Goal: Task Accomplishment & Management: Manage account settings

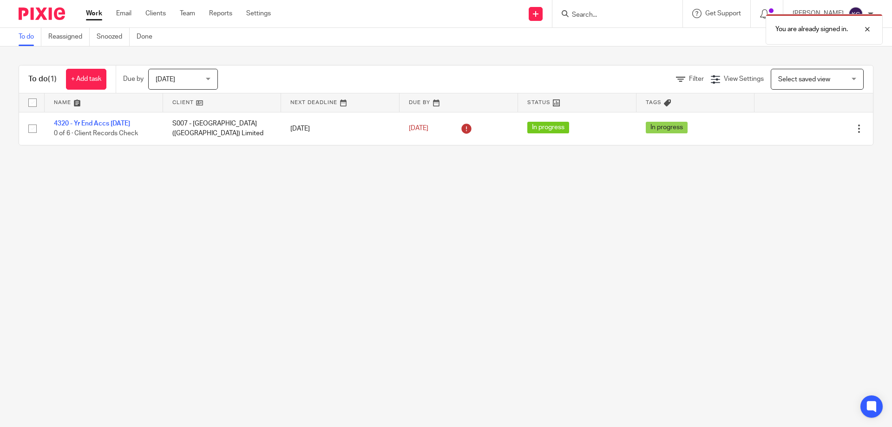
click at [626, 10] on div "You are already signed in." at bounding box center [664, 26] width 437 height 35
click at [625, 15] on div "You are already signed in." at bounding box center [664, 26] width 437 height 35
click at [603, 16] on div "You are already signed in." at bounding box center [664, 26] width 437 height 35
click at [597, 18] on div "You are already signed in." at bounding box center [664, 26] width 437 height 35
click at [105, 234] on main "To do Reassigned Snoozed Done To do (1) + Add task Due by Today Today Today Tom…" at bounding box center [446, 213] width 892 height 427
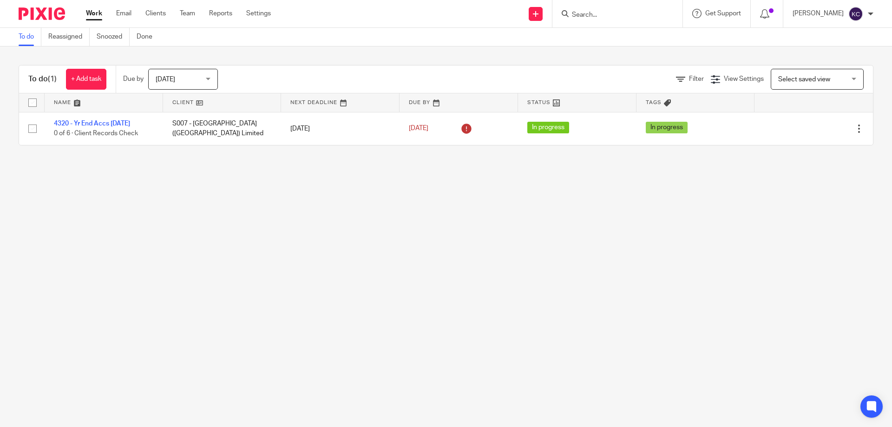
click at [616, 10] on form at bounding box center [620, 14] width 99 height 12
click at [618, 13] on input "Search" at bounding box center [613, 15] width 84 height 8
type input "GUILD"
click at [627, 40] on link at bounding box center [626, 36] width 115 height 14
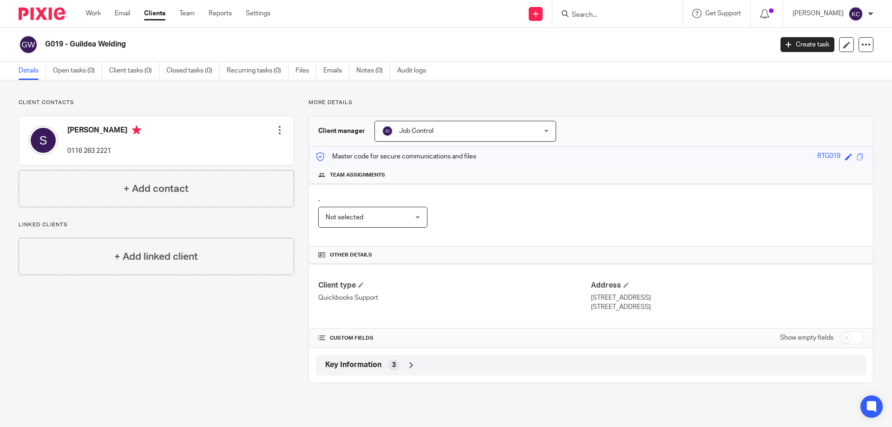
click at [138, 44] on h2 "G019 - Guildea Welding" at bounding box center [333, 44] width 577 height 10
drag, startPoint x: 133, startPoint y: 45, endPoint x: 45, endPoint y: 45, distance: 88.3
click at [45, 45] on div "G019 - Guildea Welding" at bounding box center [393, 45] width 748 height 20
copy h2 "G019 - Guildea Welding"
click at [597, 10] on form at bounding box center [620, 14] width 99 height 12
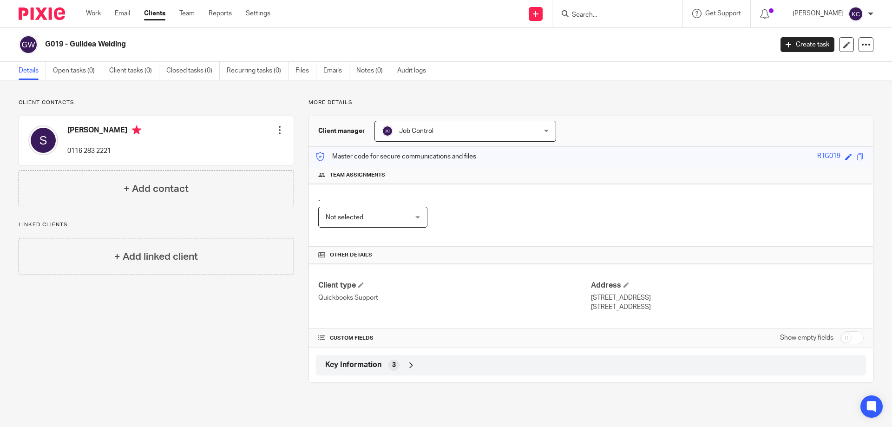
click at [596, 14] on input "Search" at bounding box center [613, 15] width 84 height 8
click at [521, 14] on div "Send new email Create task Add client Get Support Contact Support Help Document…" at bounding box center [588, 13] width 608 height 27
click at [537, 15] on link at bounding box center [536, 14] width 14 height 14
click at [546, 72] on link "Add client" at bounding box center [540, 70] width 57 height 13
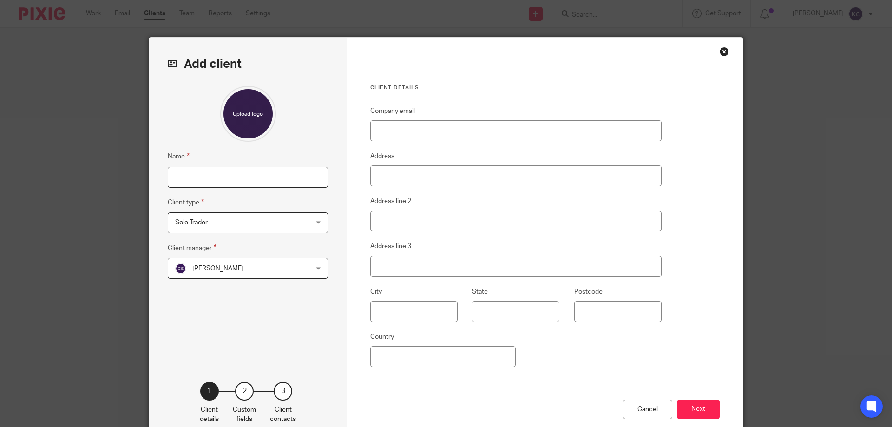
click at [192, 167] on input "Name" at bounding box center [248, 177] width 160 height 21
paste input "G019 - Guildea Welding"
drag, startPoint x: 188, startPoint y: 178, endPoint x: 424, endPoint y: 31, distance: 278.4
click at [188, 178] on input "G019 - Guildea Welding" at bounding box center [248, 177] width 160 height 21
type input "G020 - Guildea Welding (Partnership)"
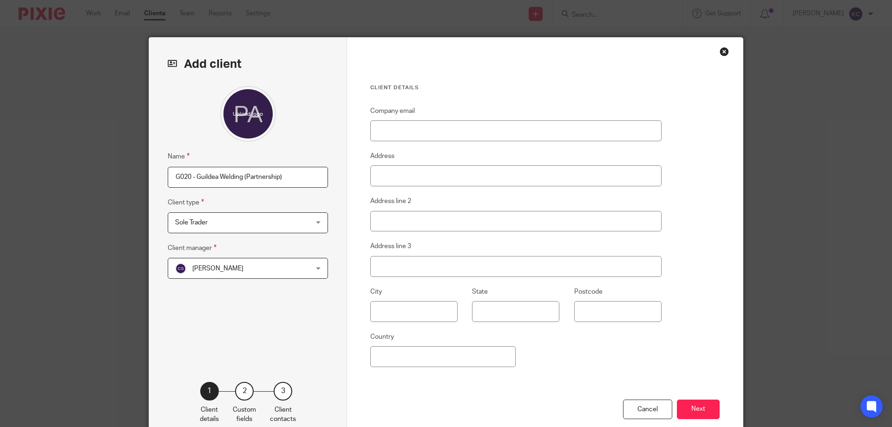
click at [282, 228] on span "Sole Trader" at bounding box center [236, 223] width 122 height 20
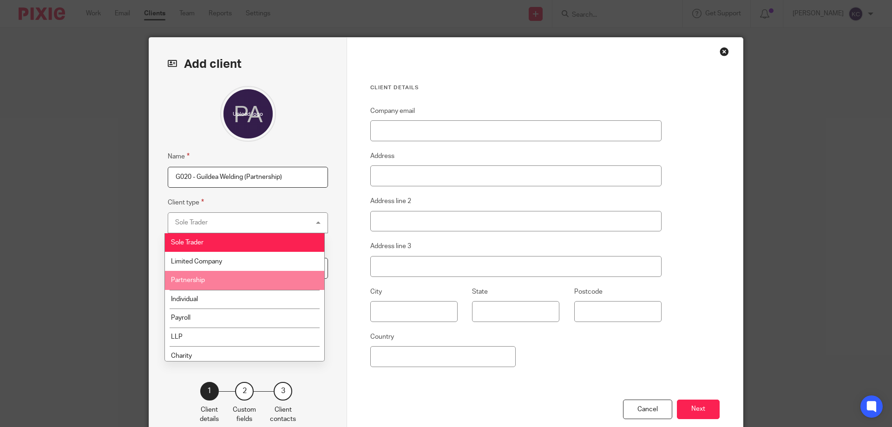
click at [228, 279] on li "Partnership" at bounding box center [244, 280] width 159 height 19
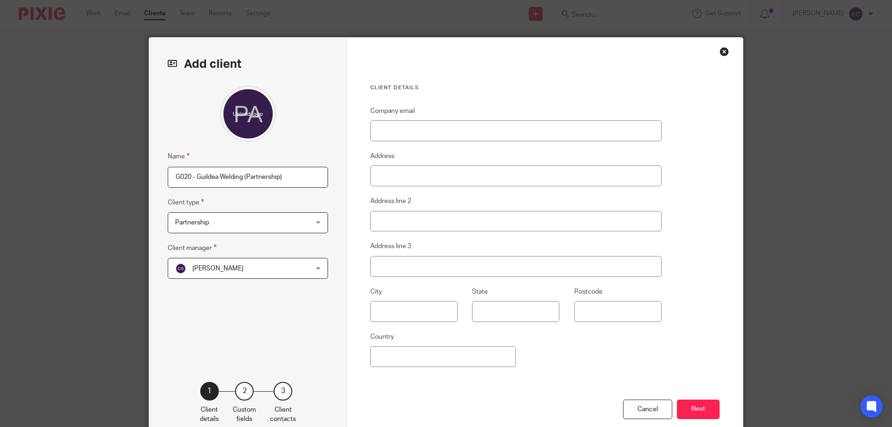
click at [236, 273] on span "[PERSON_NAME]" at bounding box center [236, 268] width 122 height 20
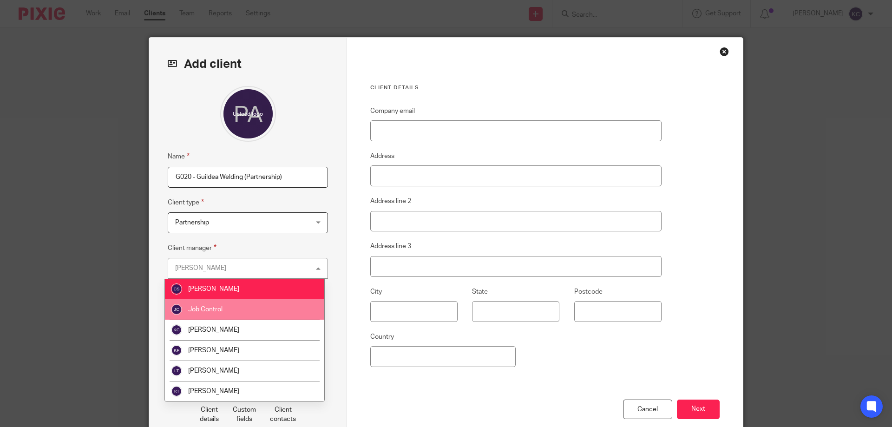
click at [228, 312] on li "Job Control" at bounding box center [244, 309] width 159 height 20
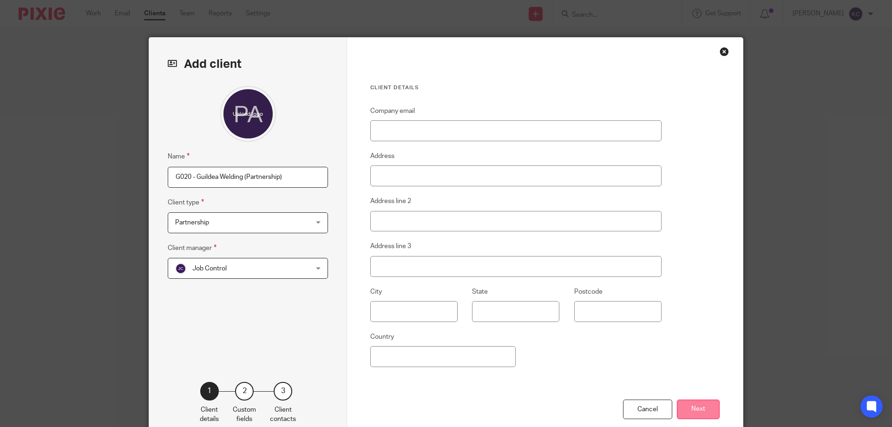
click at [710, 411] on button "Next" at bounding box center [698, 410] width 43 height 20
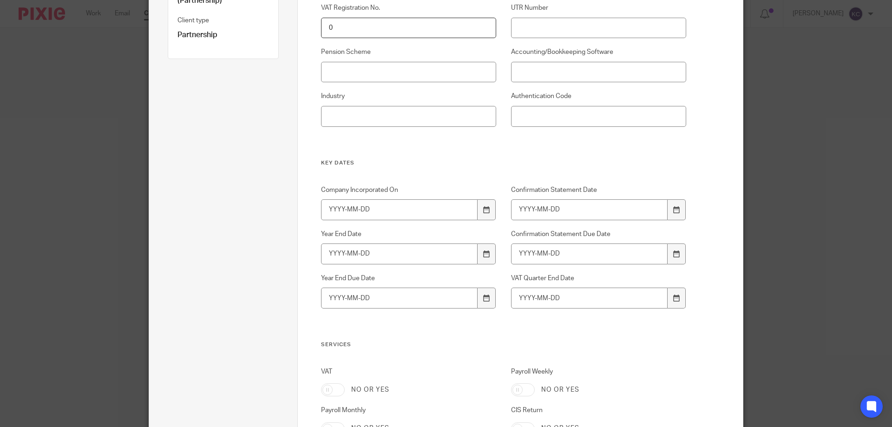
scroll to position [186, 0]
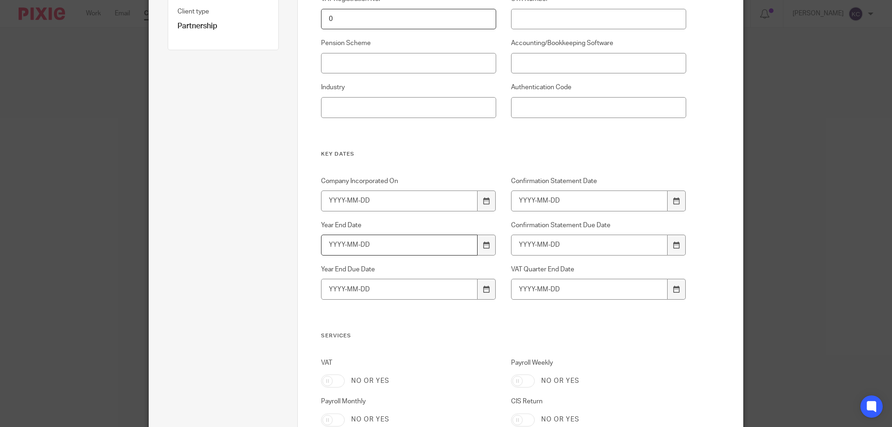
click at [408, 241] on input "Year End Date" at bounding box center [399, 245] width 157 height 21
click at [483, 246] on icon at bounding box center [486, 245] width 7 height 7
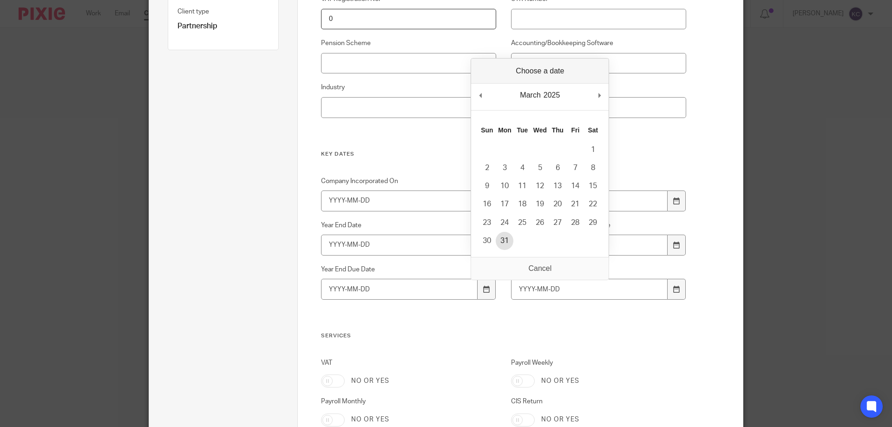
type input "2025-03-31"
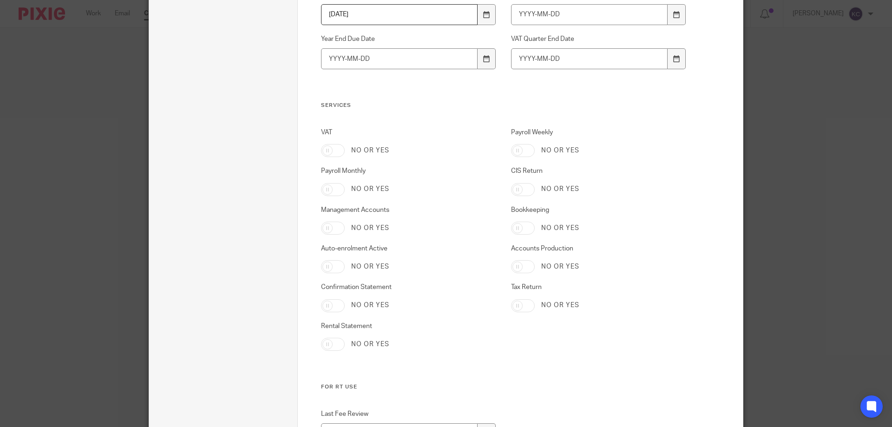
scroll to position [418, 0]
click at [514, 265] on input "Accounts Production" at bounding box center [523, 264] width 24 height 13
checkbox input "true"
click at [518, 302] on input "Tax Return" at bounding box center [523, 303] width 24 height 13
checkbox input "true"
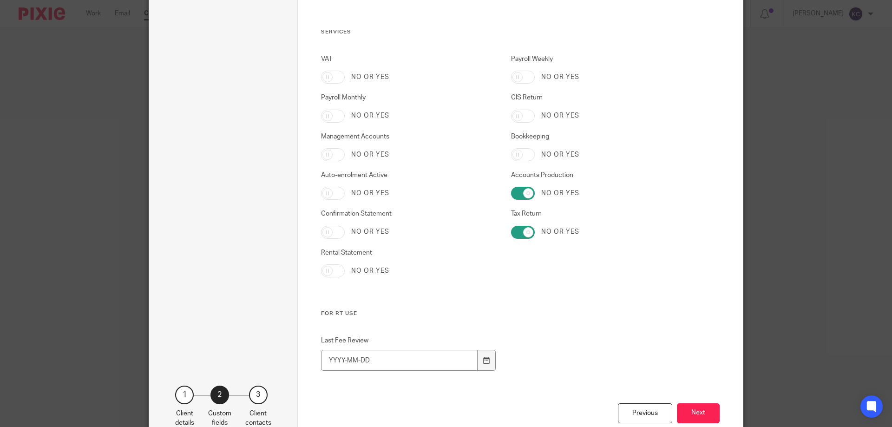
scroll to position [511, 0]
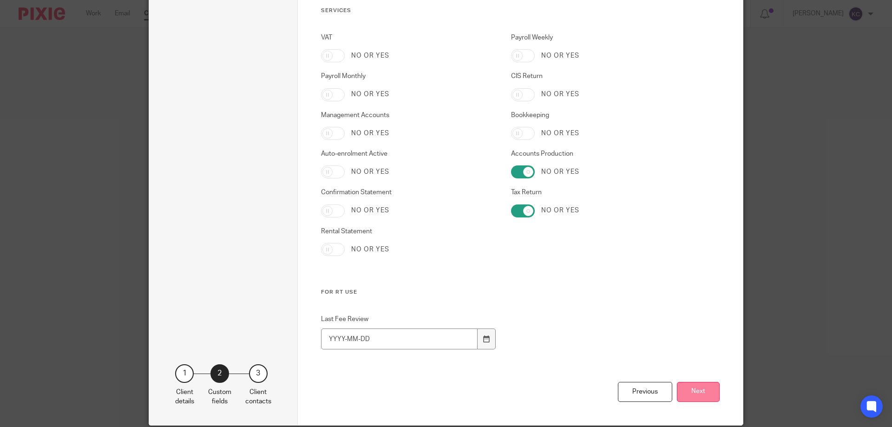
click at [694, 393] on button "Next" at bounding box center [698, 392] width 43 height 20
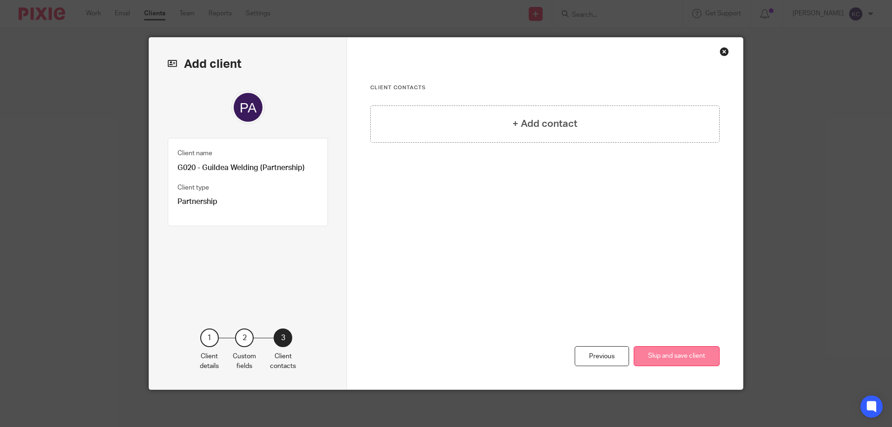
click at [679, 356] on button "Skip and save client" at bounding box center [677, 356] width 86 height 20
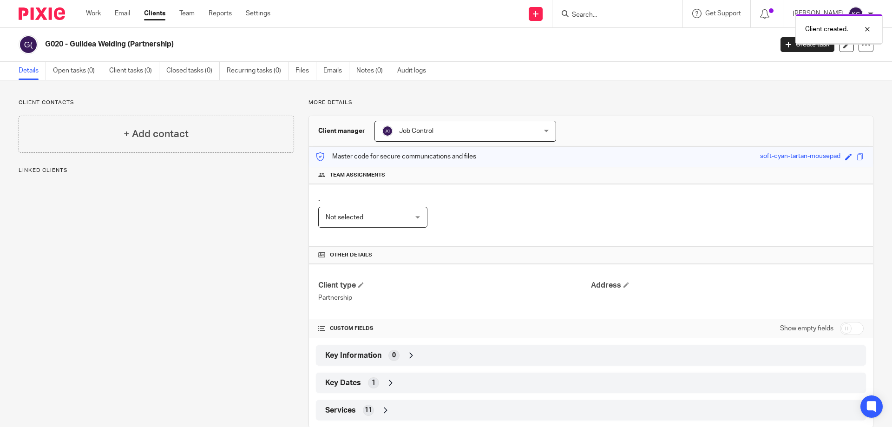
click at [632, 11] on div "Client created." at bounding box center [664, 26] width 437 height 35
click at [627, 13] on div "Client created." at bounding box center [664, 26] width 437 height 35
click at [586, 15] on div "Client created." at bounding box center [664, 26] width 437 height 35
click at [595, 14] on div "Client created." at bounding box center [664, 26] width 437 height 35
click at [597, 14] on div "Client created." at bounding box center [664, 26] width 437 height 35
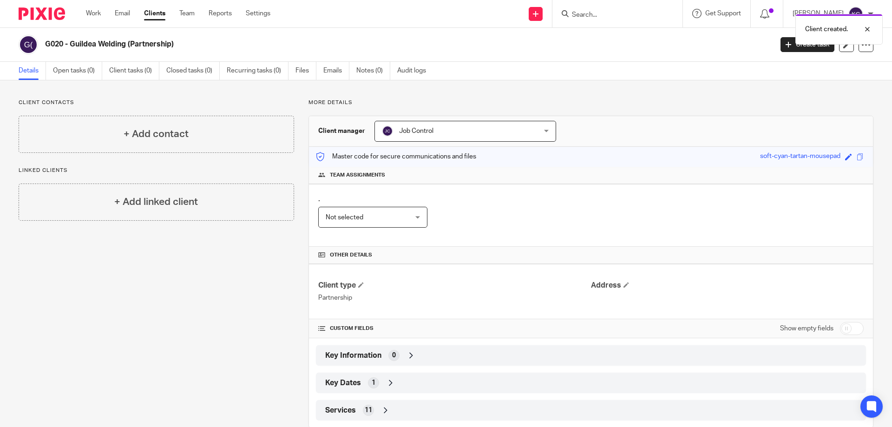
click at [598, 13] on div "Client created." at bounding box center [664, 26] width 437 height 35
click at [585, 15] on input "Search" at bounding box center [613, 15] width 84 height 8
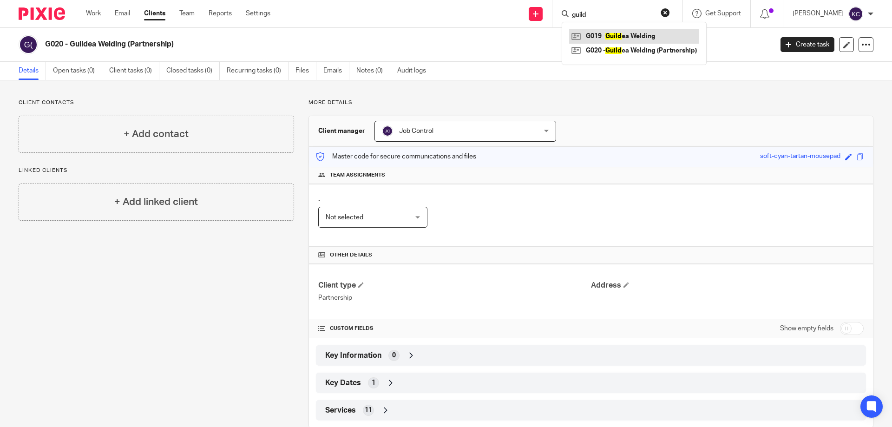
type input "guild"
click at [621, 37] on link at bounding box center [634, 36] width 130 height 14
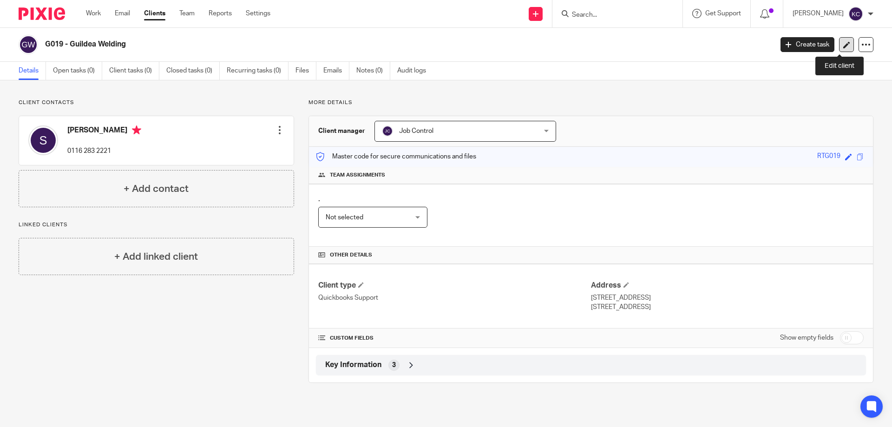
click at [843, 47] on icon at bounding box center [846, 44] width 7 height 7
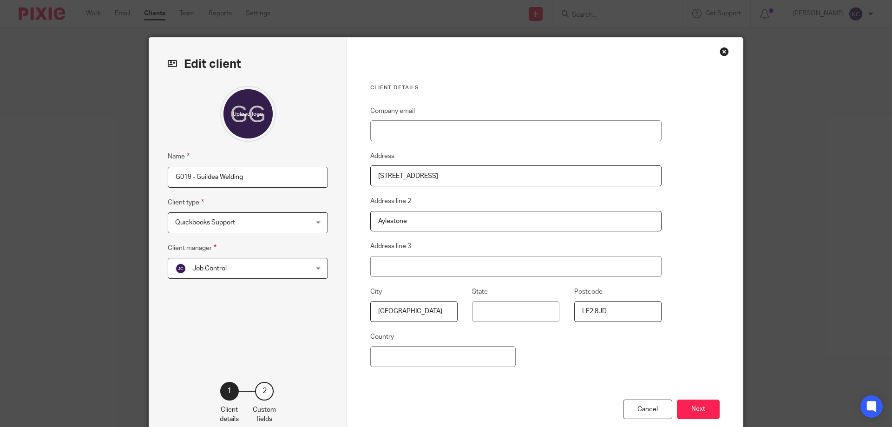
click at [248, 169] on input "G019 - Guildea Welding" at bounding box center [248, 177] width 160 height 21
type input "G019 - Guildea Welding (Ltd)"
click at [240, 224] on span "Quickbooks Support" at bounding box center [236, 223] width 122 height 20
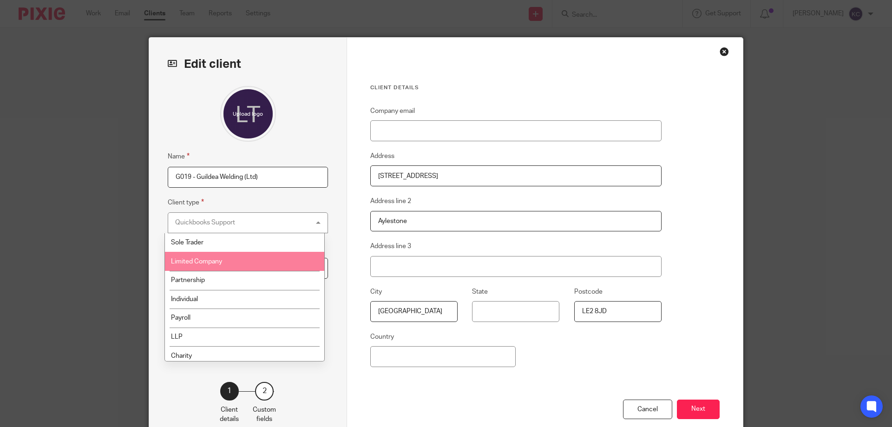
click at [223, 266] on li "Limited Company" at bounding box center [244, 261] width 159 height 19
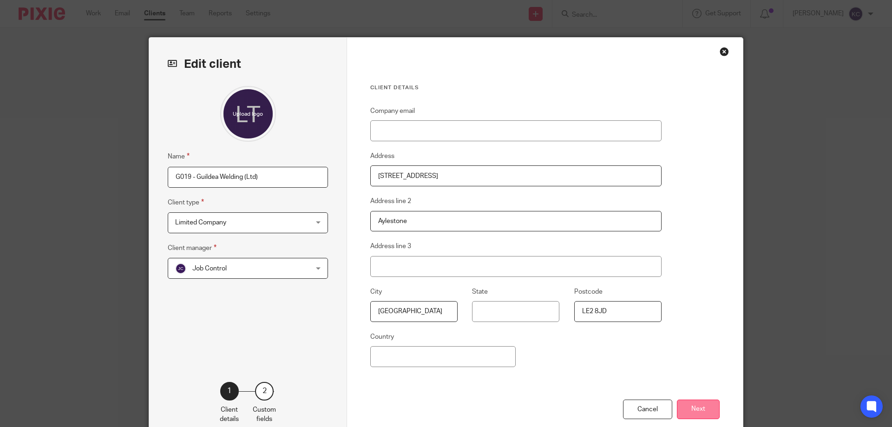
click at [690, 412] on button "Next" at bounding box center [698, 410] width 43 height 20
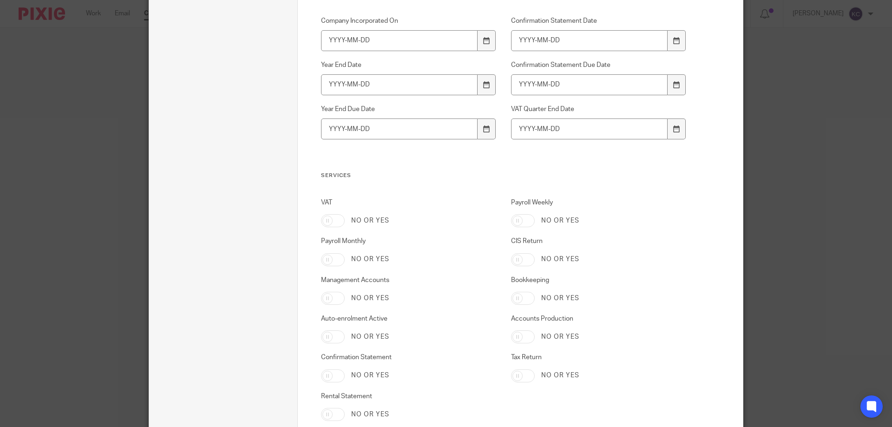
scroll to position [372, 0]
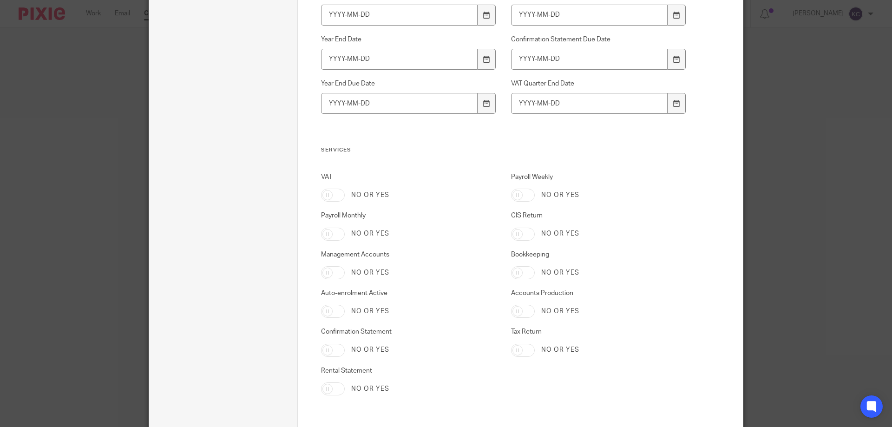
click at [517, 311] on input "Accounts Production" at bounding box center [523, 311] width 24 height 13
checkbox input "true"
click at [514, 352] on input "Tax Return" at bounding box center [523, 350] width 24 height 13
checkbox input "true"
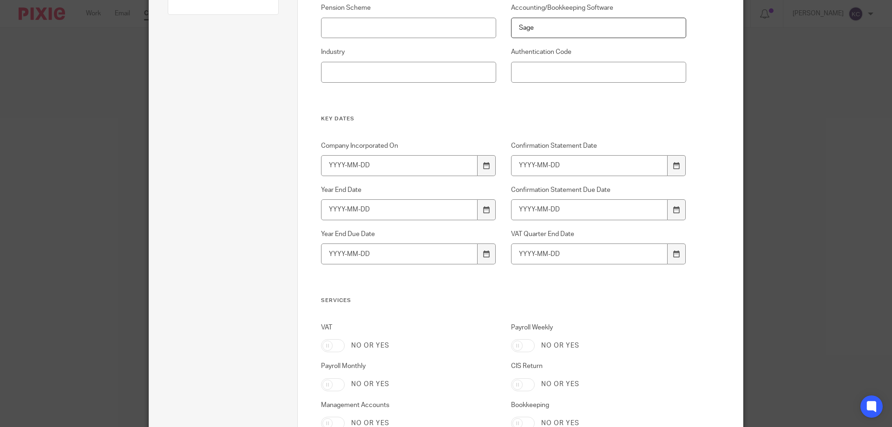
scroll to position [186, 0]
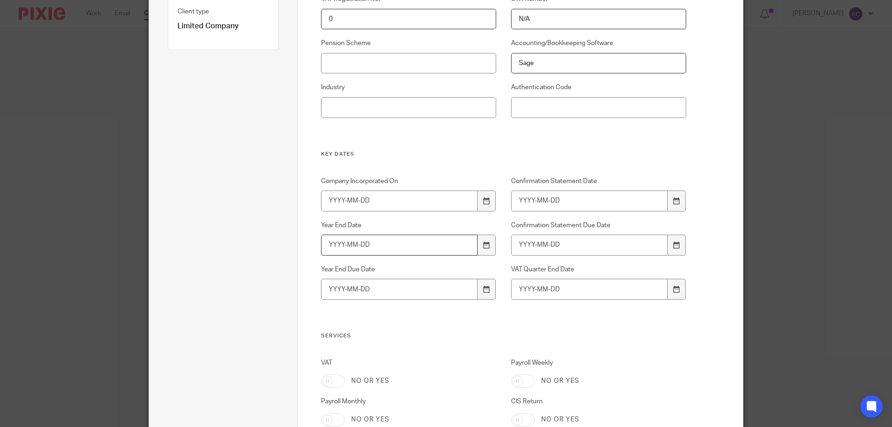
click at [374, 239] on input "Year End Date" at bounding box center [399, 245] width 157 height 21
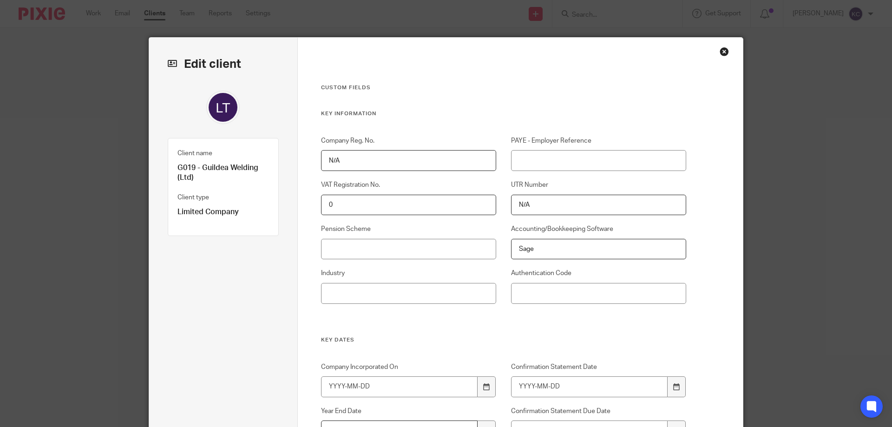
scroll to position [46, 0]
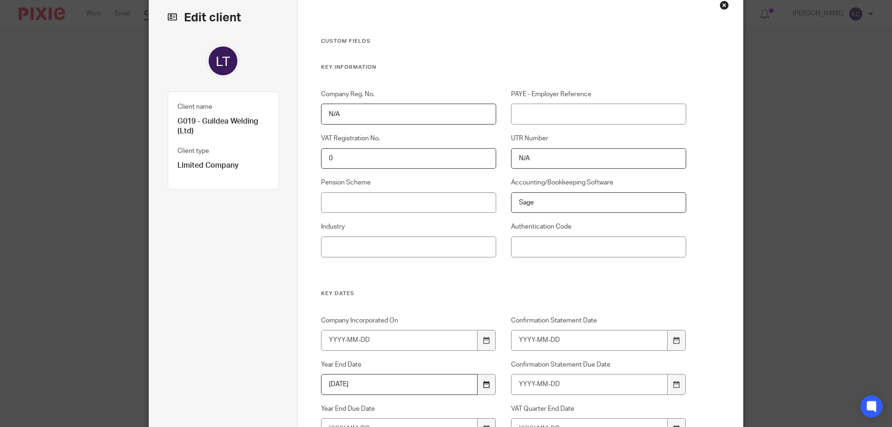
type input "2025-01-31"
click at [484, 385] on icon at bounding box center [486, 384] width 7 height 7
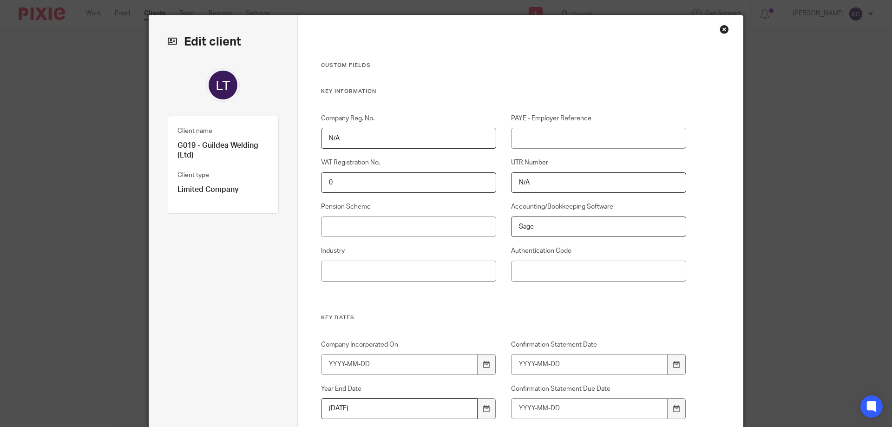
scroll to position [0, 0]
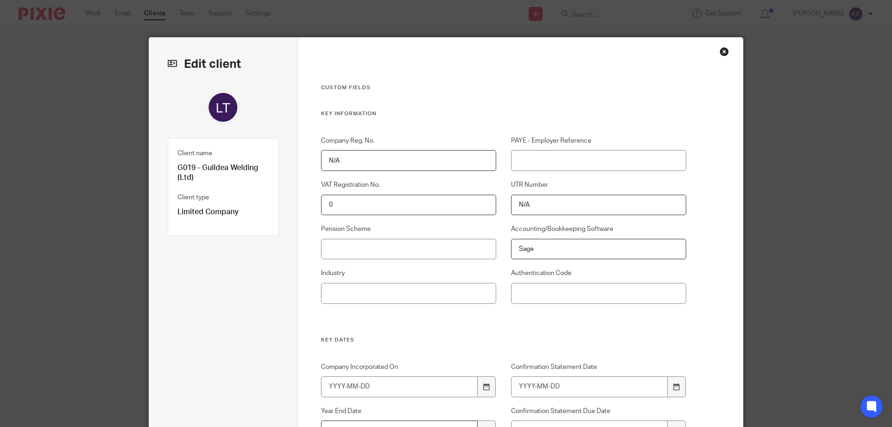
click at [352, 158] on input "N/A" at bounding box center [409, 160] width 176 height 21
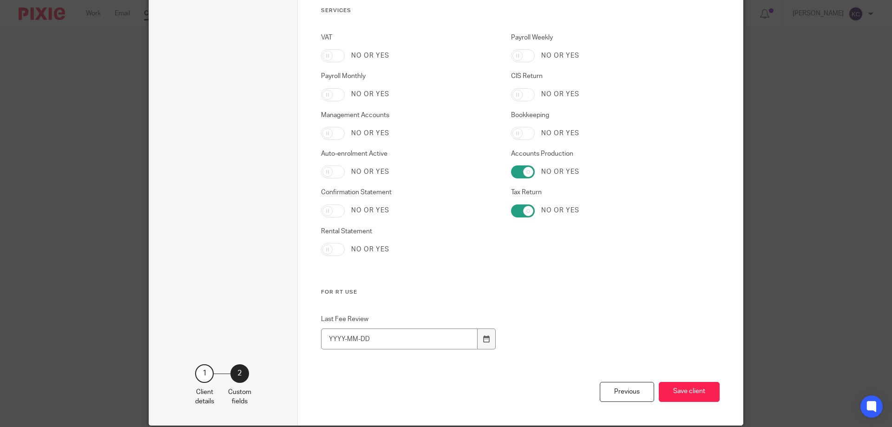
scroll to position [547, 0]
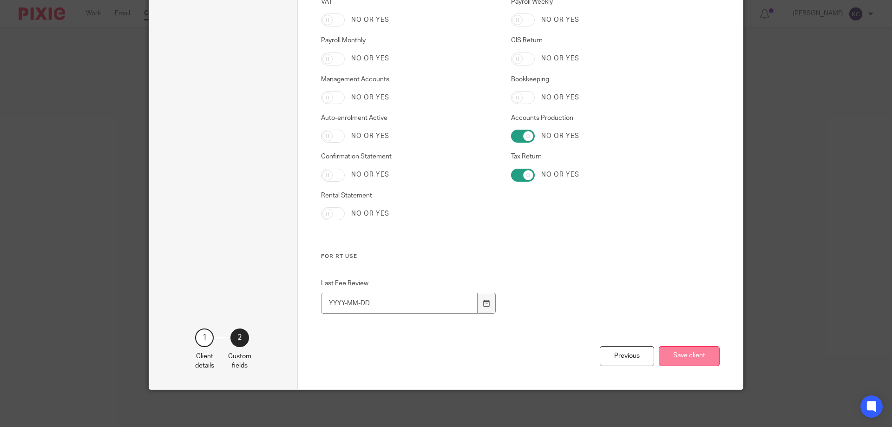
click at [676, 359] on button "Save client" at bounding box center [689, 356] width 61 height 20
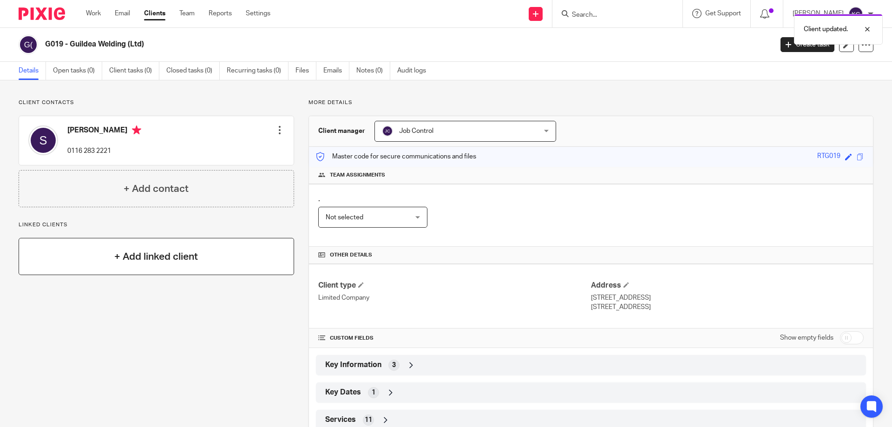
click at [137, 253] on h4 "+ Add linked client" at bounding box center [156, 257] width 84 height 14
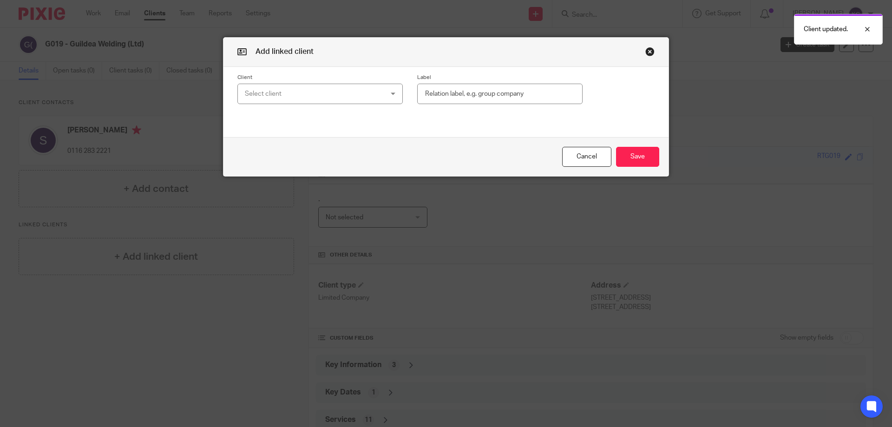
click at [300, 91] on div "Select client" at bounding box center [308, 94] width 126 height 20
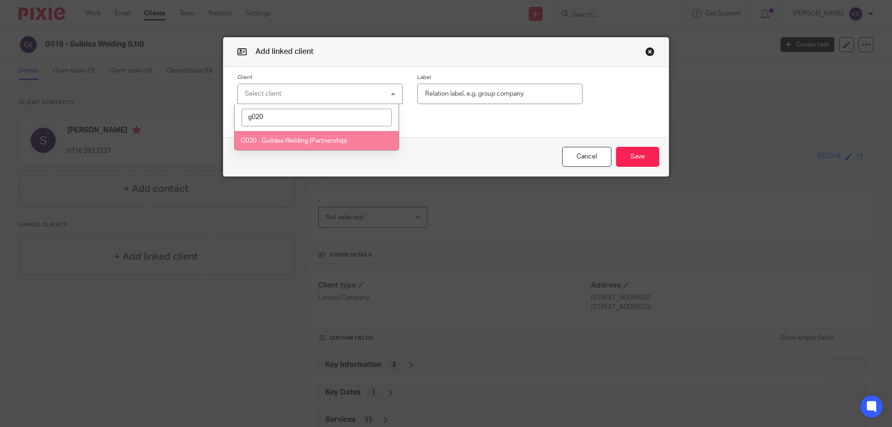
type input "g020"
click at [313, 142] on span "G020 - Guildea Welding (Partnership)" at bounding box center [294, 141] width 106 height 7
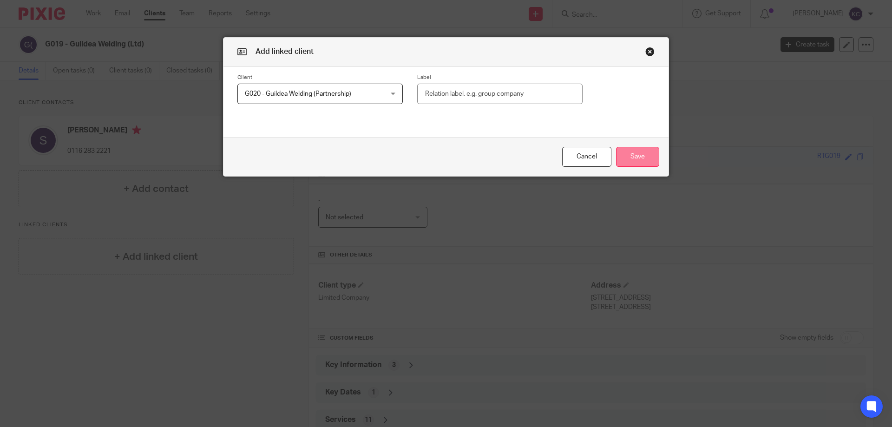
click at [634, 156] on button "Save" at bounding box center [637, 157] width 43 height 20
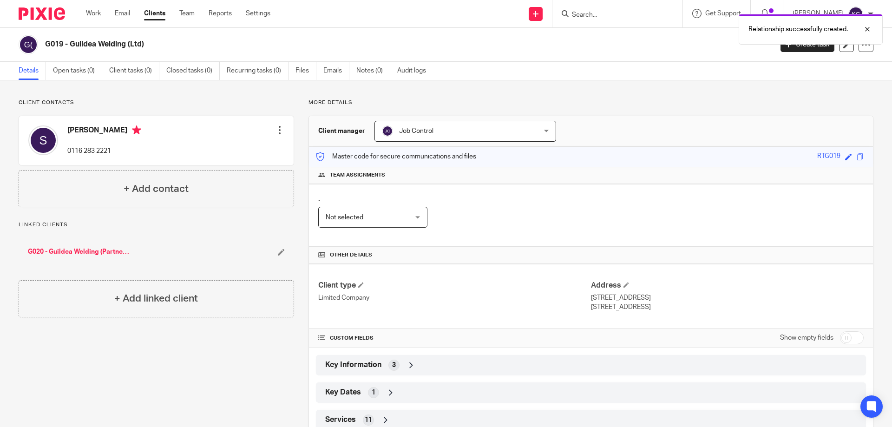
click at [609, 15] on div "Relationship successfully created." at bounding box center [664, 26] width 437 height 35
click at [599, 17] on div "Relationship successfully created." at bounding box center [664, 26] width 437 height 35
click at [590, 15] on input "Search" at bounding box center [613, 15] width 84 height 8
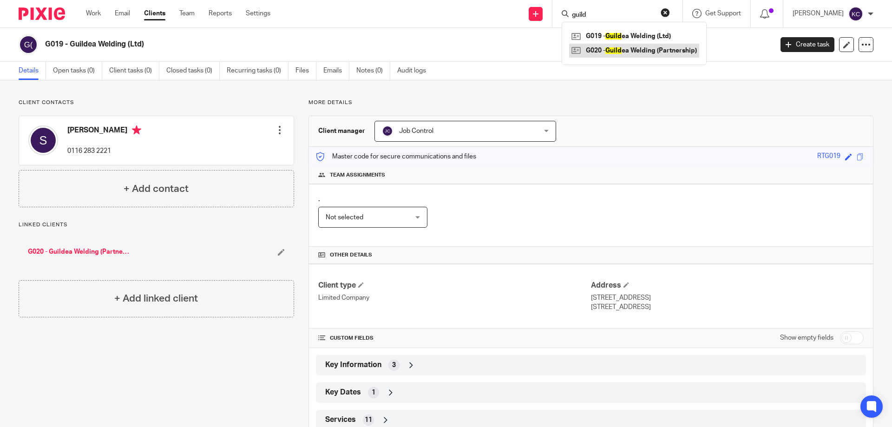
type input "guild"
click at [681, 51] on link at bounding box center [634, 51] width 130 height 14
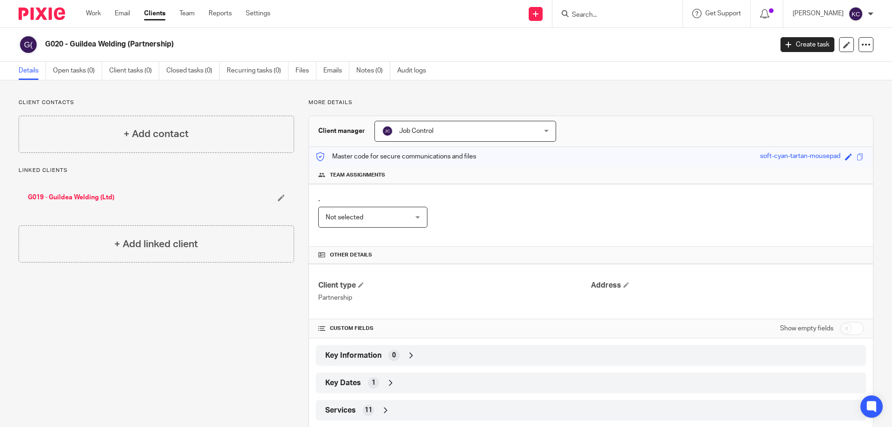
click at [99, 201] on link "G019 - Guildea Welding (Ltd)" at bounding box center [71, 197] width 86 height 9
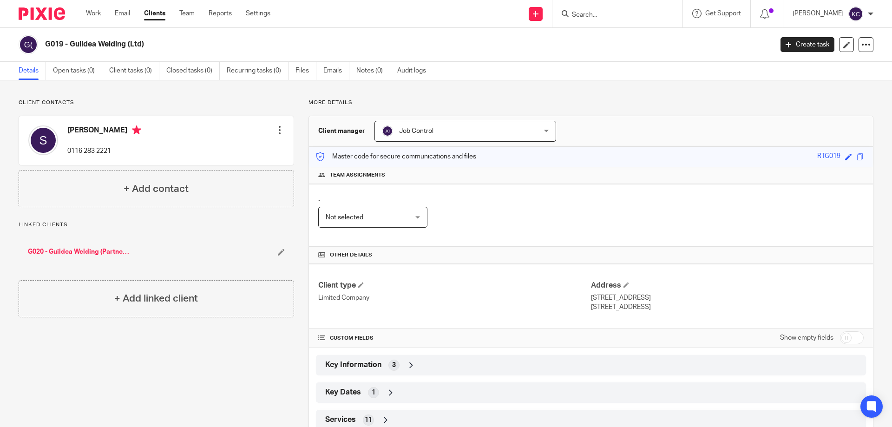
click at [407, 365] on icon at bounding box center [411, 365] width 9 height 9
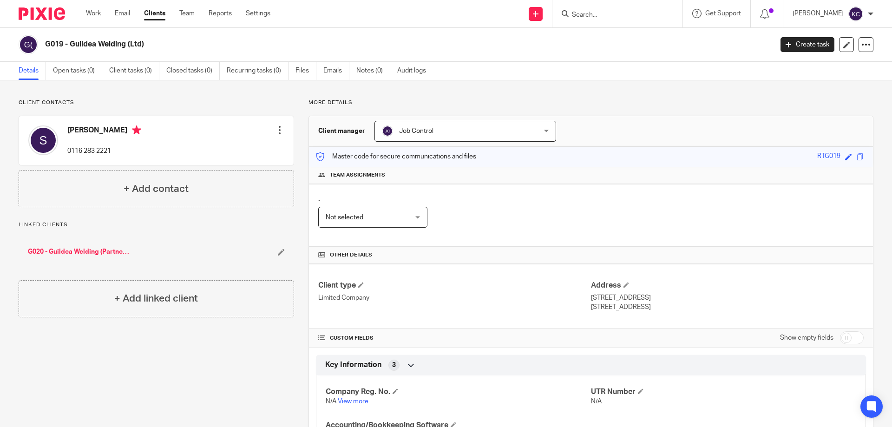
click at [351, 401] on link "View more" at bounding box center [353, 401] width 31 height 7
click at [408, 366] on icon at bounding box center [411, 365] width 9 height 9
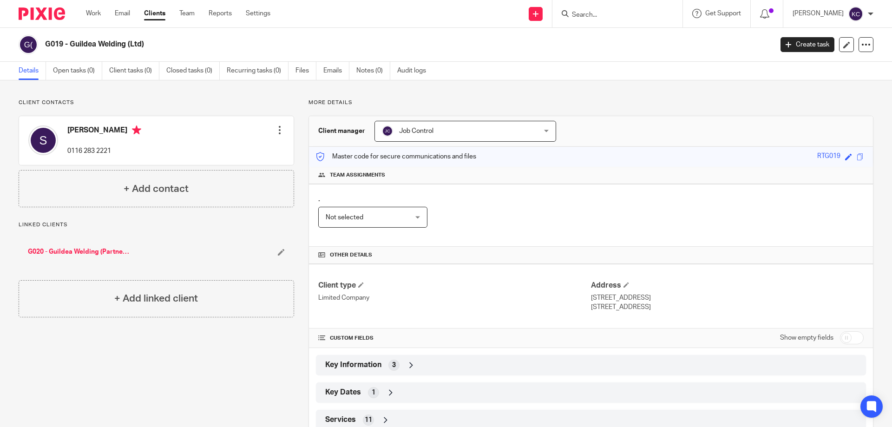
click at [409, 365] on icon at bounding box center [411, 365] width 9 height 9
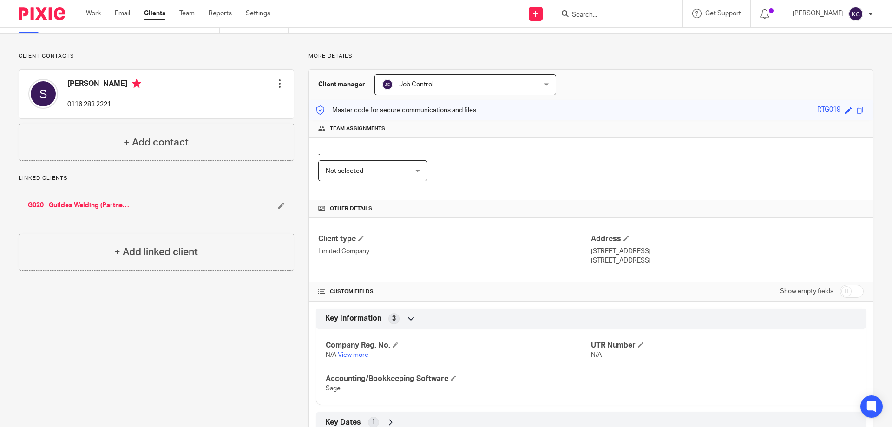
scroll to position [93, 0]
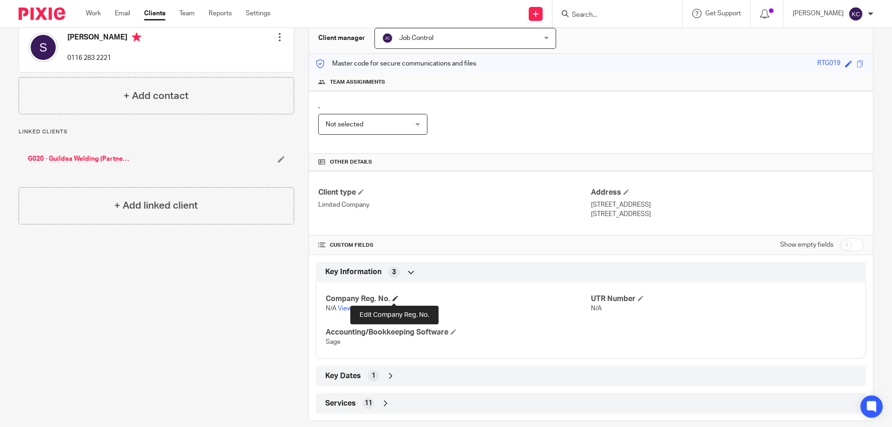
click at [394, 299] on span at bounding box center [396, 299] width 6 height 6
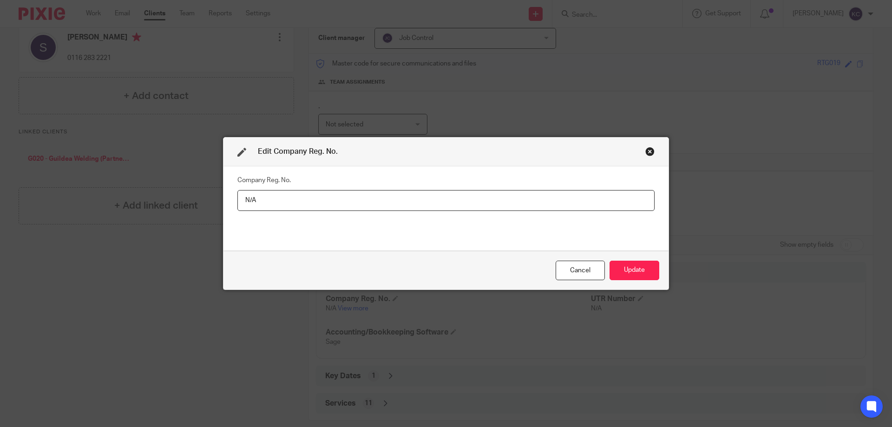
drag, startPoint x: 265, startPoint y: 200, endPoint x: 230, endPoint y: 201, distance: 35.3
click at [231, 201] on div "Company Reg. No. N/A" at bounding box center [446, 208] width 445 height 84
type input "08376252"
click at [624, 270] on button "Update" at bounding box center [635, 271] width 50 height 20
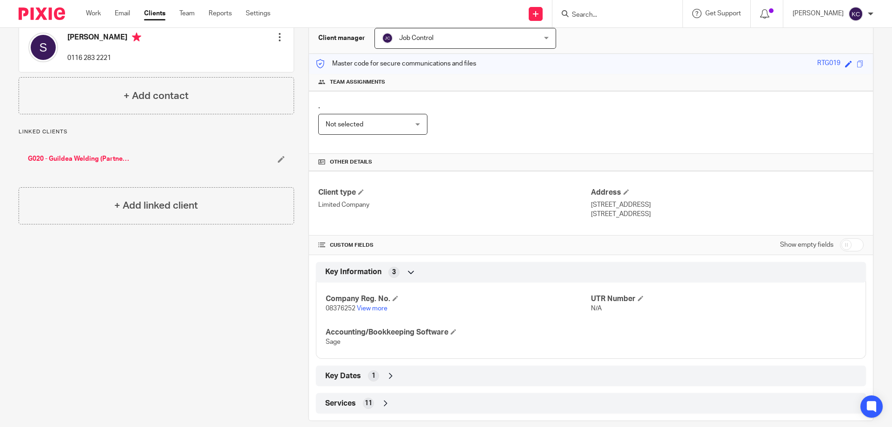
drag, startPoint x: 640, startPoint y: 212, endPoint x: 588, endPoint y: 206, distance: 52.4
click at [591, 206] on div "Address 642 Aylestone Rd, Aylestone Leicester, LE2 8JD" at bounding box center [727, 203] width 273 height 31
copy div "642 Aylestone Rd, Aylestone Leicester, LE2 8JD"
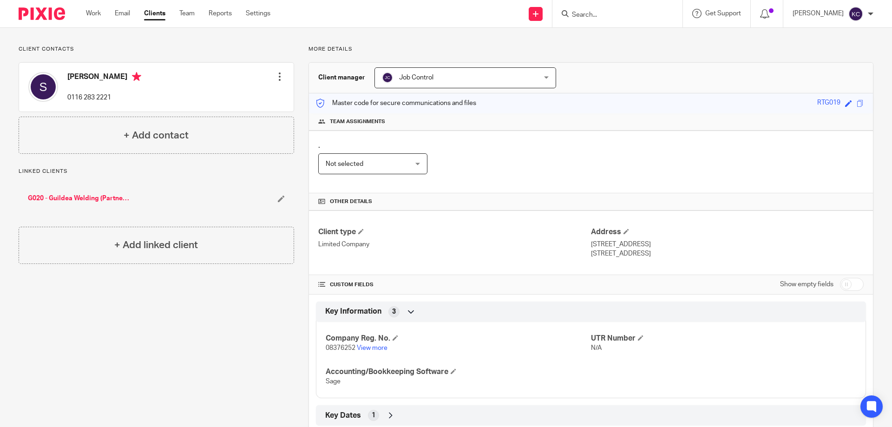
scroll to position [0, 0]
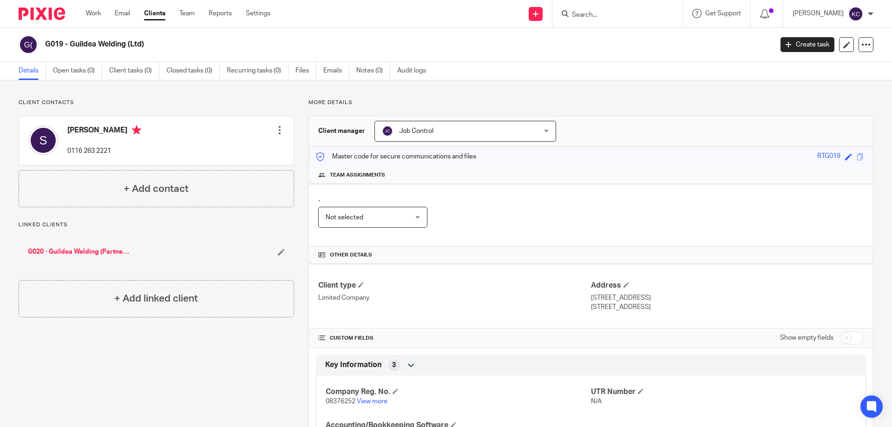
click at [105, 250] on link "G020 - Guildea Welding (Partnership)" at bounding box center [79, 251] width 103 height 9
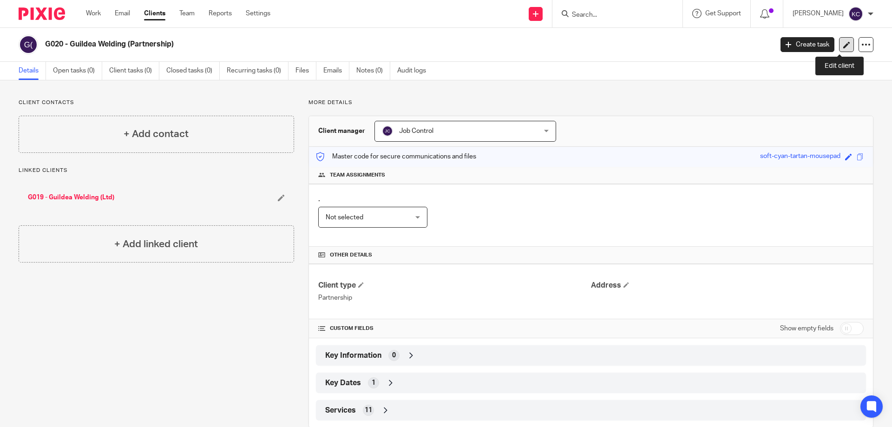
click at [843, 46] on icon at bounding box center [846, 44] width 7 height 7
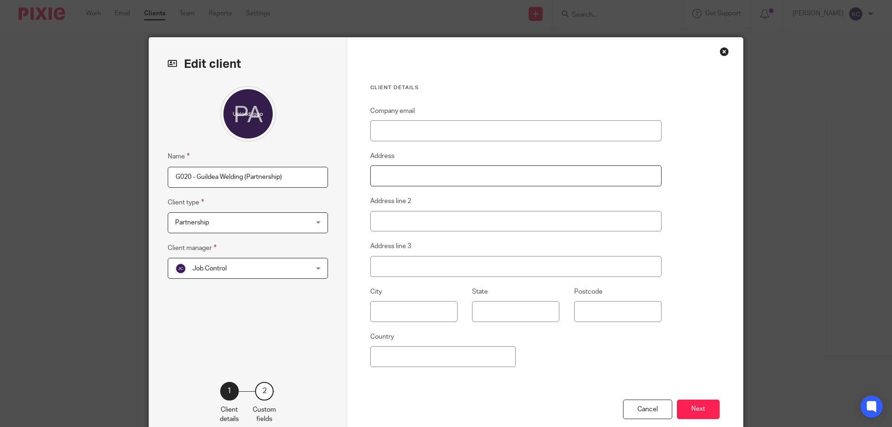
click at [452, 166] on input "Address" at bounding box center [515, 175] width 291 height 21
paste input "[STREET_ADDRESS]"
drag, startPoint x: 425, startPoint y: 178, endPoint x: 489, endPoint y: 178, distance: 64.1
click at [426, 178] on input "[STREET_ADDRESS]" at bounding box center [515, 175] width 291 height 21
click at [489, 178] on input "[STREET_ADDRESS]" at bounding box center [515, 175] width 291 height 21
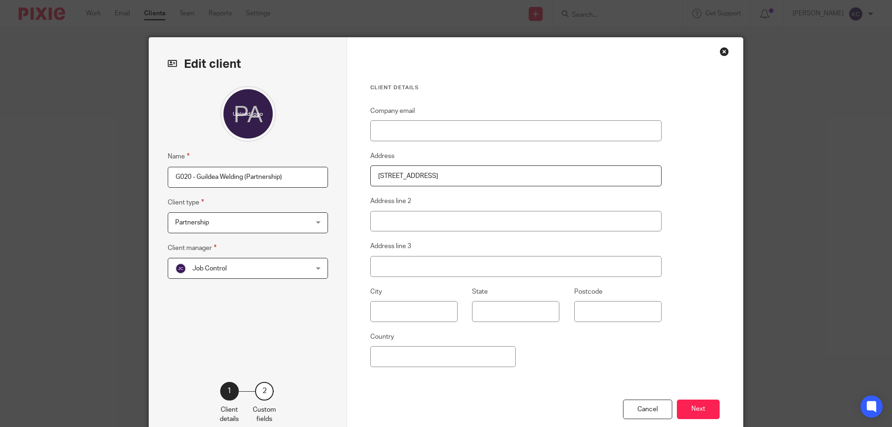
drag, startPoint x: 491, startPoint y: 177, endPoint x: 559, endPoint y: 176, distance: 68.8
click at [559, 176] on input "[STREET_ADDRESS]" at bounding box center [515, 175] width 291 height 21
type input "[STREET_ADDRESS],"
click at [608, 306] on input "Postcode" at bounding box center [617, 311] width 87 height 21
paste input "LE2 8JD"
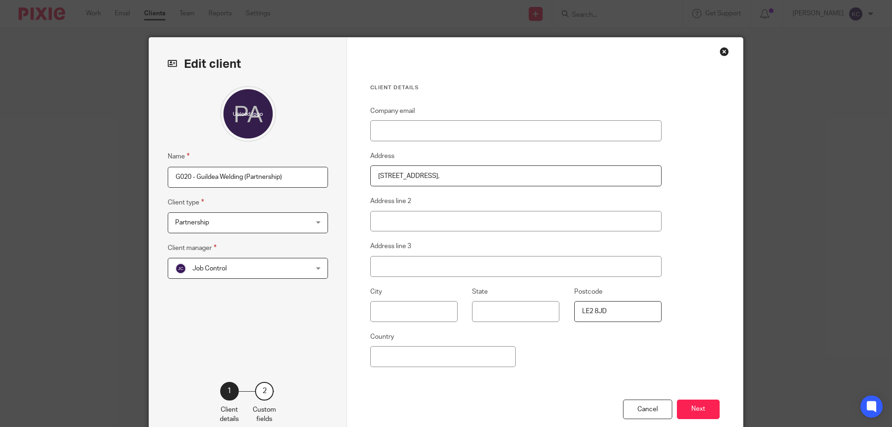
type input "LE2 8JD"
click at [464, 176] on input "642 Aylestone Rd, Aylestone Leicester," at bounding box center [515, 175] width 291 height 21
drag, startPoint x: 462, startPoint y: 176, endPoint x: 503, endPoint y: 175, distance: 40.9
click at [503, 175] on input "642 Aylestone Rd, Aylestone Leicester," at bounding box center [515, 175] width 291 height 21
type input "642 Aylestone Rd, Aylestone"
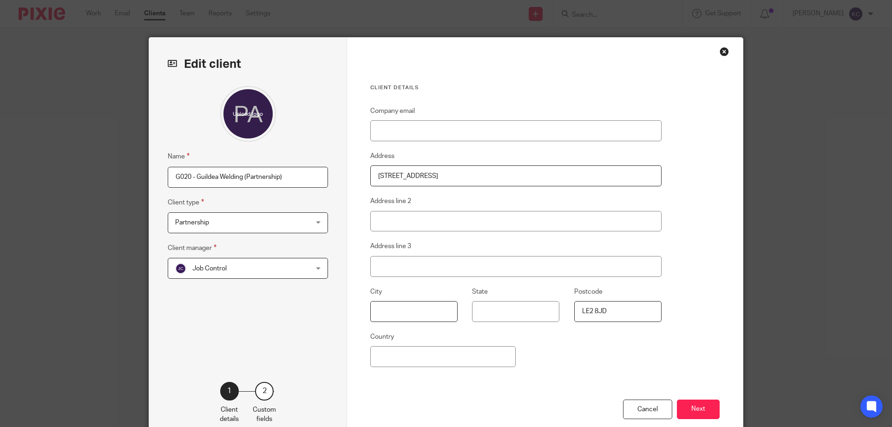
click at [423, 314] on input "text" at bounding box center [413, 311] width 87 height 21
paste input "Leicester,"
type input "Leicester"
drag, startPoint x: 454, startPoint y: 178, endPoint x: 448, endPoint y: 177, distance: 5.7
click at [454, 178] on input "642 Aylestone Rd, Aylestone" at bounding box center [515, 175] width 291 height 21
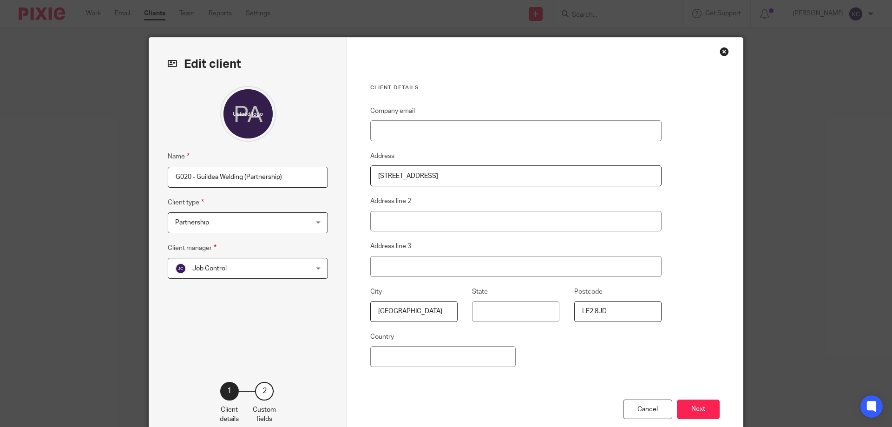
drag, startPoint x: 430, startPoint y: 175, endPoint x: 535, endPoint y: 175, distance: 104.6
click at [535, 175] on input "642 Aylestone Rd, Aylestone" at bounding box center [515, 175] width 291 height 21
type input "642 Aylestone Rd,"
click at [382, 217] on input "Address line 2" at bounding box center [515, 221] width 291 height 21
paste input "Aylestone"
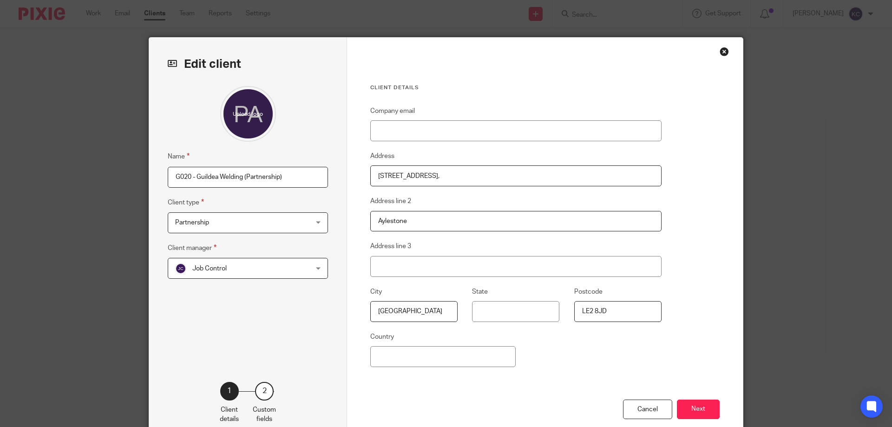
type input "Aylestone"
click at [434, 175] on input "642 Aylestone Rd," at bounding box center [515, 175] width 291 height 21
type input "[STREET_ADDRESS]"
click at [694, 407] on button "Next" at bounding box center [698, 410] width 43 height 20
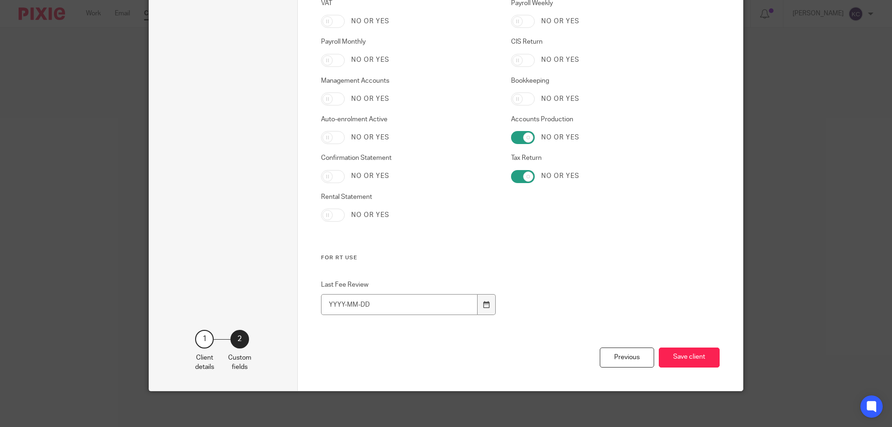
scroll to position [547, 0]
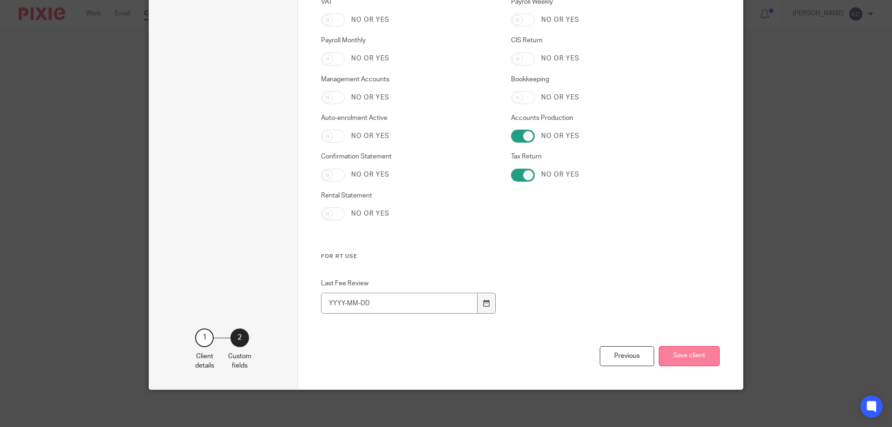
click at [690, 353] on button "Save client" at bounding box center [689, 356] width 61 height 20
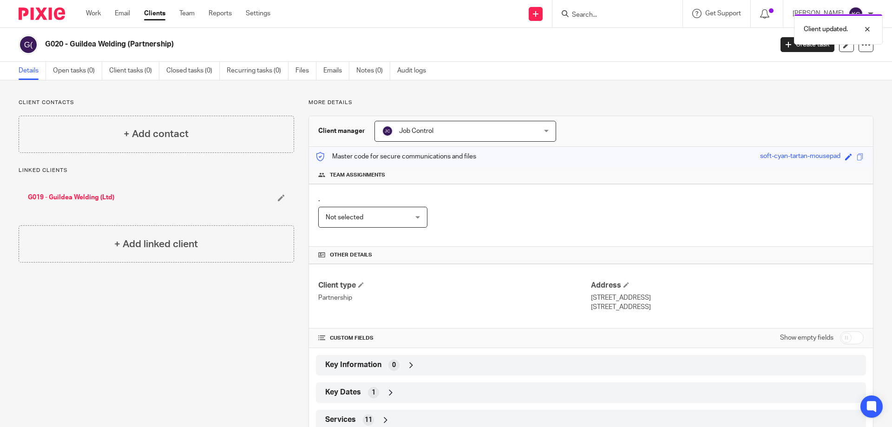
click at [90, 200] on link "G019 - Guildea Welding (Ltd)" at bounding box center [71, 197] width 86 height 9
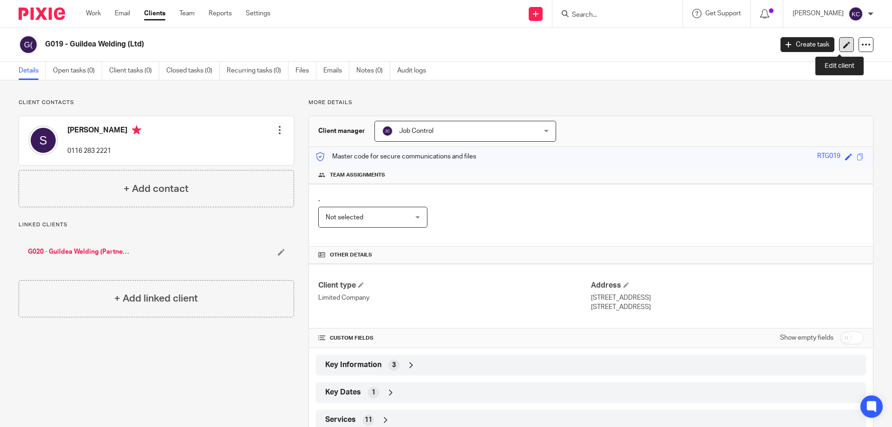
click at [844, 46] on link at bounding box center [846, 44] width 15 height 15
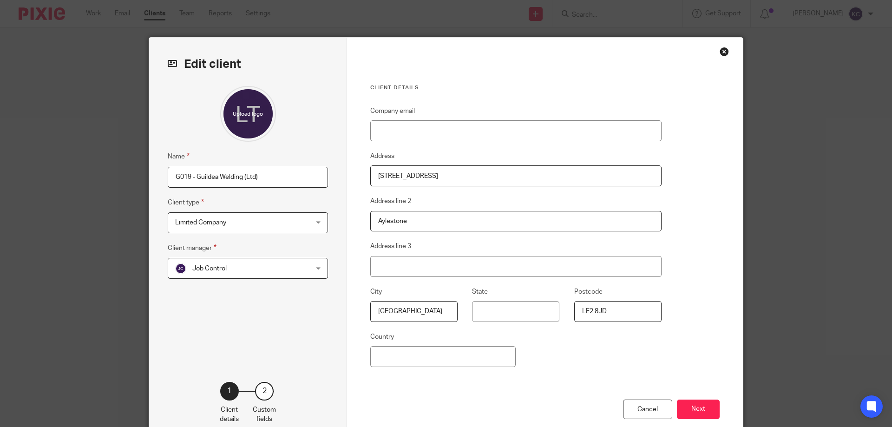
click at [434, 175] on input "[STREET_ADDRESS]" at bounding box center [515, 175] width 291 height 21
type input "[STREET_ADDRESS]"
click at [275, 177] on input "G019 - Guildea Welding (Ltd)" at bounding box center [248, 177] width 160 height 21
click at [255, 173] on input "G019 - Guildea Welding (Ltd)" at bounding box center [248, 177] width 160 height 21
drag, startPoint x: 255, startPoint y: 175, endPoint x: 195, endPoint y: 178, distance: 59.6
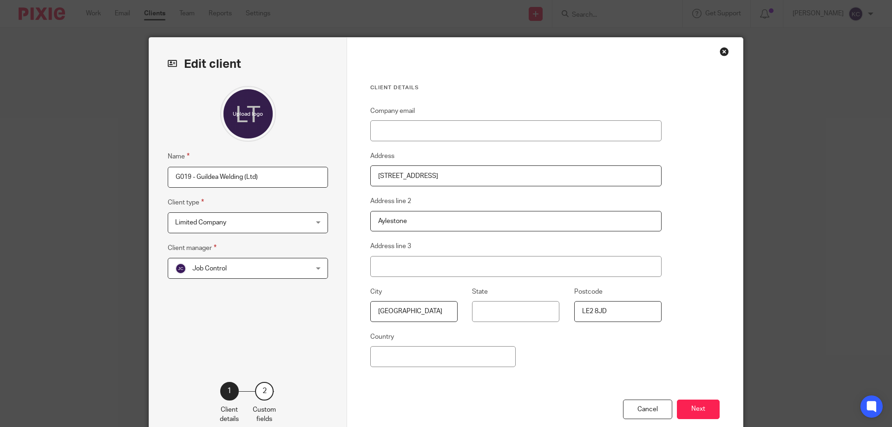
click at [195, 178] on input "G019 - Guildea Welding (Ltd)" at bounding box center [248, 177] width 160 height 21
paste input "Engineering Supplies Limited"
type input "G019 - Guildea Welding Engineering Supplies Limited"
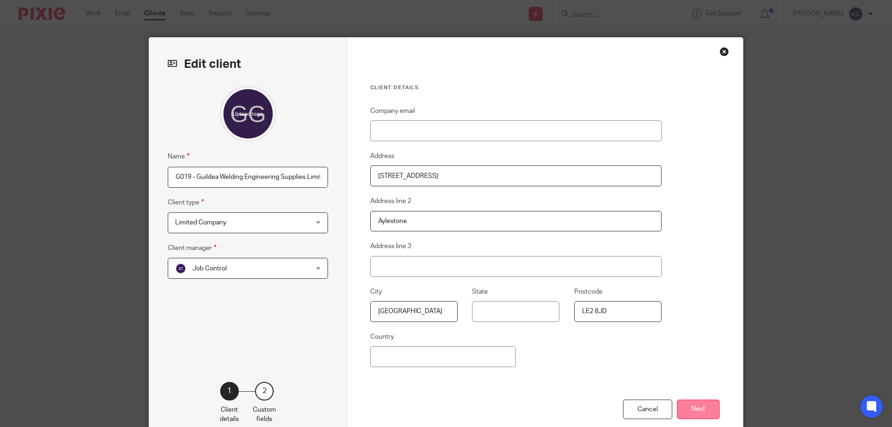
click at [701, 407] on button "Next" at bounding box center [698, 410] width 43 height 20
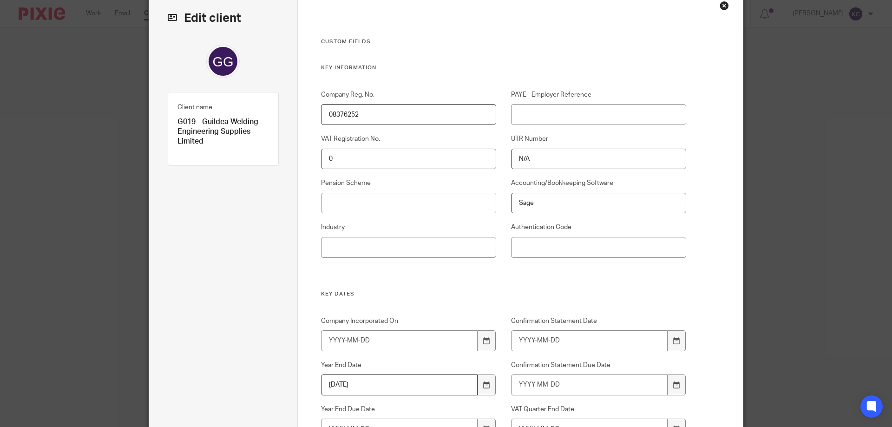
scroll to position [46, 0]
click at [483, 340] on icon at bounding box center [486, 340] width 7 height 7
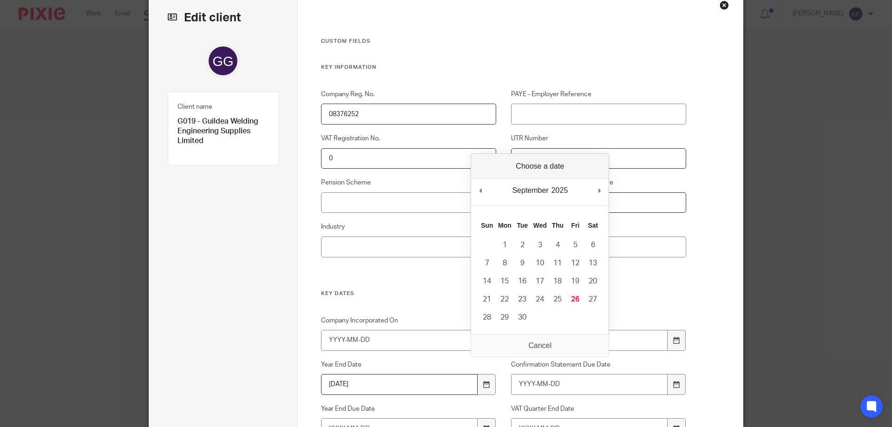
click at [427, 285] on div "Company Reg. No. 08376252 PAYE - Employer Reference VAT Registration No. 0 UTR …" at bounding box center [496, 190] width 380 height 200
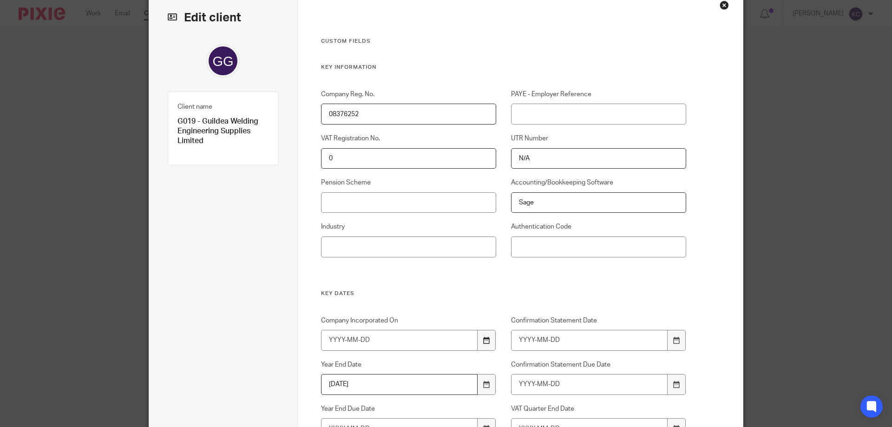
click at [483, 343] on icon at bounding box center [486, 340] width 7 height 7
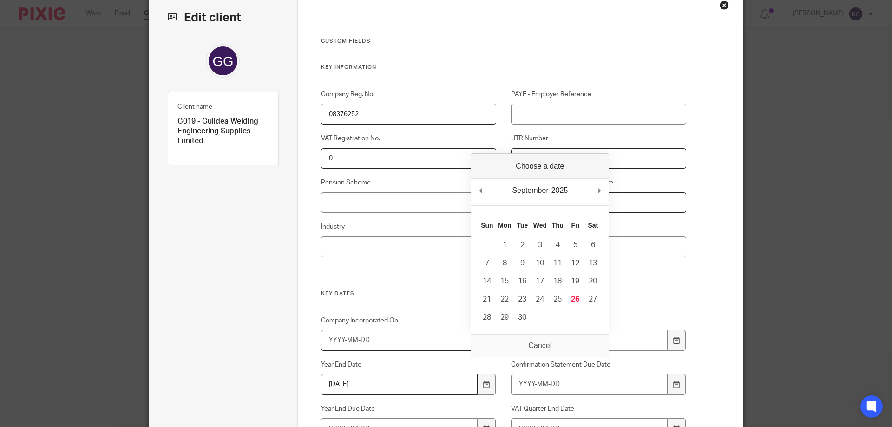
click at [367, 344] on input "Company Incorporated On" at bounding box center [399, 340] width 157 height 21
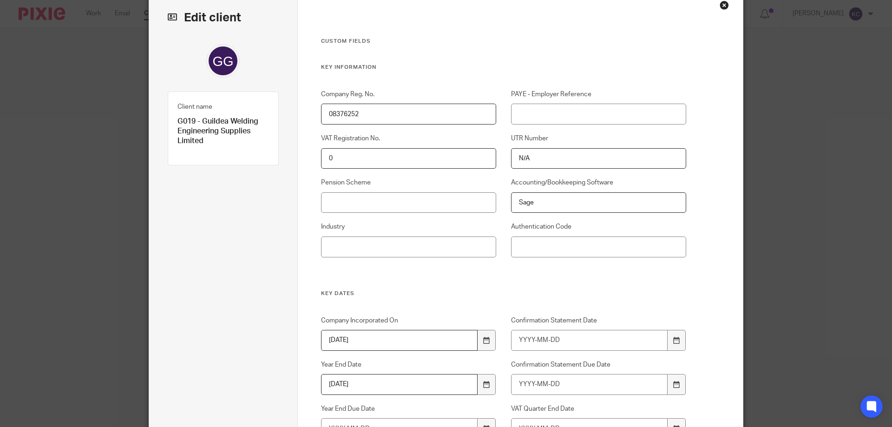
type input "2013-01-25"
click at [440, 292] on h3 "Key Dates" at bounding box center [504, 293] width 366 height 7
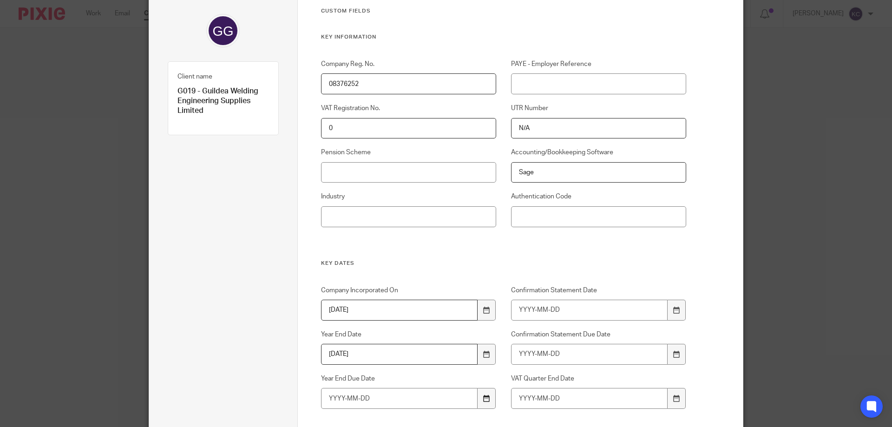
scroll to position [93, 0]
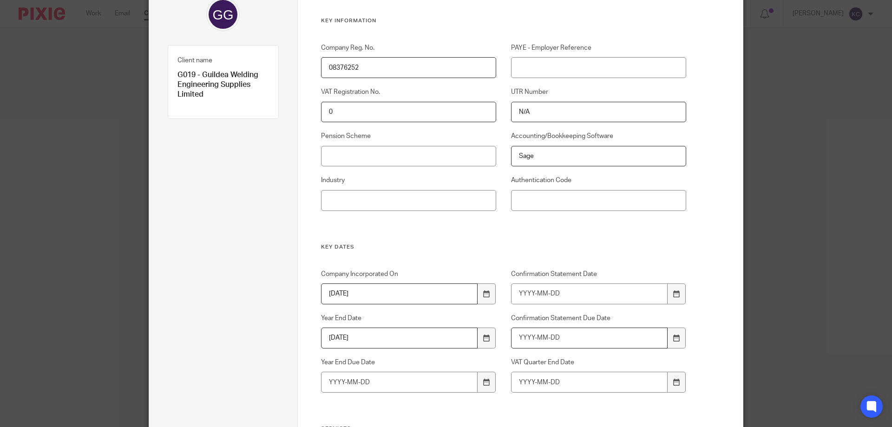
click at [523, 336] on input "Confirmation Statement Due Date" at bounding box center [589, 338] width 157 height 21
drag, startPoint x: 551, startPoint y: 335, endPoint x: 529, endPoint y: 336, distance: 22.3
click at [529, 336] on input "2026-01-25" at bounding box center [589, 338] width 157 height 21
drag, startPoint x: 533, startPoint y: 338, endPoint x: 541, endPoint y: 337, distance: 8.4
click at [533, 338] on input "2026-01-25" at bounding box center [589, 338] width 157 height 21
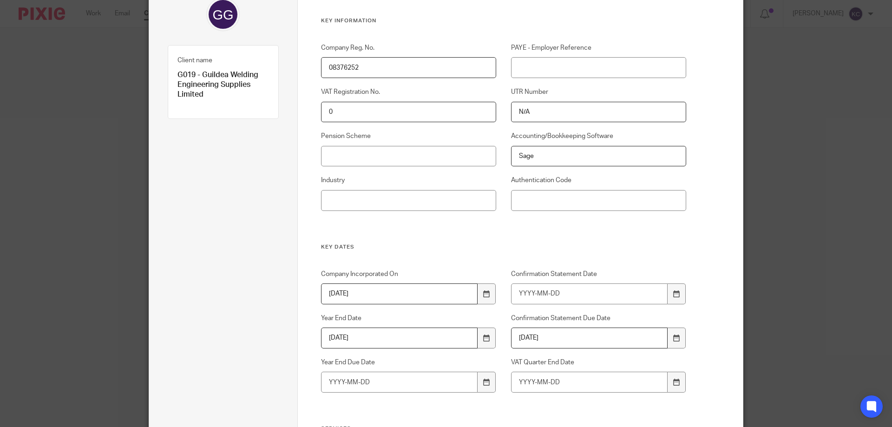
click at [540, 337] on input "2026-01-25" at bounding box center [589, 338] width 157 height 21
type input "2026-02-08"
click at [552, 404] on div "Company Incorporated On 2013-01-25 Confirmation Statement Date Year End Date 20…" at bounding box center [496, 348] width 380 height 156
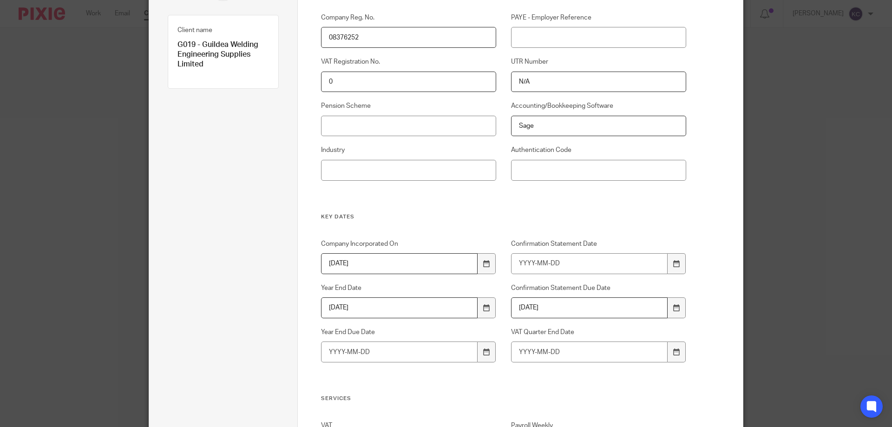
scroll to position [139, 0]
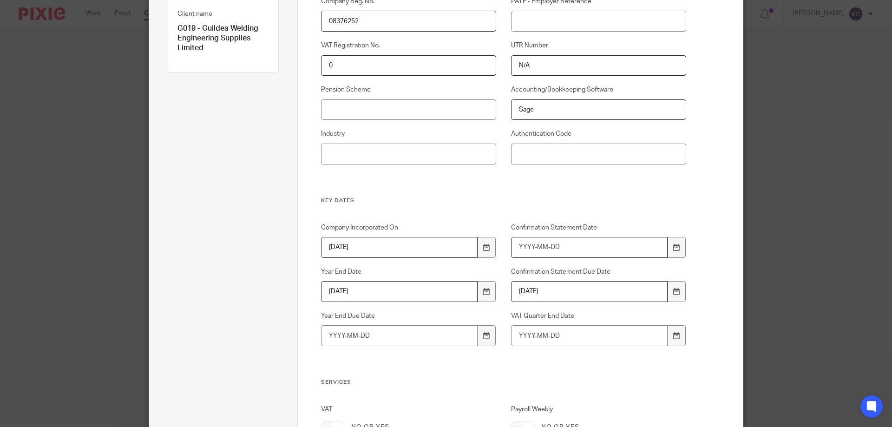
click at [517, 248] on input "Confirmation Statement Date" at bounding box center [589, 247] width 157 height 21
click at [646, 379] on h3 "Services" at bounding box center [504, 382] width 366 height 7
click at [553, 246] on input "2026-01-25" at bounding box center [589, 247] width 157 height 21
click at [529, 247] on input "2026-01-25" at bounding box center [589, 247] width 157 height 21
click at [565, 205] on div "Custom fields Key Information Company Reg. No. 08376252 PAYE - Employer Referen…" at bounding box center [504, 349] width 366 height 809
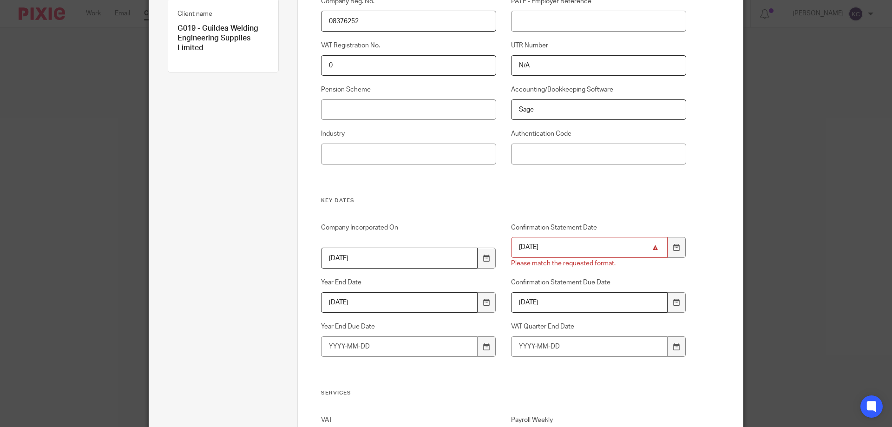
click at [543, 246] on input "2025-12-3" at bounding box center [589, 247] width 157 height 21
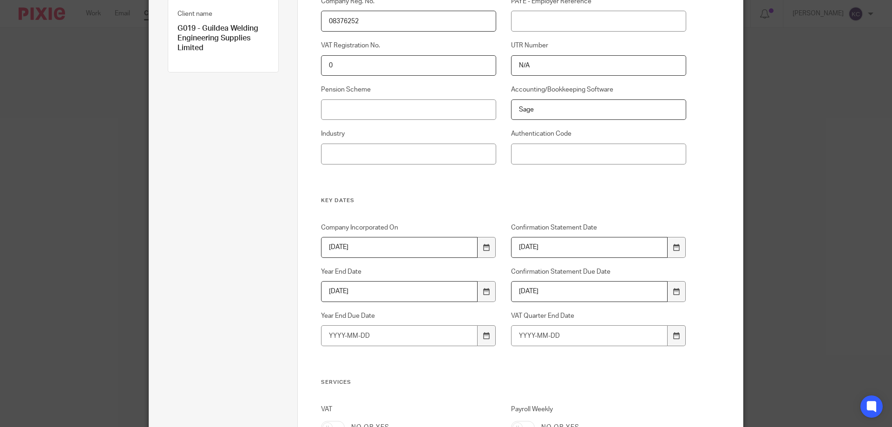
type input "2025-01-25"
click at [553, 290] on input "2026-02-08" at bounding box center [589, 291] width 157 height 21
click at [574, 196] on div "Company Reg. No. 08376252 PAYE - Employer Reference VAT Registration No. 0 UTR …" at bounding box center [496, 97] width 380 height 200
click at [558, 292] on input "2026-01-25" at bounding box center [589, 291] width 157 height 21
type input "2026-02-08"
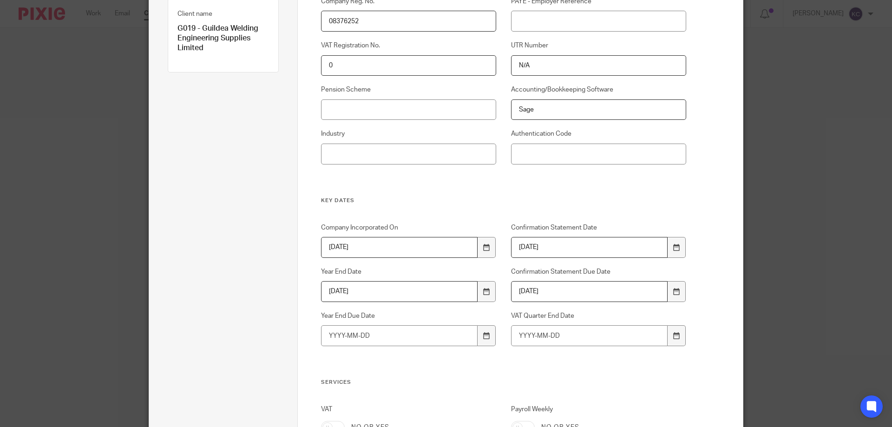
click at [619, 381] on h3 "Services" at bounding box center [504, 382] width 366 height 7
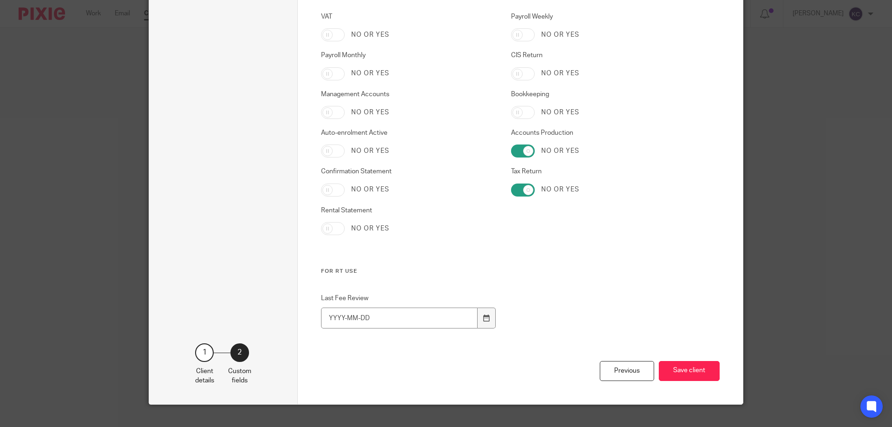
scroll to position [547, 0]
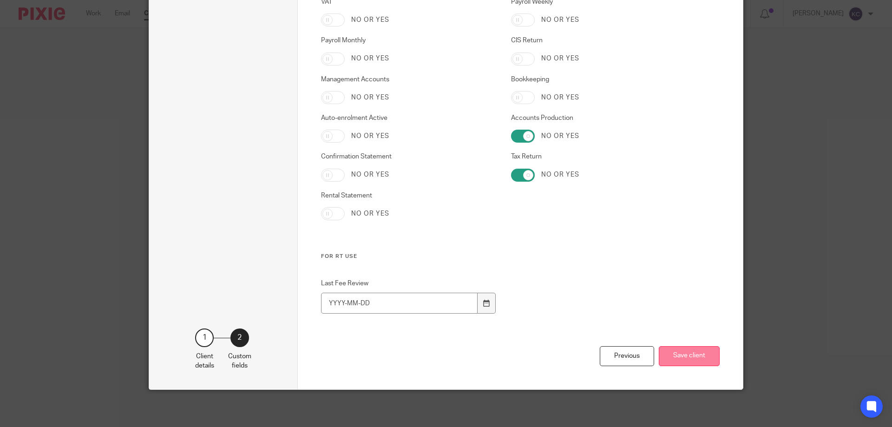
click at [693, 355] on button "Save client" at bounding box center [689, 356] width 61 height 20
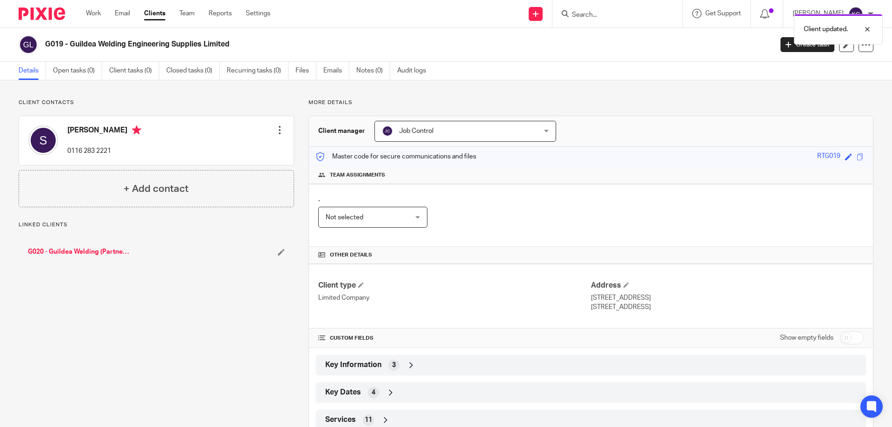
click at [329, 221] on span "Not selected" at bounding box center [366, 217] width 81 height 20
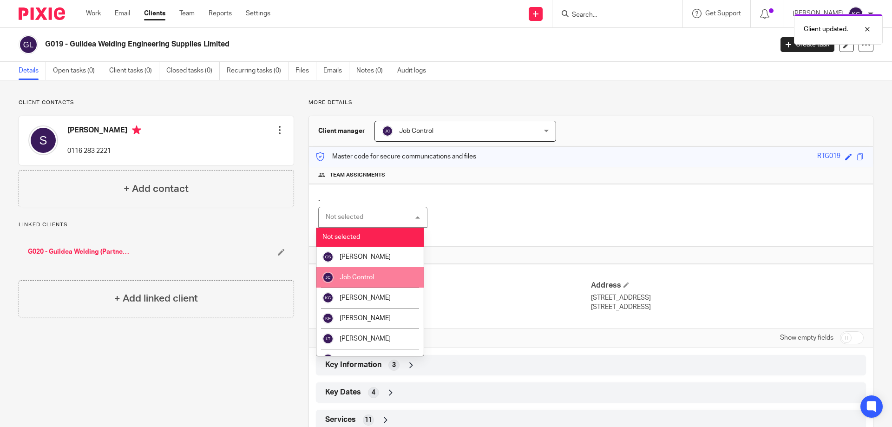
click at [365, 277] on span "Job Control" at bounding box center [357, 277] width 34 height 7
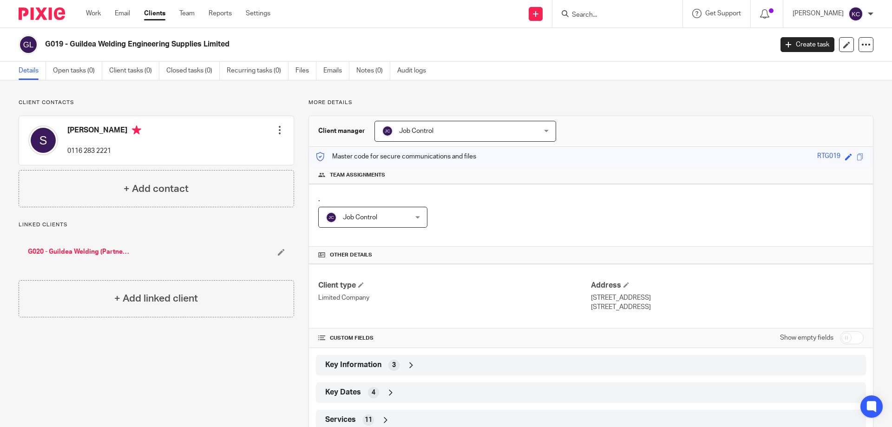
click at [119, 152] on div "Sharon 0116 283 2221 Edit contact Create client from contact Export data Delete…" at bounding box center [156, 140] width 275 height 49
drag, startPoint x: 114, startPoint y: 151, endPoint x: 66, endPoint y: 152, distance: 48.3
click at [66, 152] on div "Sharon 0116 283 2221 Edit contact Create client from contact Export data Delete…" at bounding box center [156, 140] width 275 height 49
copy p "0116 283 2221"
click at [93, 250] on link "G020 - Guildea Welding (Partnership)" at bounding box center [79, 251] width 103 height 9
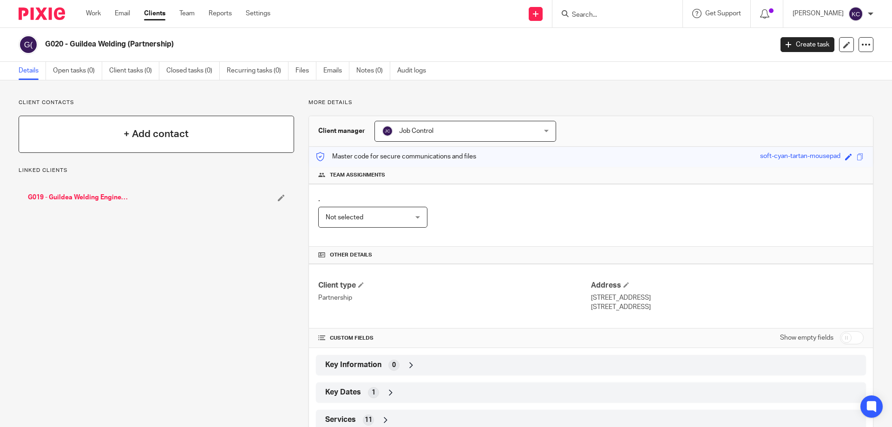
click at [140, 137] on h4 "+ Add contact" at bounding box center [156, 134] width 65 height 14
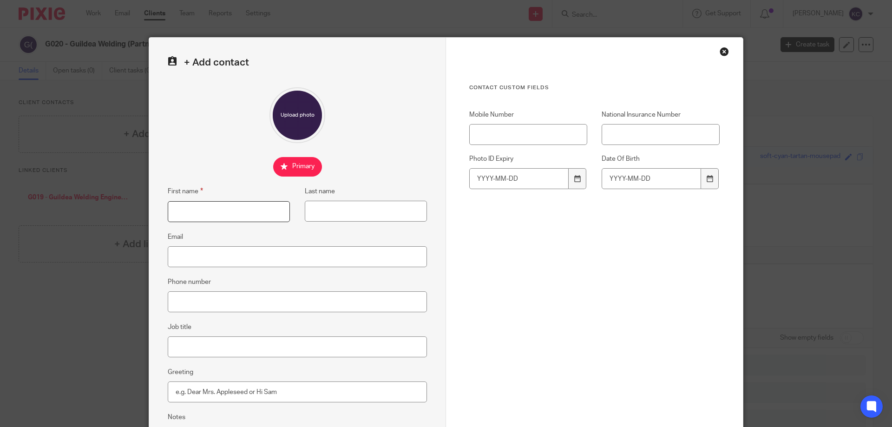
click at [187, 213] on input "First name" at bounding box center [229, 211] width 122 height 21
paste input "0116 283 2221"
type input "0116 283 2221"
drag, startPoint x: 229, startPoint y: 211, endPoint x: 151, endPoint y: 213, distance: 77.2
click at [153, 213] on fieldset "First name 0116 283 2221" at bounding box center [221, 204] width 137 height 36
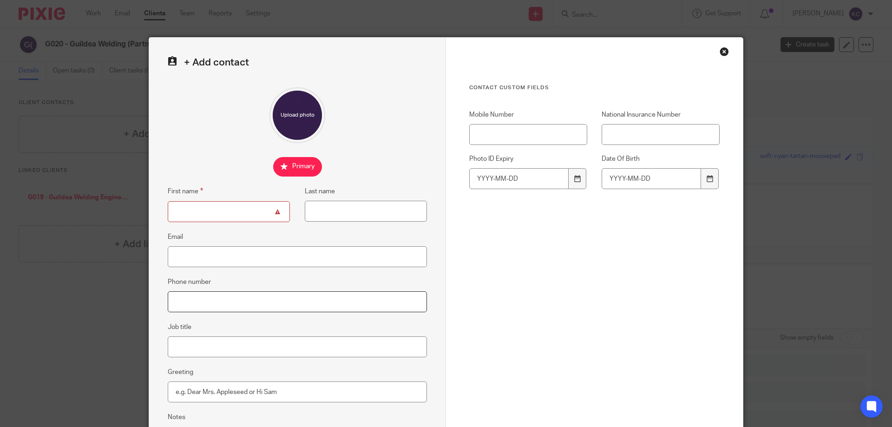
click at [230, 301] on input "Phone number" at bounding box center [297, 301] width 259 height 21
paste input "0116 283 2221"
type input "0116 283 2221"
click at [223, 209] on input "First name" at bounding box center [229, 211] width 122 height 21
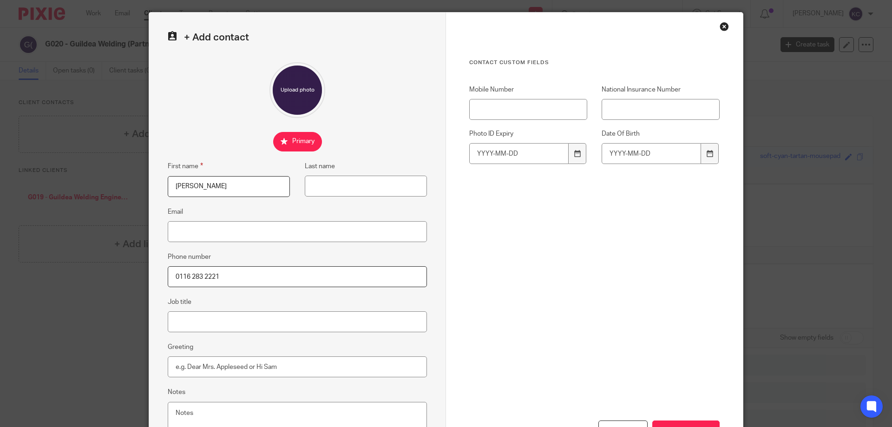
scroll to position [46, 0]
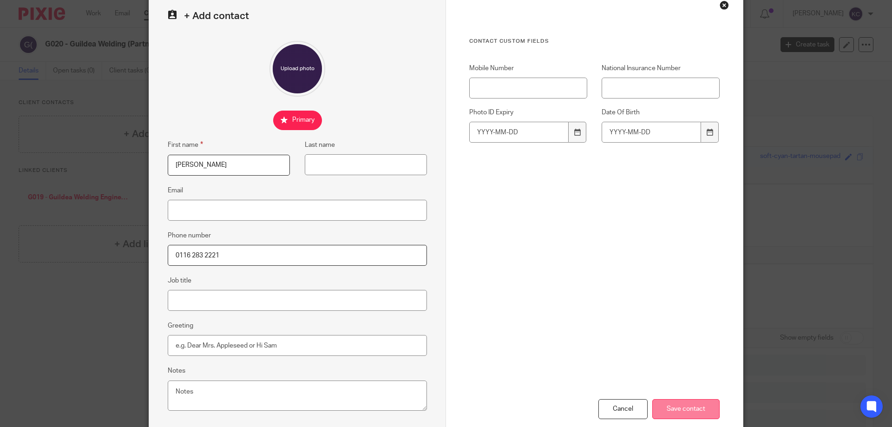
type input "[PERSON_NAME]"
click at [678, 407] on input "Save contact" at bounding box center [685, 409] width 67 height 20
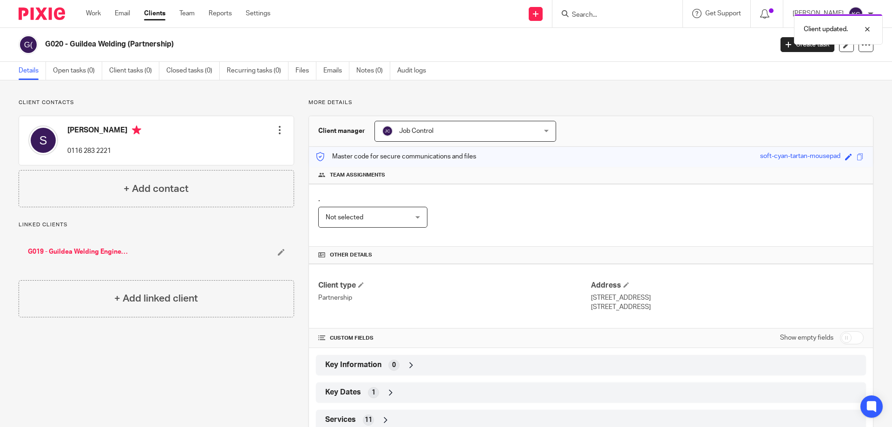
click at [107, 256] on link "G019 - Guildea Welding Engineering Supplies Limited" at bounding box center [79, 251] width 103 height 9
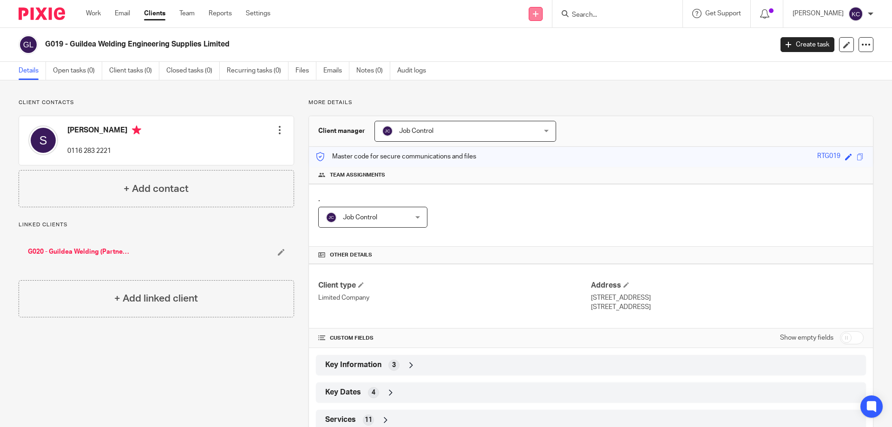
click at [543, 16] on link at bounding box center [536, 14] width 14 height 14
click at [542, 56] on link "Create task" at bounding box center [540, 56] width 57 height 13
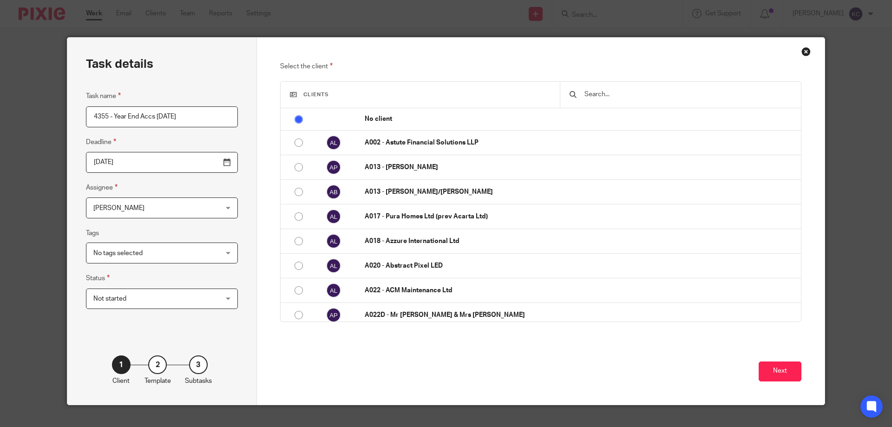
click at [120, 117] on input "4355 - Year End Accs 31.03.25" at bounding box center [162, 116] width 152 height 21
type input "4355 - Yr End Accs 31.03.25"
click at [122, 204] on span "[PERSON_NAME]" at bounding box center [150, 208] width 115 height 20
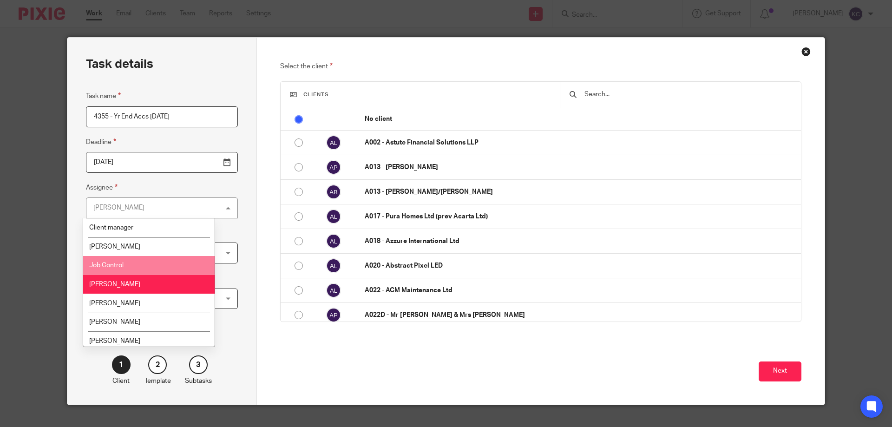
click at [122, 264] on span "Job Control" at bounding box center [106, 265] width 34 height 7
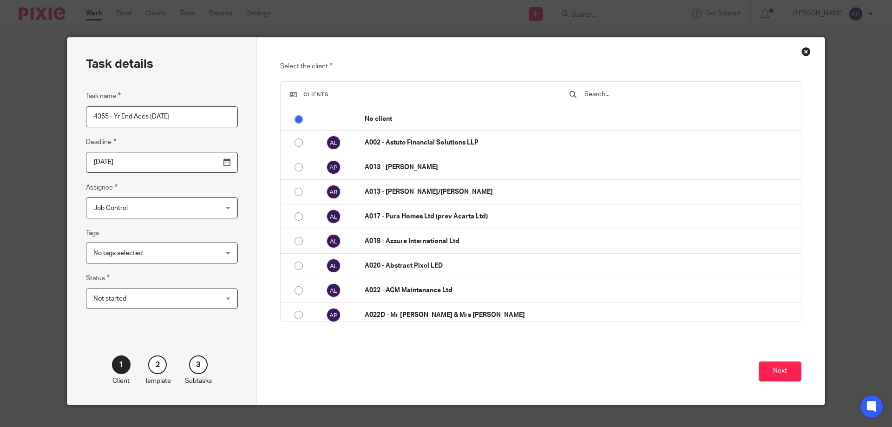
click at [125, 258] on span "No tags selected" at bounding box center [150, 253] width 115 height 20
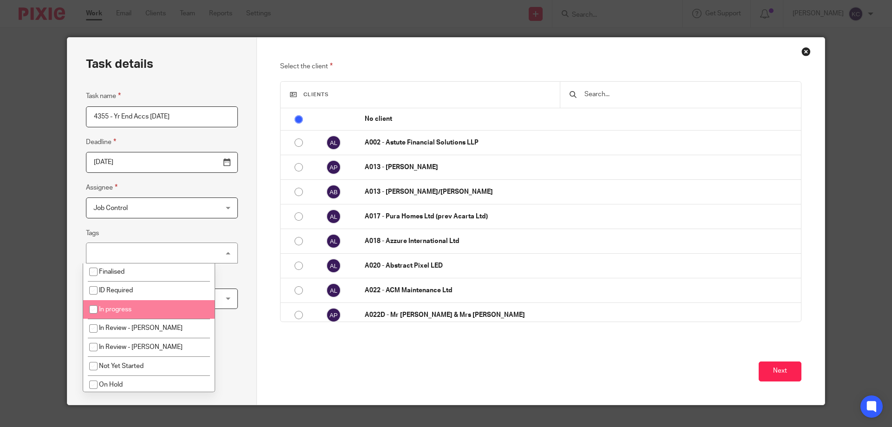
scroll to position [93, 0]
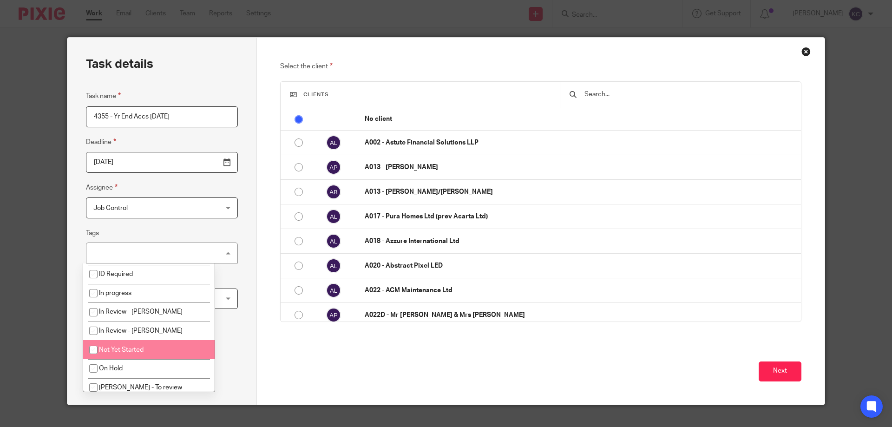
click at [125, 348] on span "Not Yet Started" at bounding box center [121, 350] width 45 height 7
checkbox input "true"
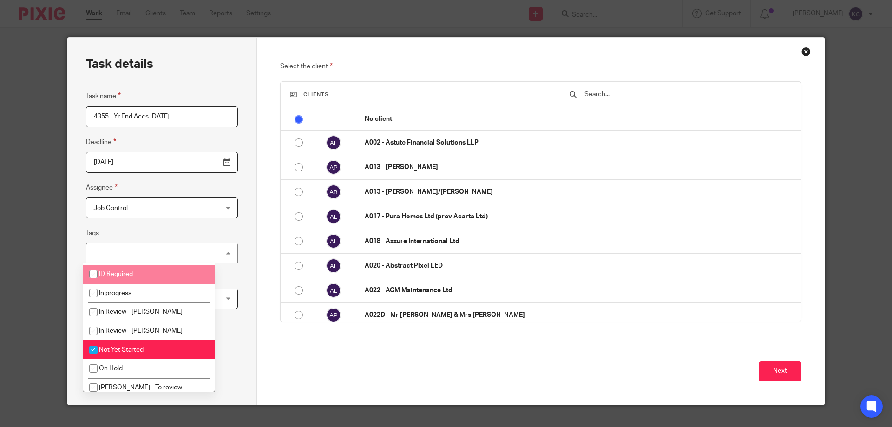
click at [145, 228] on fieldset "Tags Not Yet Started Accounts - In Draft AML Review required Cancelled Carole S…" at bounding box center [162, 246] width 152 height 36
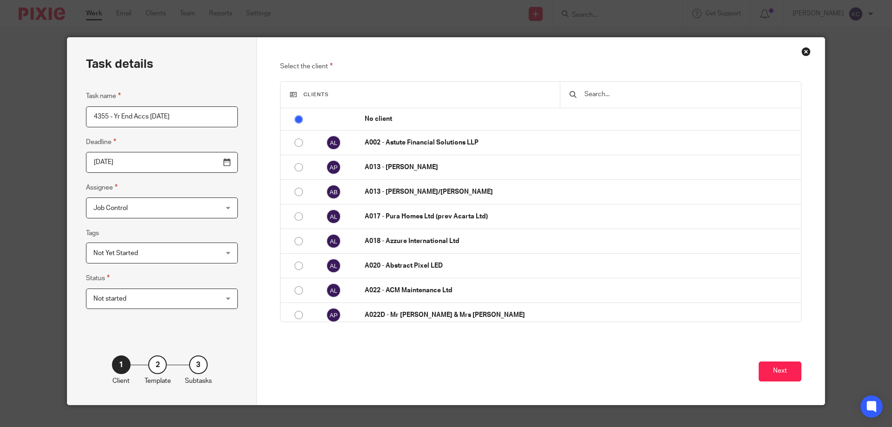
click at [629, 91] on input "text" at bounding box center [688, 94] width 208 height 10
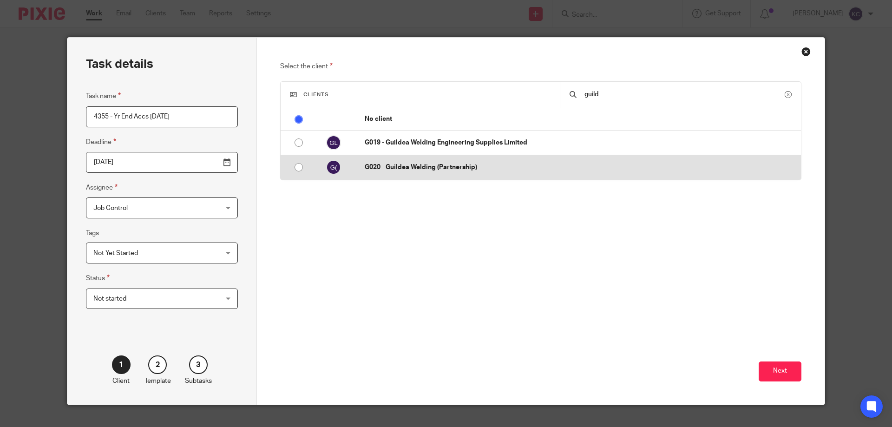
type input "guild"
click at [465, 167] on p "G020 - Guildea Welding (Partnership)" at bounding box center [581, 167] width 432 height 9
radio input "false"
radio input "true"
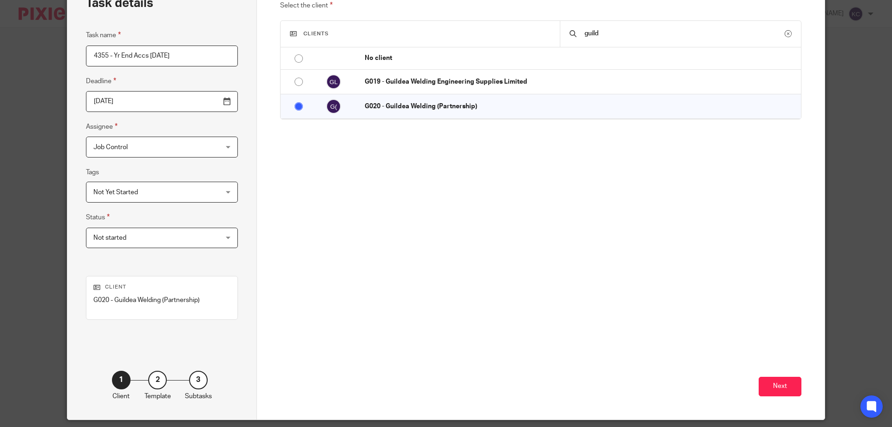
scroll to position [45, 0]
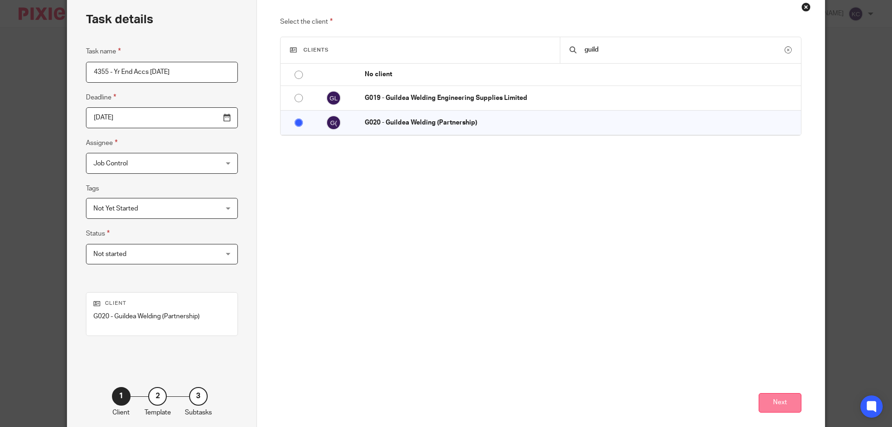
click at [763, 396] on button "Next" at bounding box center [780, 403] width 43 height 20
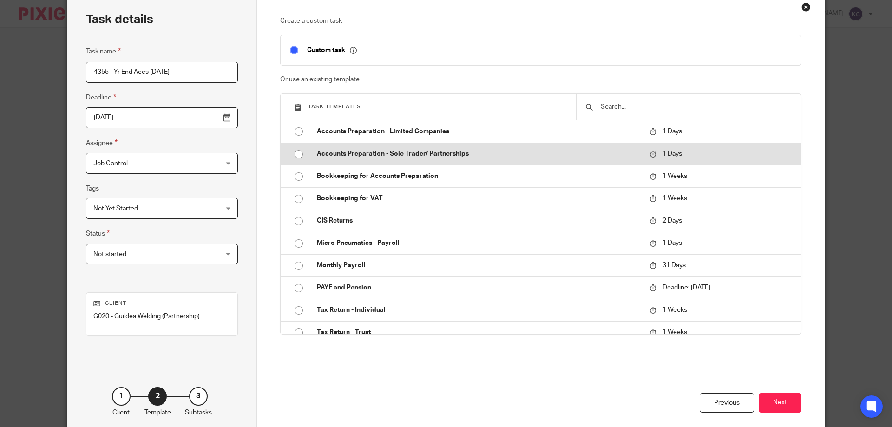
click at [351, 156] on p "Accounts Preparation - Sole Trader/ Partnerships" at bounding box center [478, 153] width 323 height 9
type input "2025-09-27"
checkbox input "false"
radio input "true"
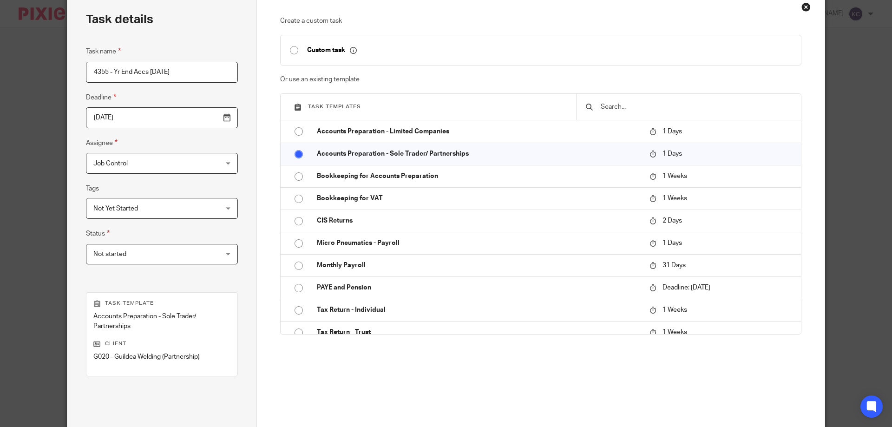
scroll to position [91, 0]
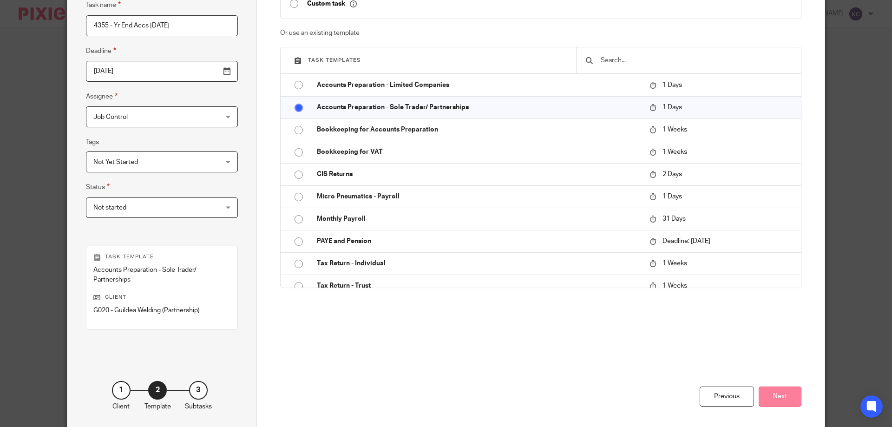
click at [770, 399] on button "Next" at bounding box center [780, 397] width 43 height 20
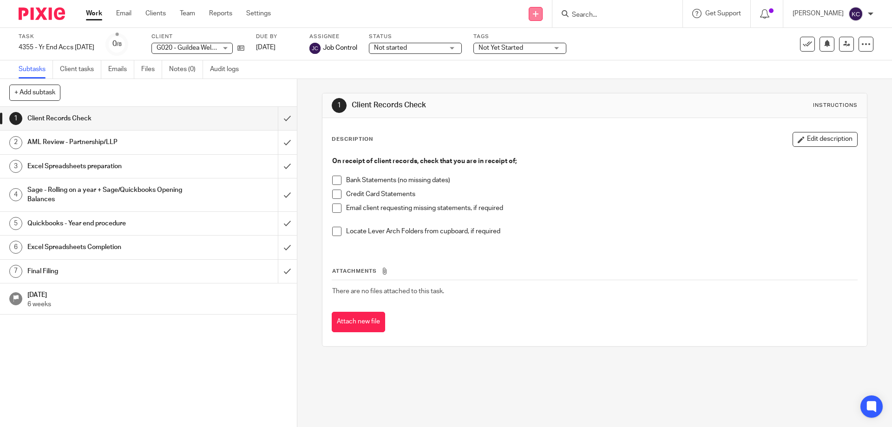
click at [543, 18] on link at bounding box center [536, 14] width 14 height 14
click at [545, 57] on link "Create task" at bounding box center [540, 56] width 57 height 13
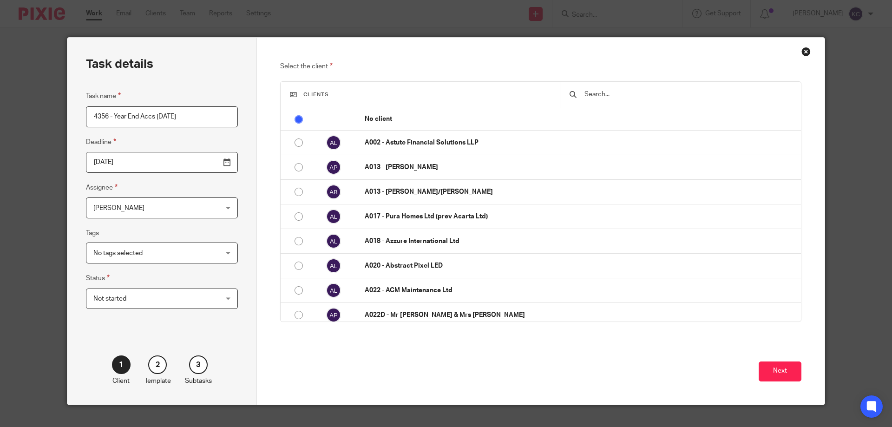
click at [116, 118] on input "4356 - Year End Accs [DATE]" at bounding box center [162, 116] width 152 height 21
type input "4356 - Yr End Accs [DATE]"
click at [136, 211] on span "[PERSON_NAME]" at bounding box center [150, 208] width 115 height 20
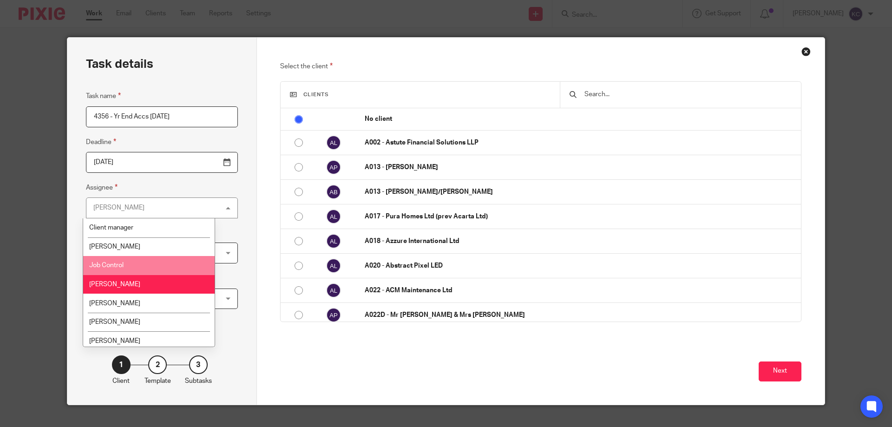
click at [140, 257] on li "Job Control" at bounding box center [149, 265] width 132 height 19
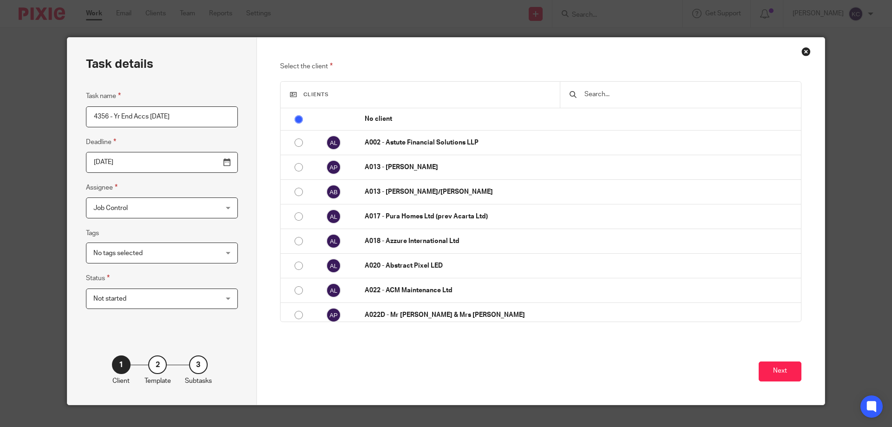
click at [140, 257] on span "No tags selected" at bounding box center [150, 253] width 115 height 20
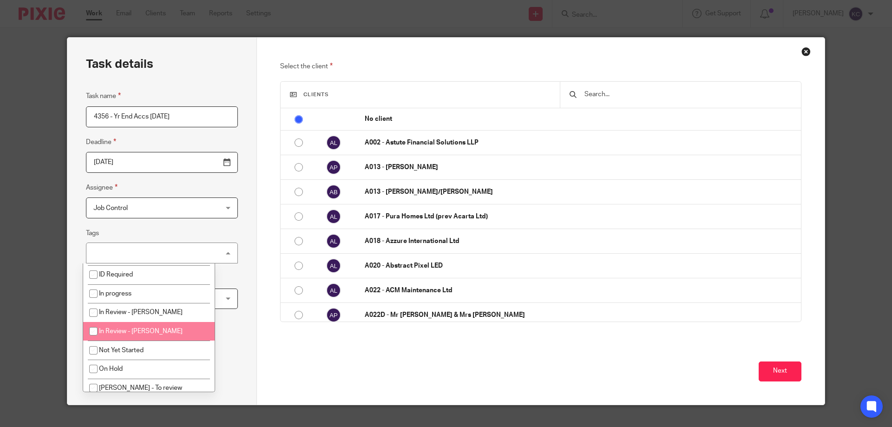
scroll to position [93, 0]
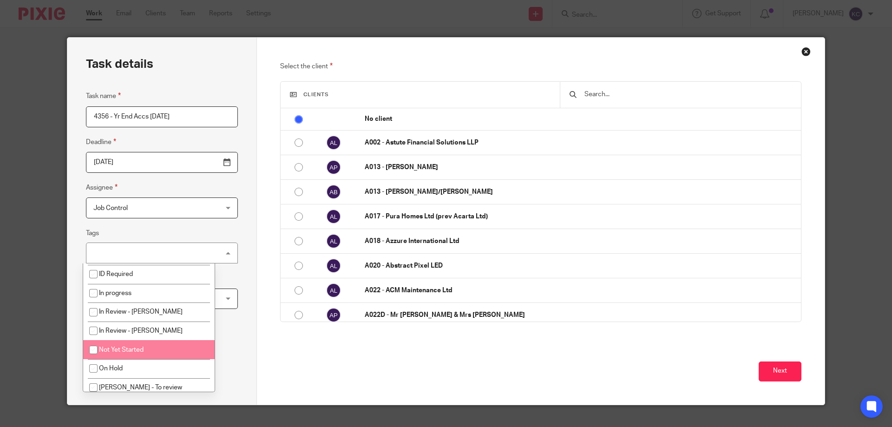
click at [135, 353] on span "Not Yet Started" at bounding box center [121, 350] width 45 height 7
checkbox input "true"
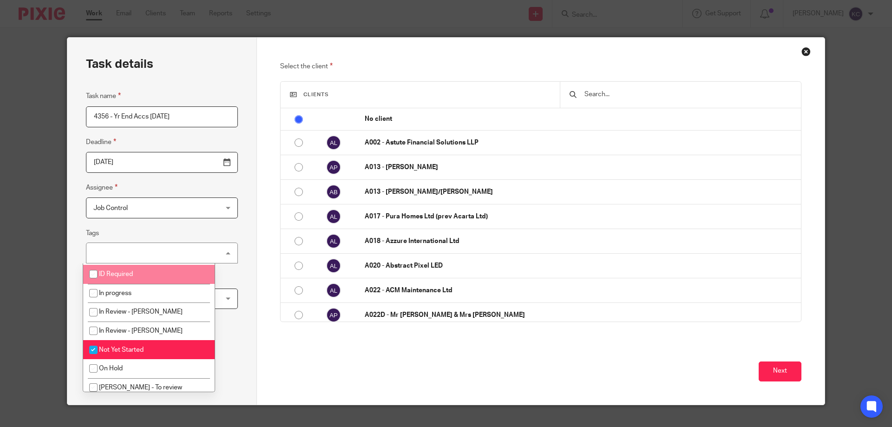
click at [226, 238] on div "Task details Task name 4356 - Yr End Accs 31.01.25 Deadline 2025-09-26 Assignee…" at bounding box center [162, 221] width 190 height 367
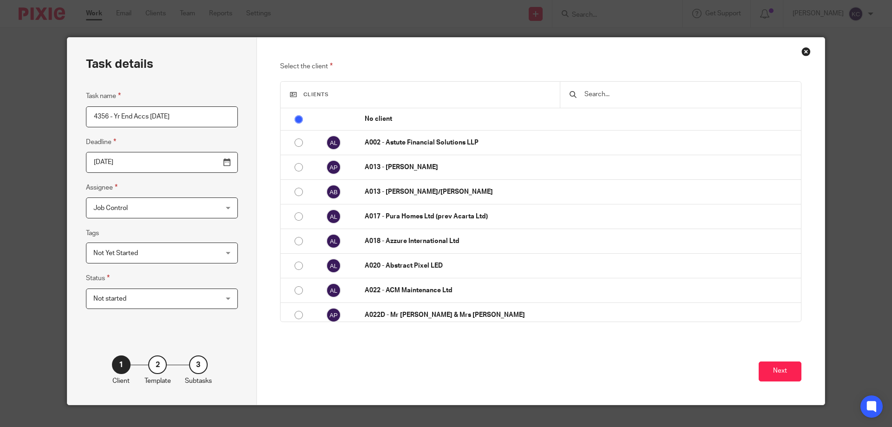
click at [634, 98] on input "text" at bounding box center [688, 94] width 208 height 10
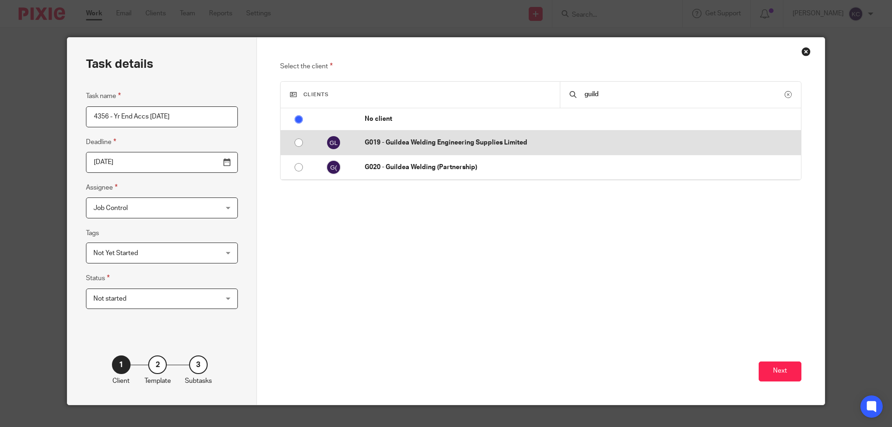
type input "guild"
click at [467, 144] on p "G019 - Guildea Welding Engineering Supplies Limited" at bounding box center [581, 142] width 432 height 9
radio input "false"
radio input "true"
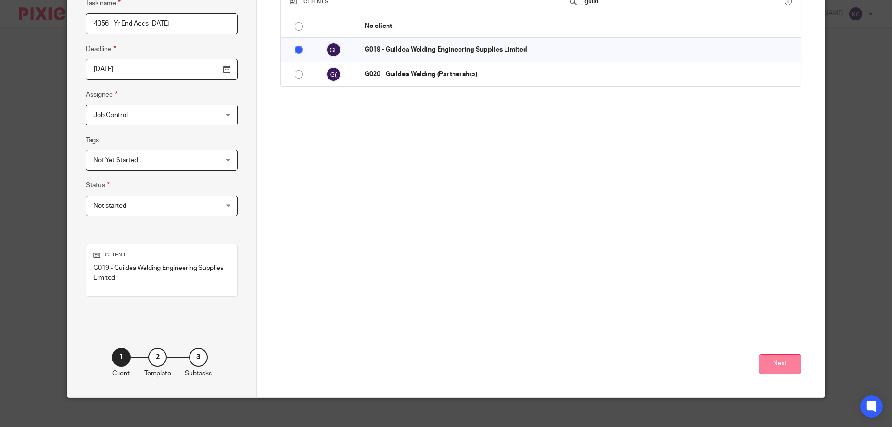
click at [770, 359] on button "Next" at bounding box center [780, 364] width 43 height 20
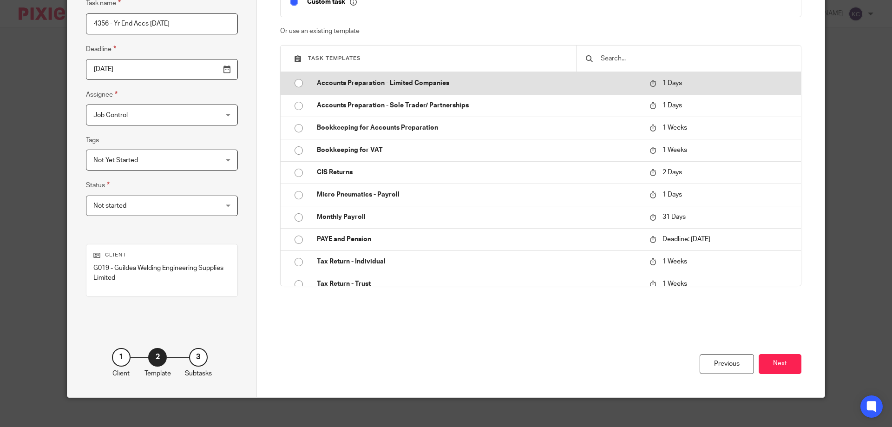
click at [385, 85] on p "Accounts Preparation - Limited Companies" at bounding box center [478, 83] width 323 height 9
type input "[DATE]"
checkbox input "false"
radio input "true"
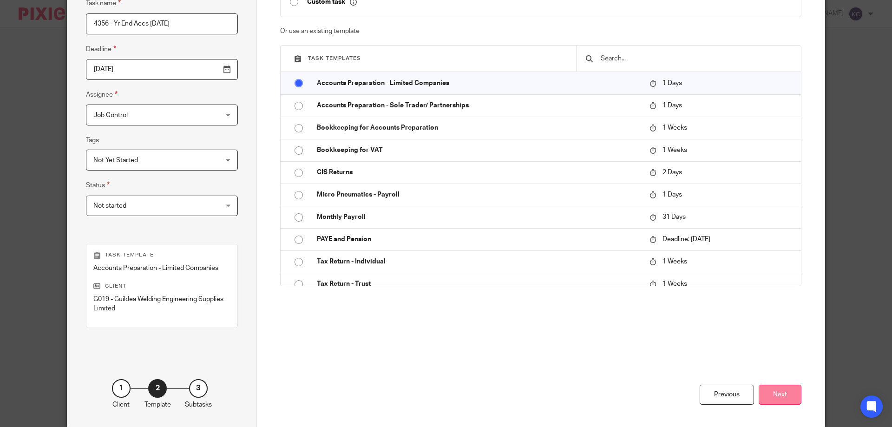
click at [785, 397] on button "Next" at bounding box center [780, 395] width 43 height 20
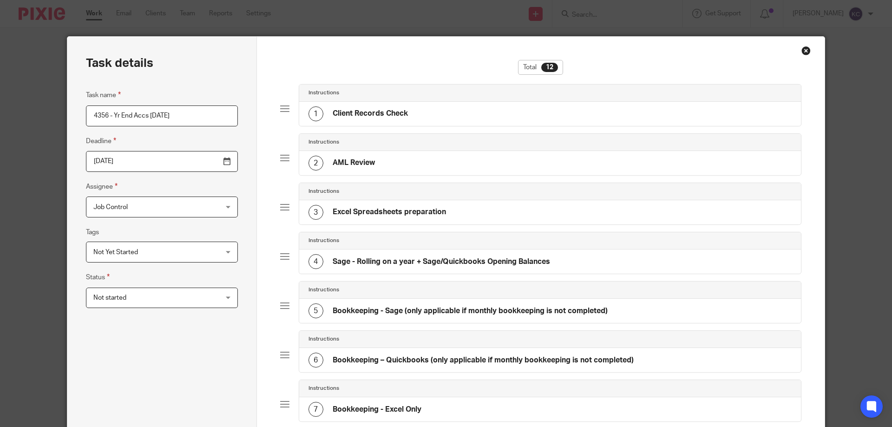
scroll to position [0, 0]
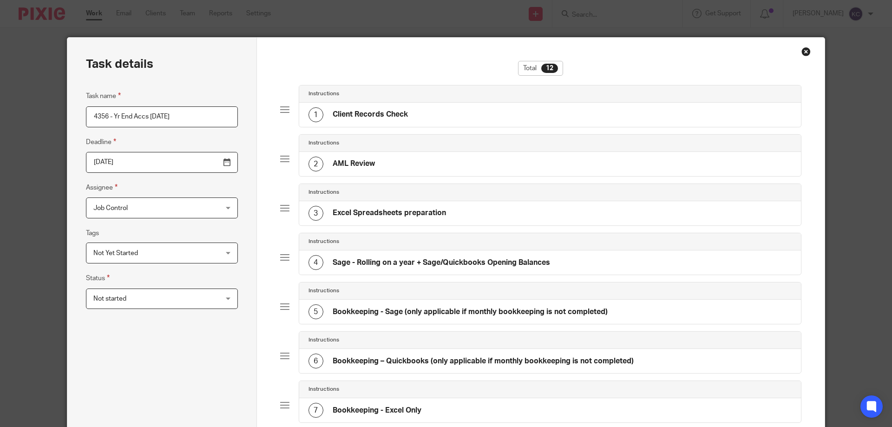
click at [419, 53] on div "Total 12 Instructions 1 Client Records Check Instructions 2 AML Review Instruct…" at bounding box center [541, 402] width 568 height 728
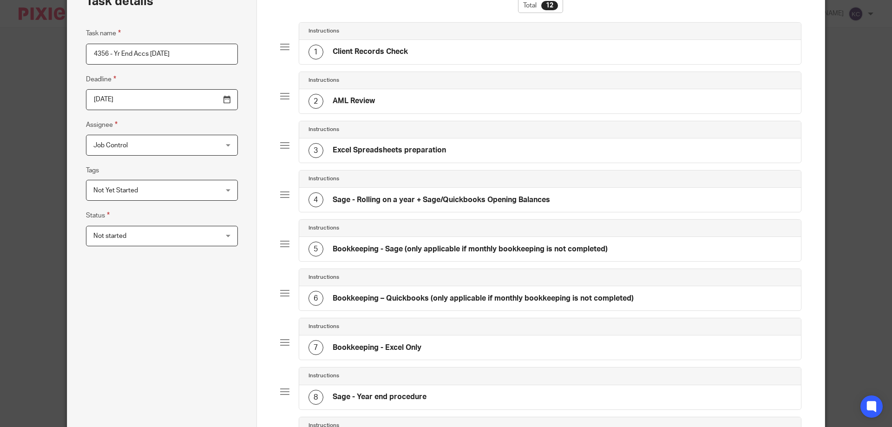
scroll to position [46, 0]
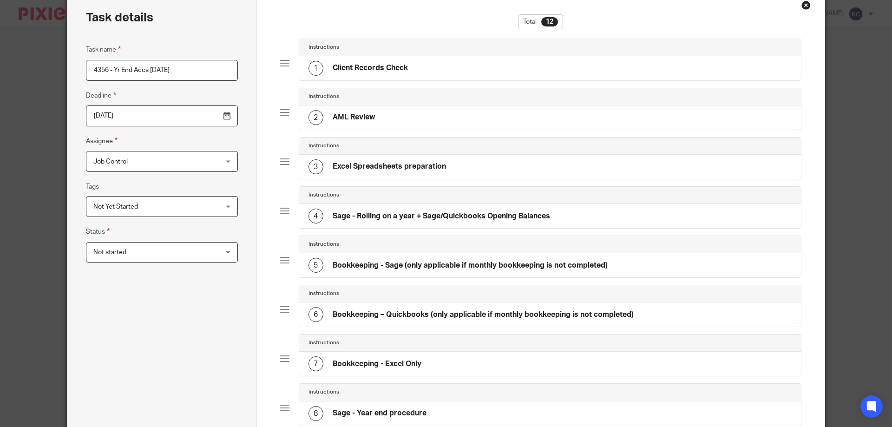
click at [197, 118] on input "[DATE]" at bounding box center [162, 115] width 152 height 21
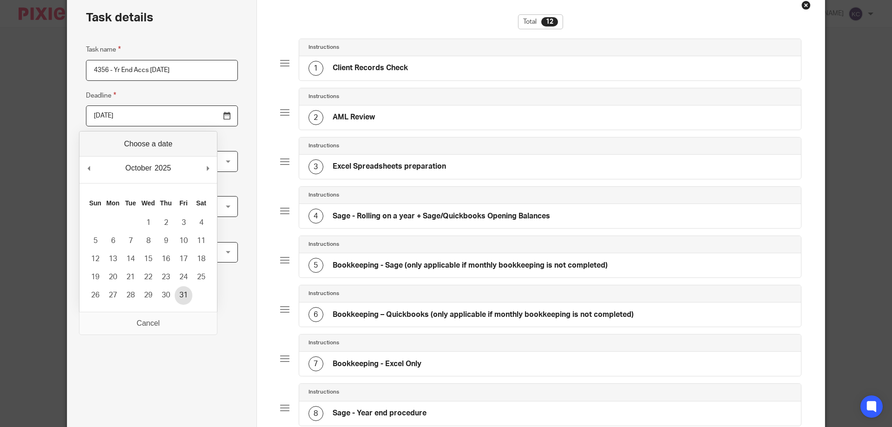
type input "2025-10-31"
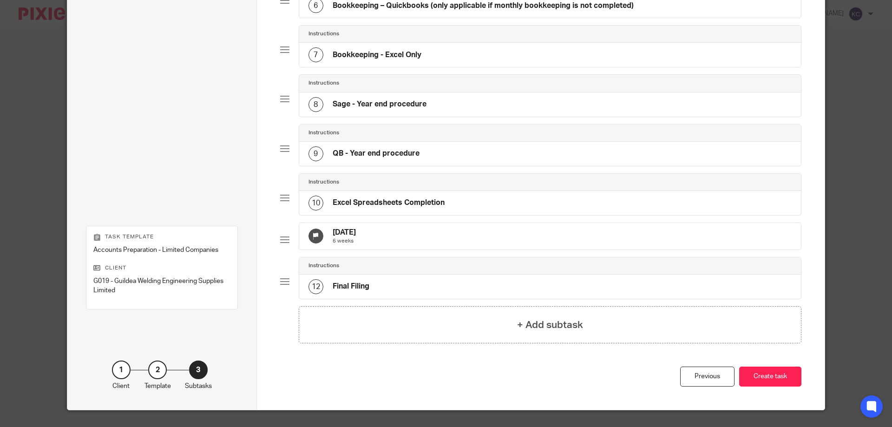
scroll to position [372, 0]
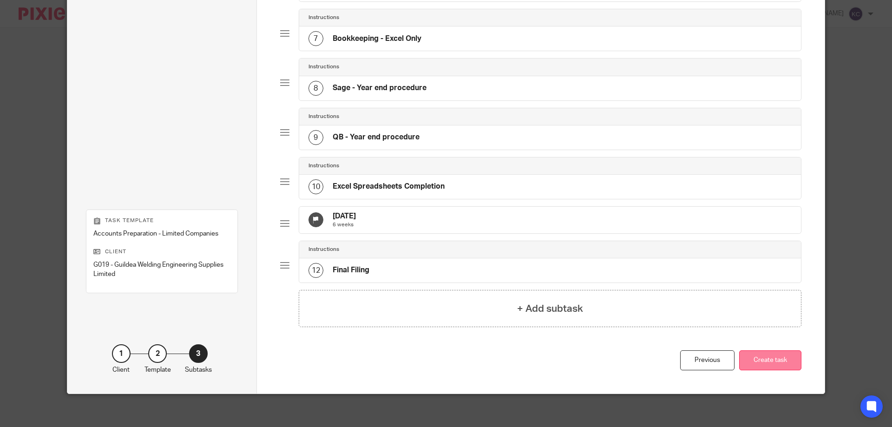
click at [774, 370] on button "Create task" at bounding box center [770, 360] width 62 height 20
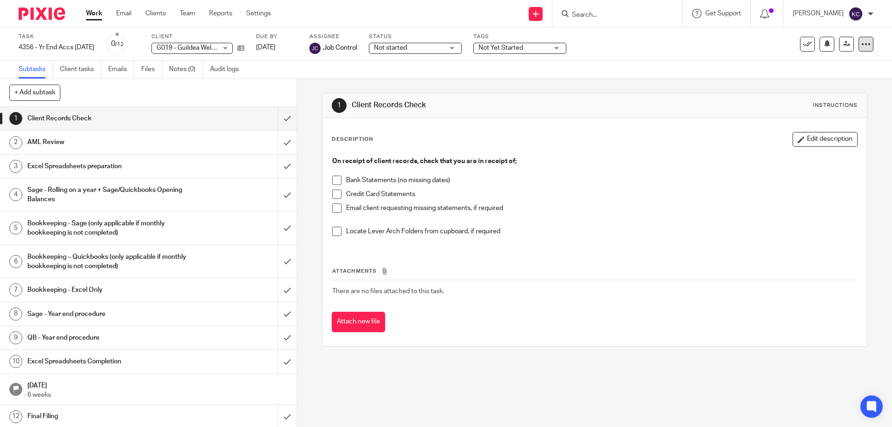
click at [862, 43] on icon at bounding box center [866, 43] width 9 height 9
click at [851, 77] on li "Advanced task editor" at bounding box center [824, 81] width 74 height 13
click at [834, 82] on link "Advanced task editor" at bounding box center [830, 81] width 61 height 7
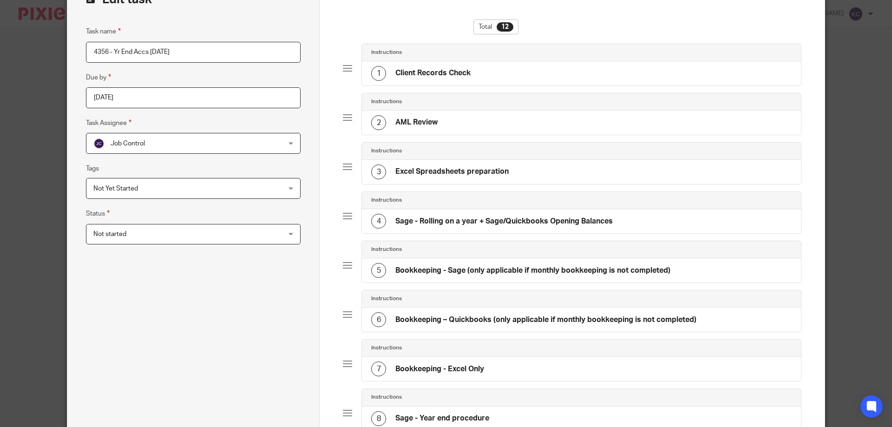
scroll to position [93, 0]
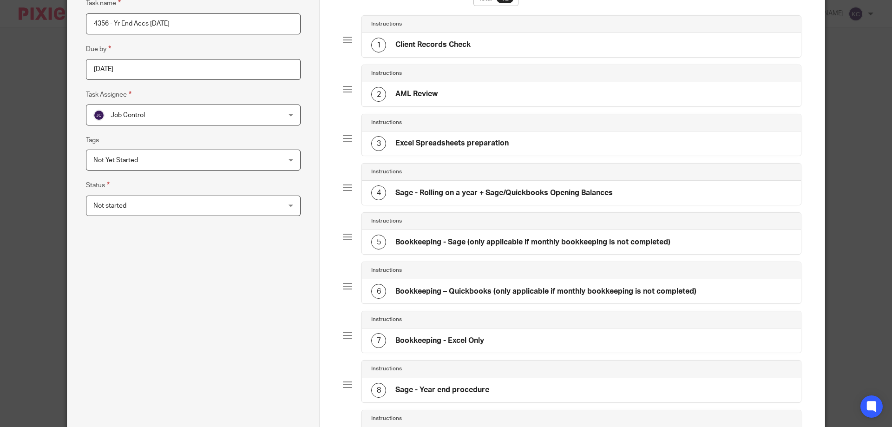
click at [467, 196] on h4 "Sage - Rolling on a year + Sage/Quickbooks Opening Balances" at bounding box center [503, 193] width 217 height 10
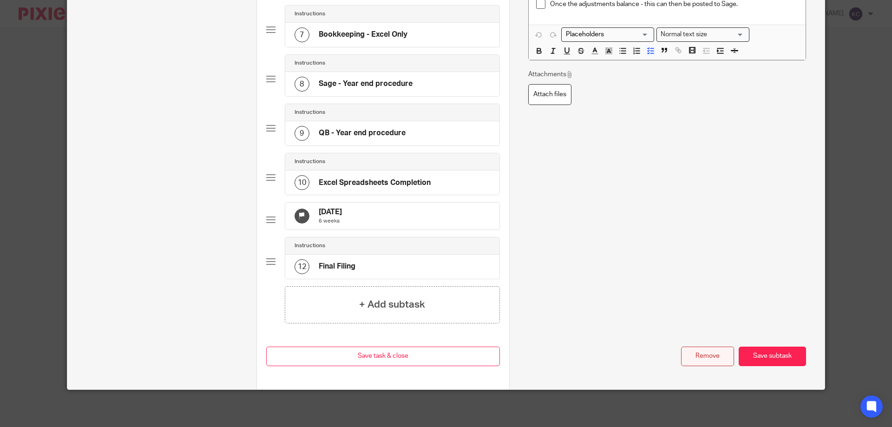
click at [696, 356] on button "Remove" at bounding box center [707, 357] width 53 height 20
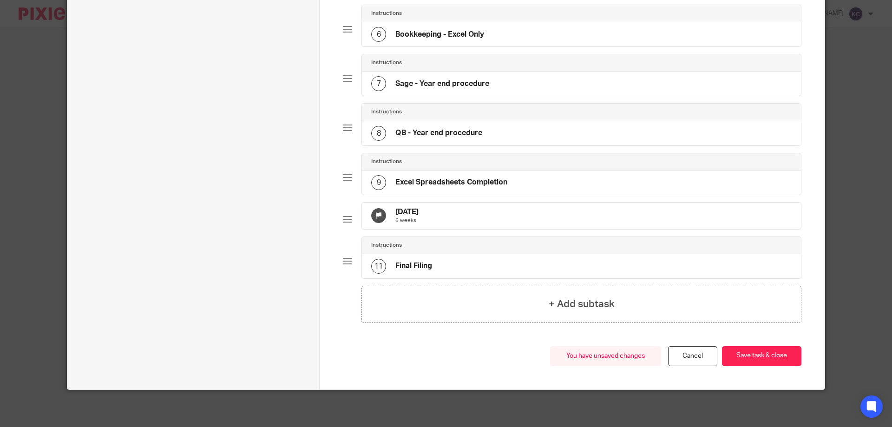
scroll to position [357, 0]
click at [416, 131] on h4 "QB - Year end procedure" at bounding box center [438, 133] width 87 height 10
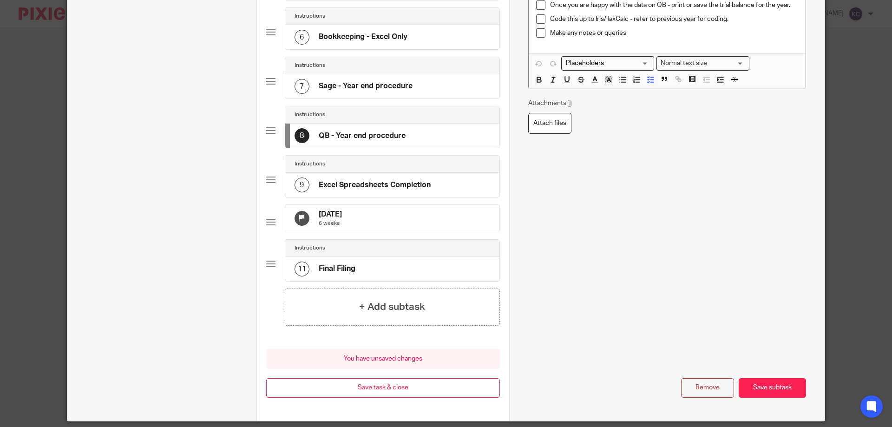
scroll to position [0, 0]
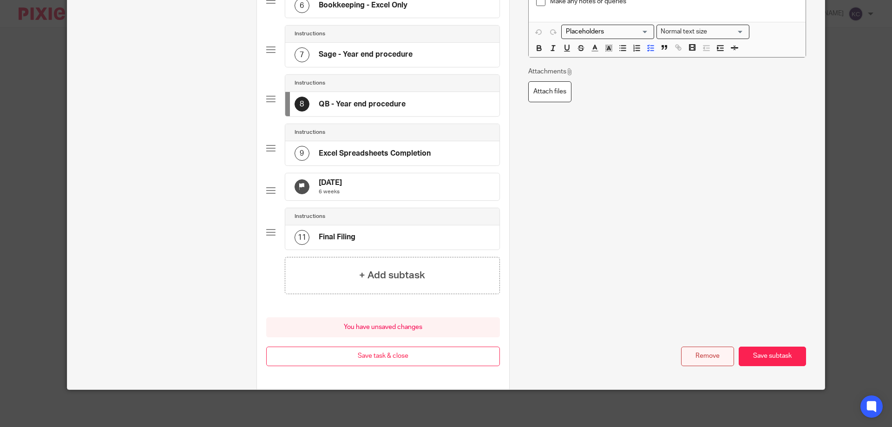
click at [702, 360] on button "Remove" at bounding box center [707, 357] width 53 height 20
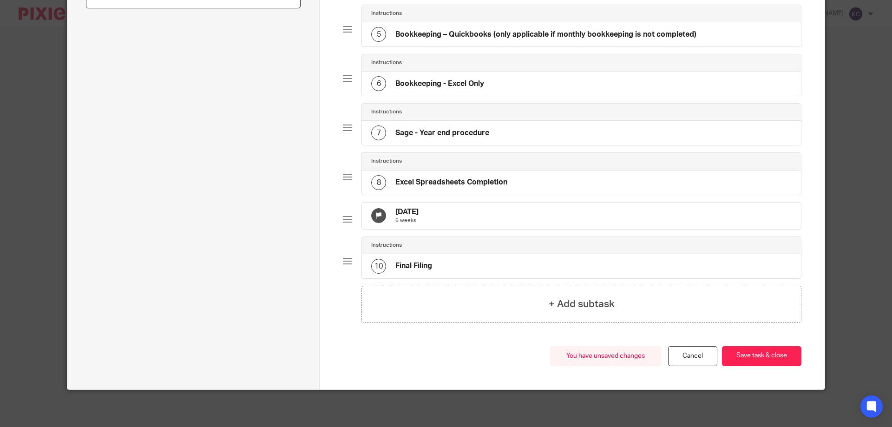
scroll to position [308, 0]
click at [444, 79] on h4 "Bookkeeping - Excel Only" at bounding box center [439, 84] width 89 height 10
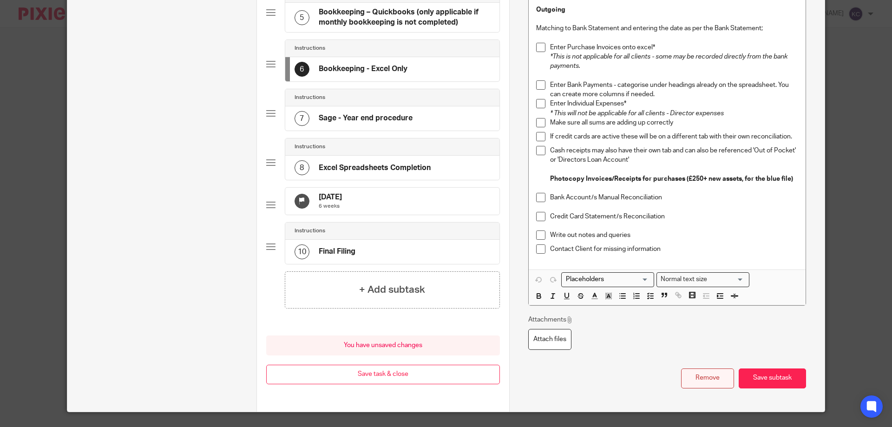
click at [688, 379] on button "Remove" at bounding box center [707, 378] width 53 height 20
type input "Sage - Year end procedure"
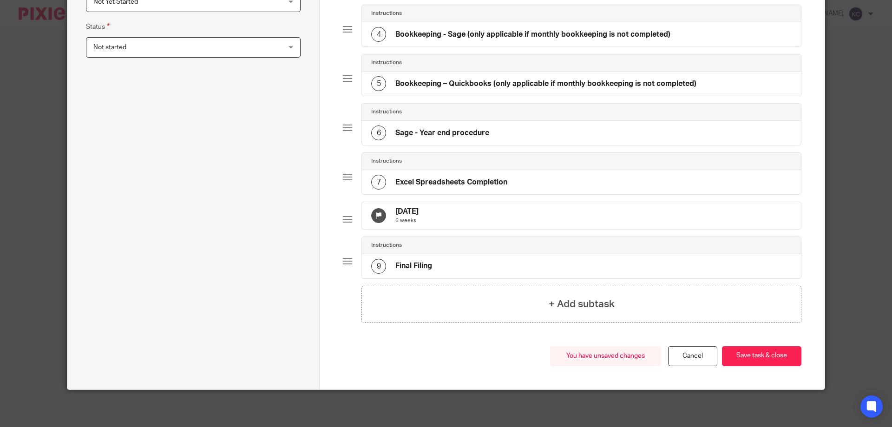
click at [450, 125] on div "6 Sage - Year end procedure" at bounding box center [430, 132] width 118 height 15
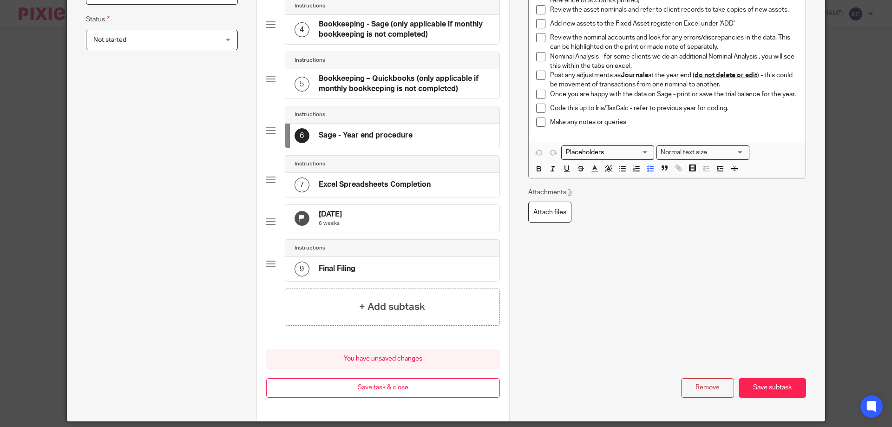
scroll to position [0, 0]
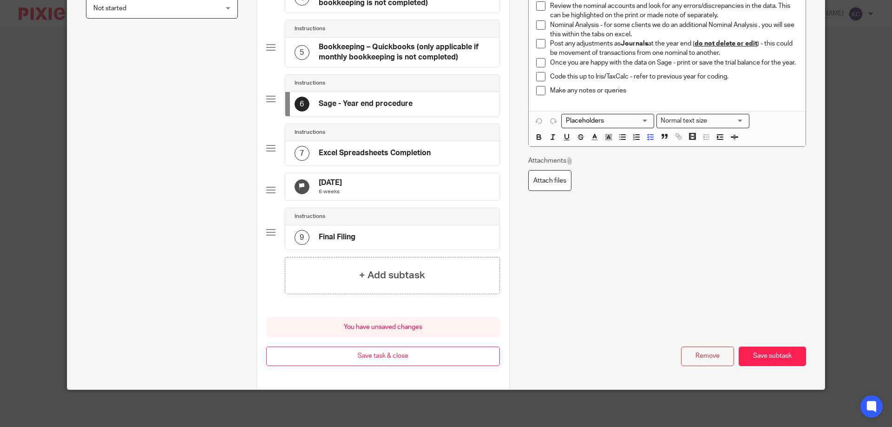
click at [710, 358] on button "Remove" at bounding box center [707, 357] width 53 height 20
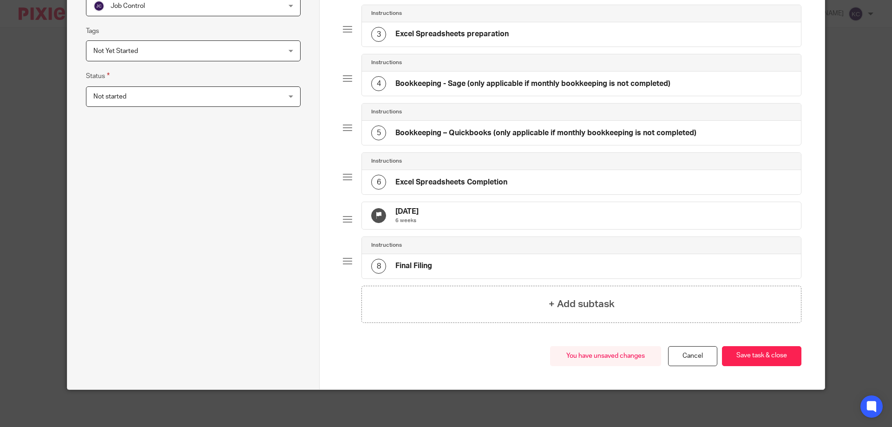
click at [450, 121] on div "5 Bookkeeping – Quickbooks (only applicable if monthly bookkeeping is not compl…" at bounding box center [581, 133] width 439 height 24
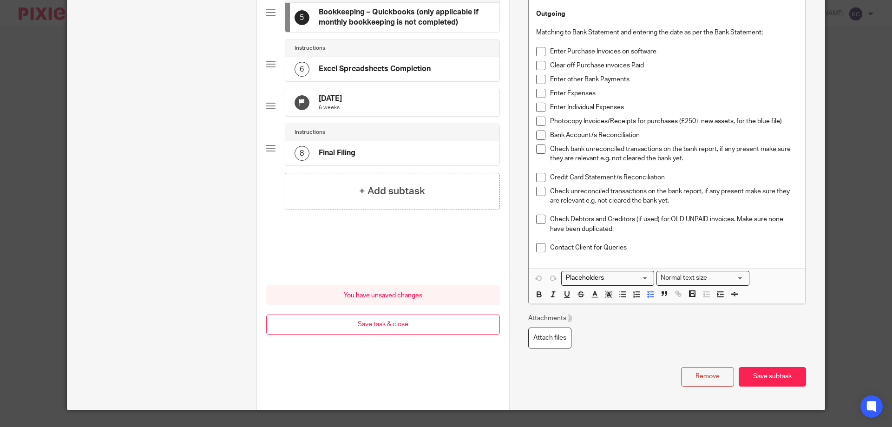
click at [701, 370] on button "Remove" at bounding box center [707, 377] width 53 height 20
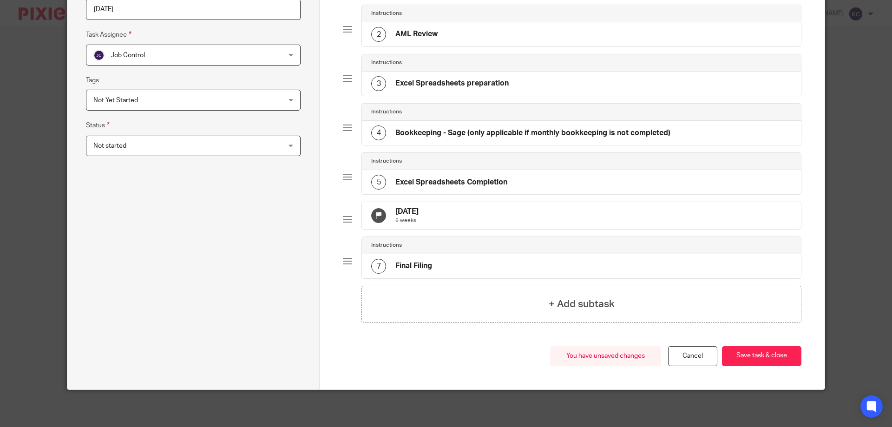
click at [697, 370] on div "You have unsaved changes Cancel Save task & close Save task & close" at bounding box center [572, 367] width 459 height 43
click at [395, 364] on div "You have unsaved changes Cancel Save task & close Save task & close" at bounding box center [572, 367] width 459 height 43
click at [427, 128] on h4 "Bookkeeping - Sage (only applicable if monthly bookkeeping is not completed)" at bounding box center [532, 133] width 275 height 10
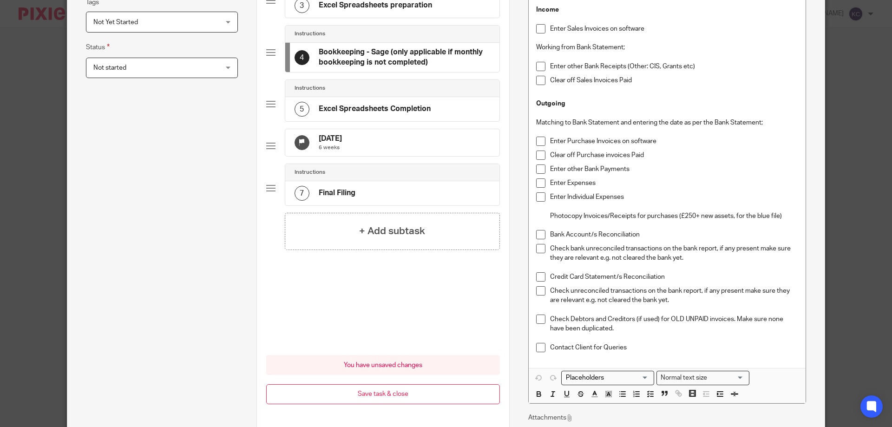
scroll to position [351, 0]
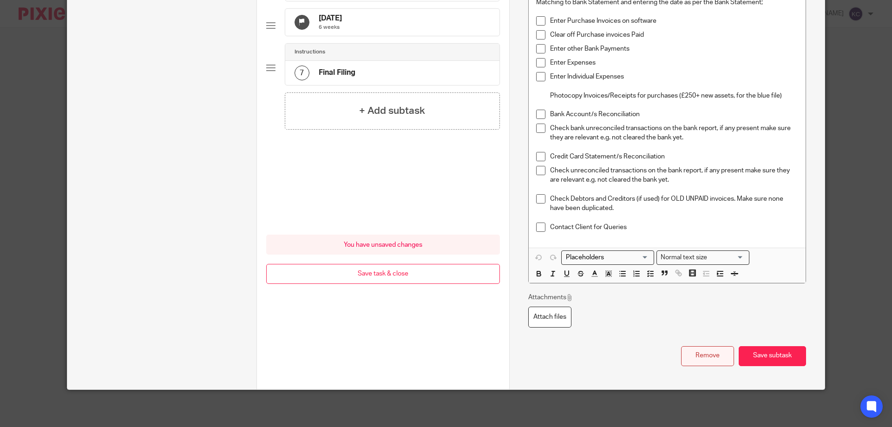
click at [707, 355] on button "Remove" at bounding box center [707, 356] width 53 height 20
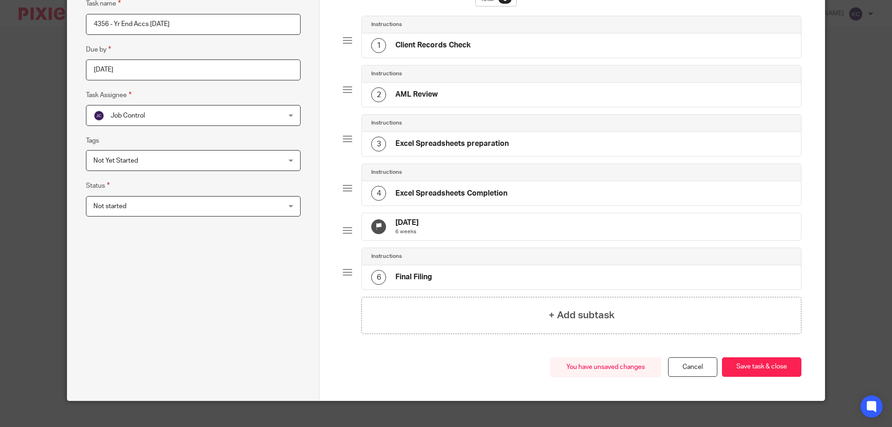
scroll to position [111, 0]
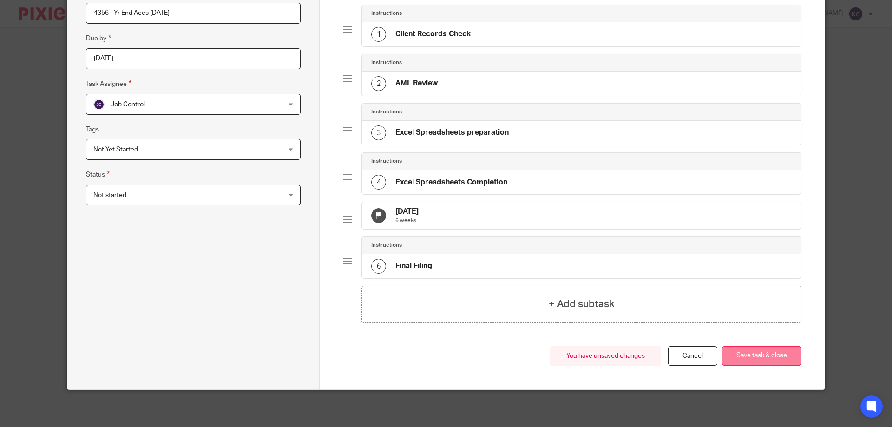
click at [752, 353] on button "Save task & close" at bounding box center [761, 356] width 79 height 20
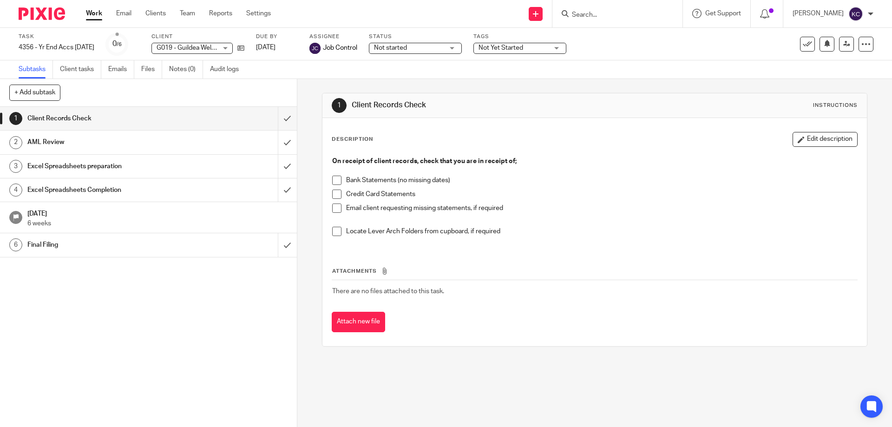
click at [623, 17] on input "Search" at bounding box center [613, 15] width 84 height 8
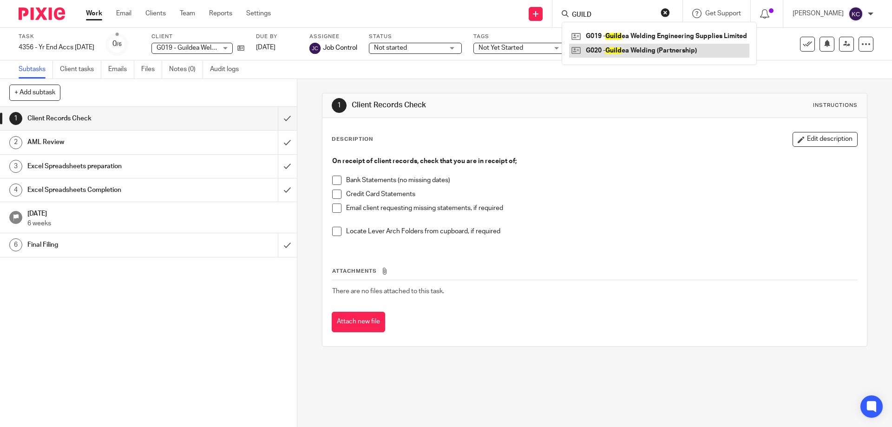
type input "GUILD"
click at [630, 49] on link at bounding box center [659, 51] width 180 height 14
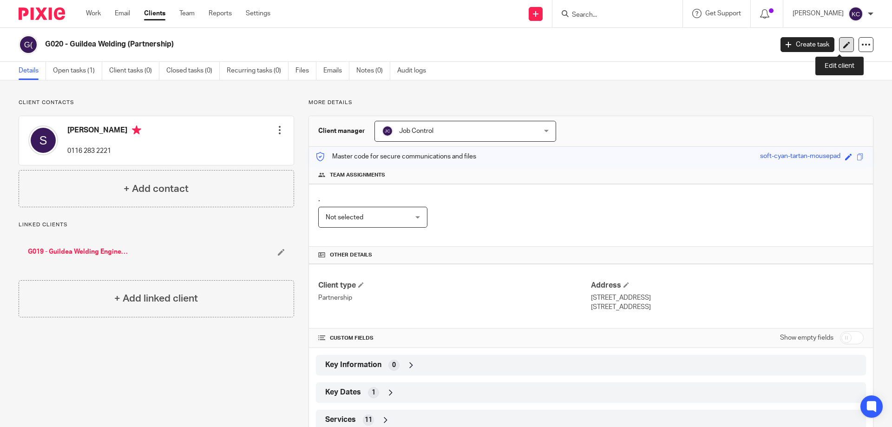
click at [843, 46] on icon at bounding box center [846, 44] width 7 height 7
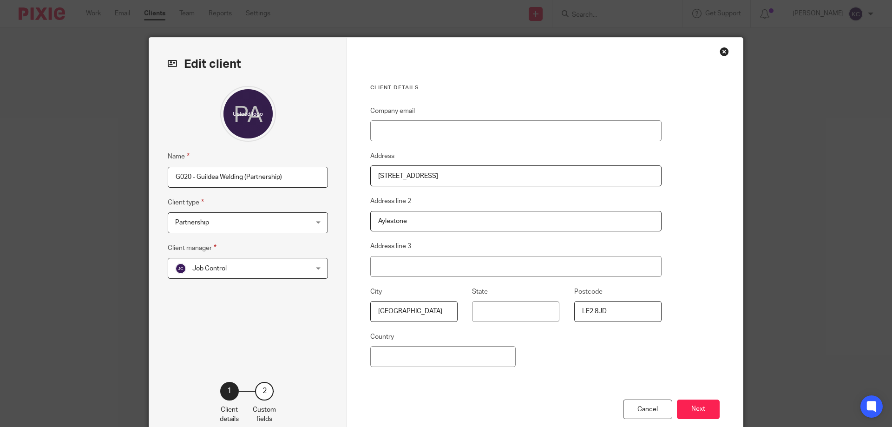
drag, startPoint x: 287, startPoint y: 179, endPoint x: 194, endPoint y: 174, distance: 93.1
click at [194, 174] on input "G020 - Guildea Welding (Partnership)" at bounding box center [248, 177] width 160 height 21
paste input "& Engineering Supplies"
type input "G020 - Guildea Welding & Engineering Supplies"
click at [687, 410] on button "Next" at bounding box center [698, 410] width 43 height 20
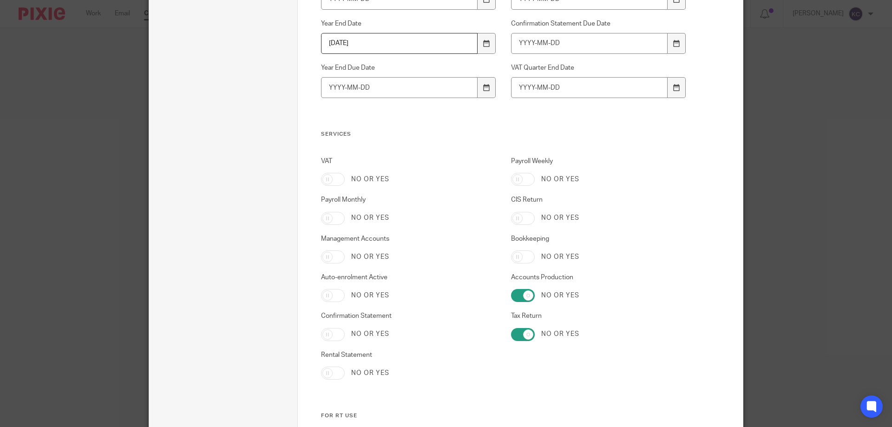
scroll to position [511, 0]
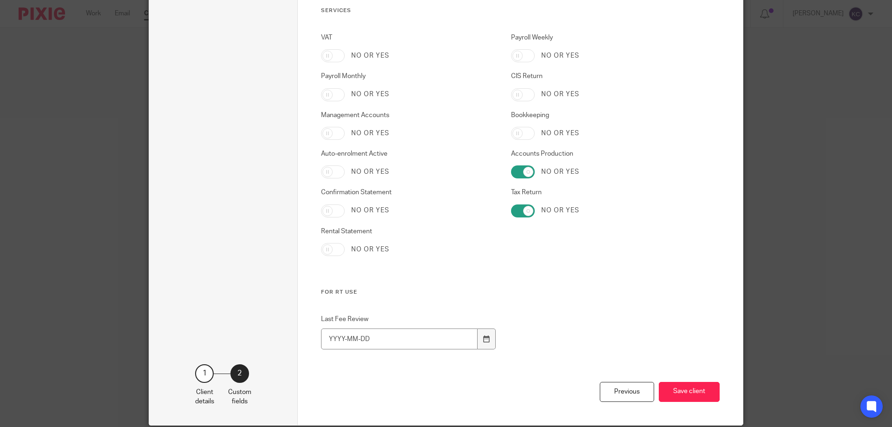
click at [683, 419] on div "Previous Save client" at bounding box center [520, 403] width 399 height 43
click at [683, 392] on button "Save client" at bounding box center [689, 392] width 61 height 20
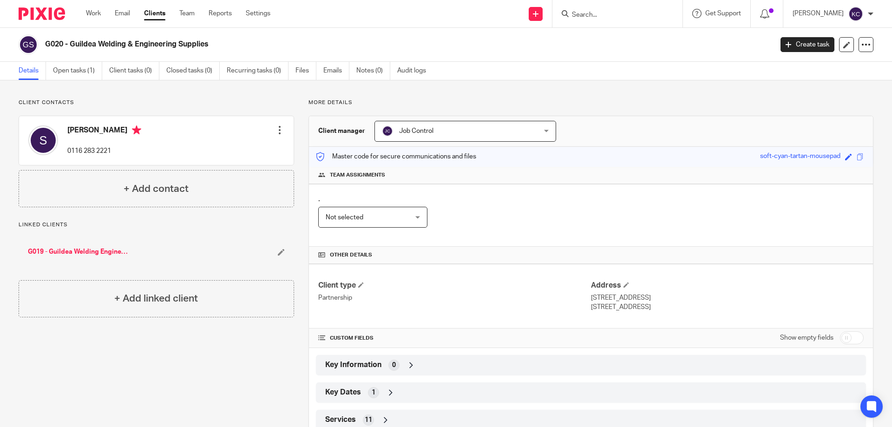
click at [592, 17] on input "Search" at bounding box center [613, 15] width 84 height 8
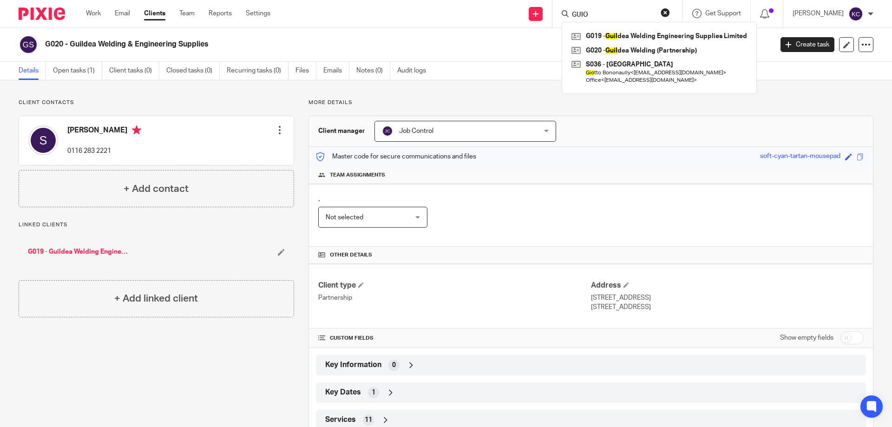
type input "GUIO"
click at [218, 87] on div "Client contacts Sharon 0116 283 2221 Edit contact Create client from contact Ex…" at bounding box center [446, 268] width 892 height 376
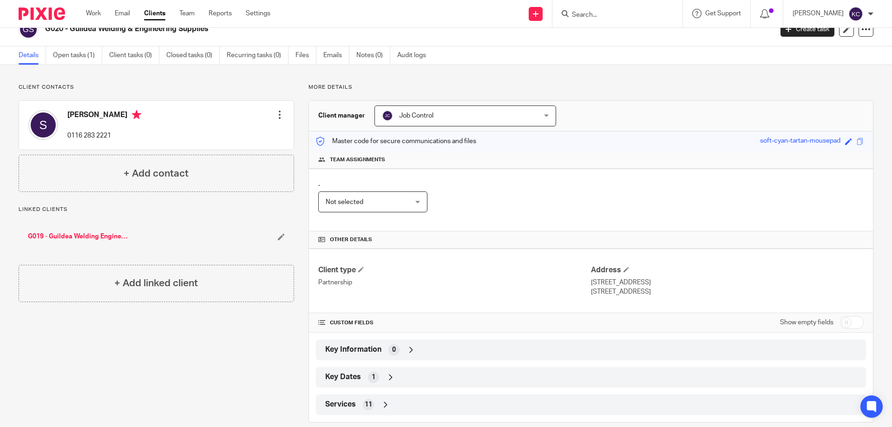
scroll to position [29, 0]
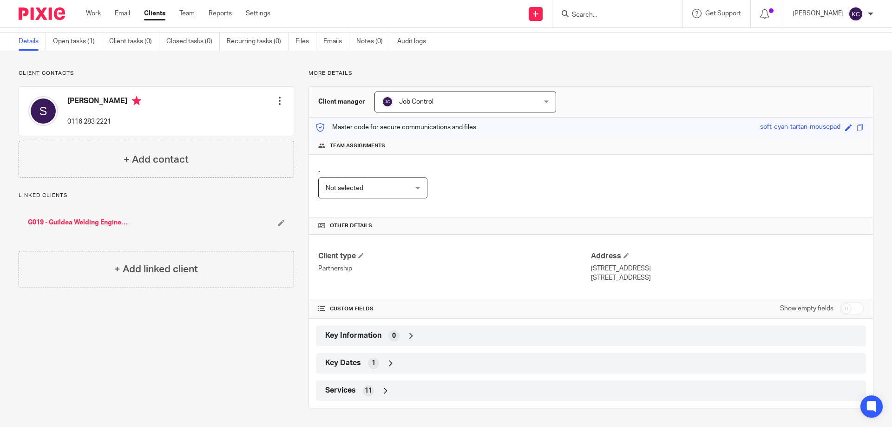
click at [408, 335] on icon at bounding box center [411, 335] width 9 height 9
click at [410, 336] on icon at bounding box center [411, 335] width 9 height 9
click at [411, 335] on icon at bounding box center [411, 335] width 9 height 9
click at [403, 338] on div "Key Information 0" at bounding box center [591, 336] width 536 height 16
click at [409, 338] on icon at bounding box center [411, 335] width 9 height 9
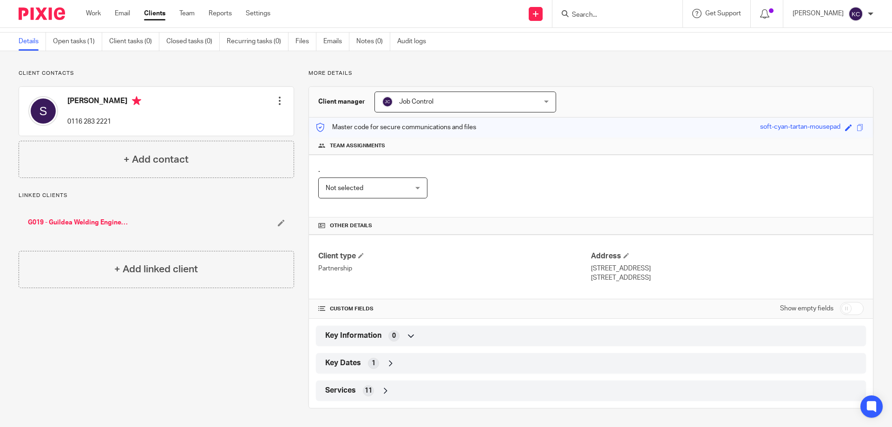
click at [260, 329] on div "Client contacts Sharon 0116 283 2221 Edit contact Create client from contact Ex…" at bounding box center [149, 239] width 290 height 339
click at [398, 183] on span "Not selected" at bounding box center [366, 188] width 81 height 20
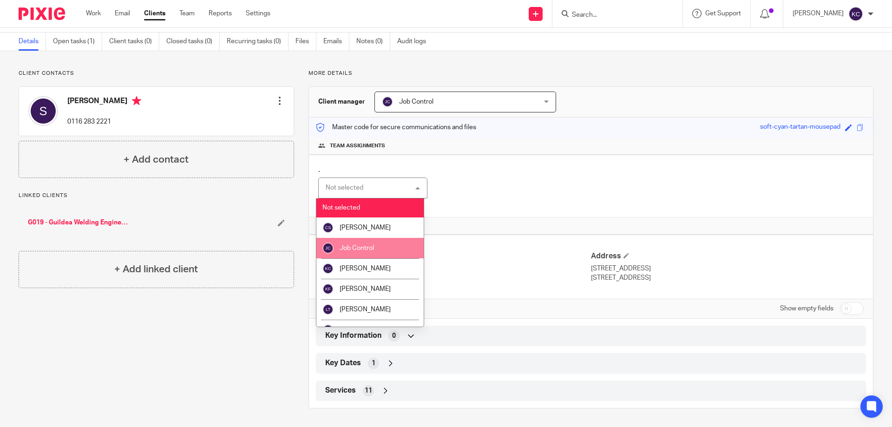
click at [377, 246] on li "Job Control" at bounding box center [369, 248] width 107 height 20
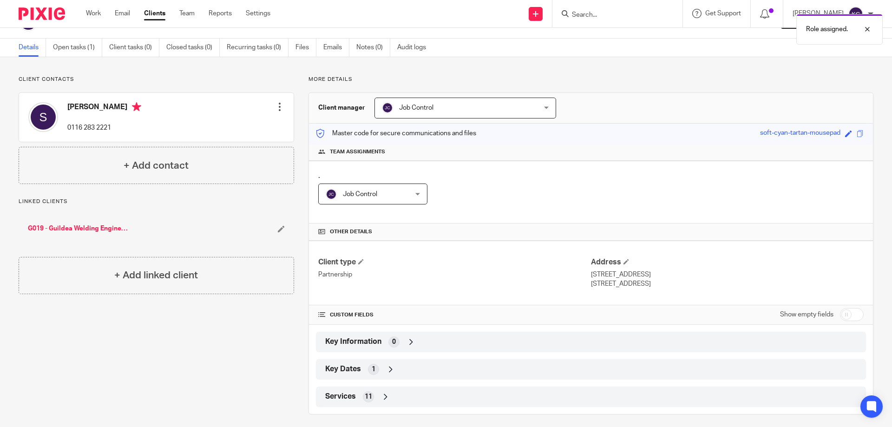
scroll to position [29, 0]
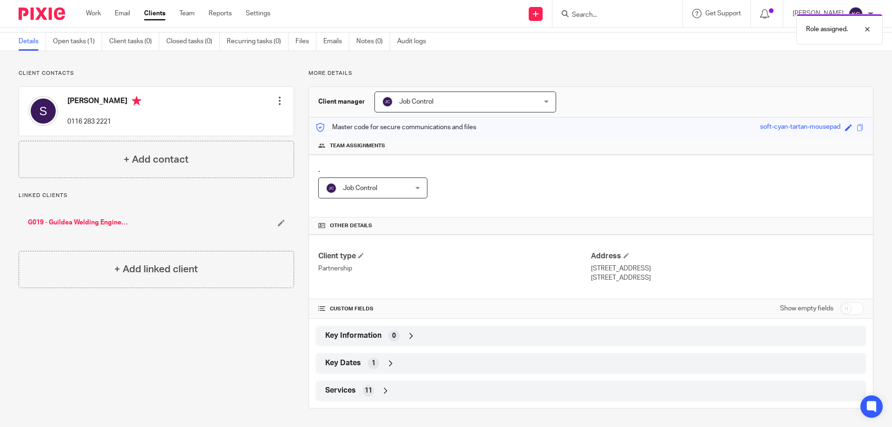
click at [409, 336] on icon at bounding box center [411, 335] width 9 height 9
click at [409, 335] on icon at bounding box center [411, 335] width 9 height 9
click at [388, 363] on icon at bounding box center [390, 363] width 9 height 9
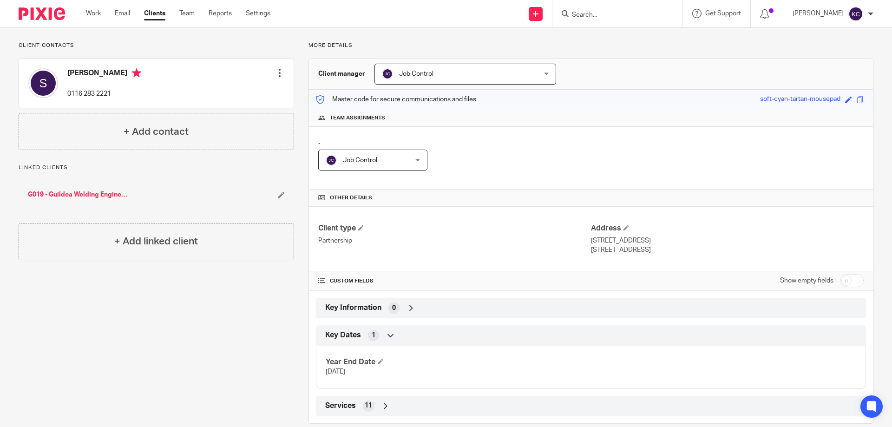
scroll to position [72, 0]
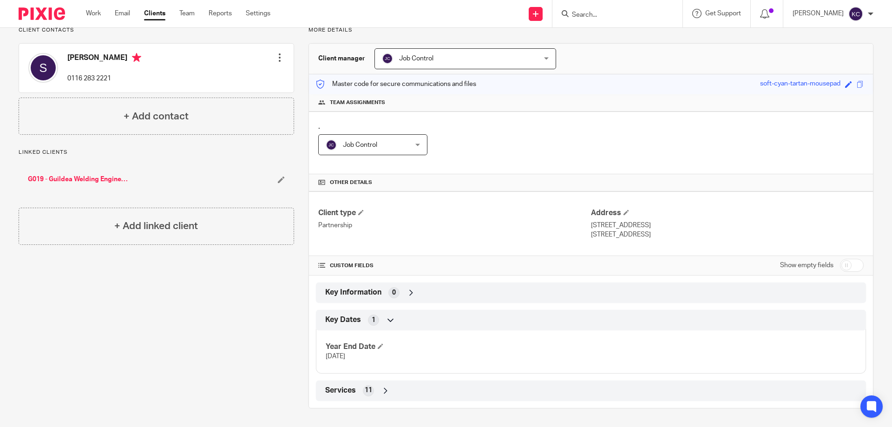
click at [218, 335] on div "Client contacts [PERSON_NAME] 0116 283 2221 Edit contact Create client from con…" at bounding box center [149, 217] width 290 height 382
click at [384, 392] on icon at bounding box center [385, 390] width 9 height 9
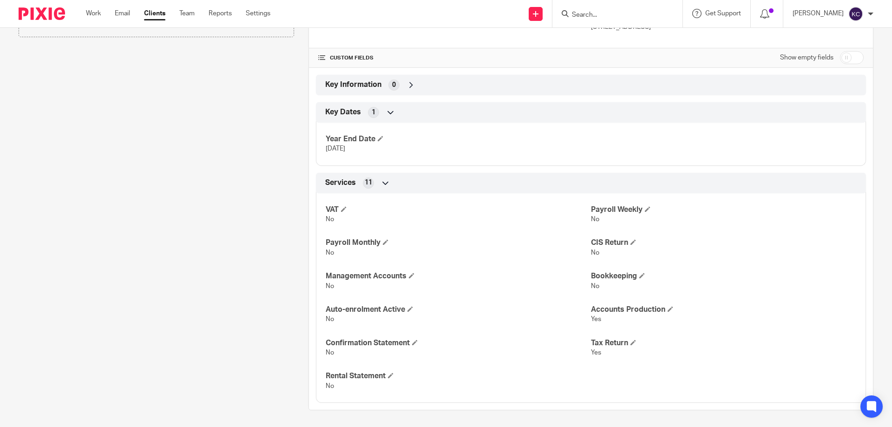
scroll to position [282, 0]
click at [543, 284] on p "No" at bounding box center [458, 284] width 265 height 9
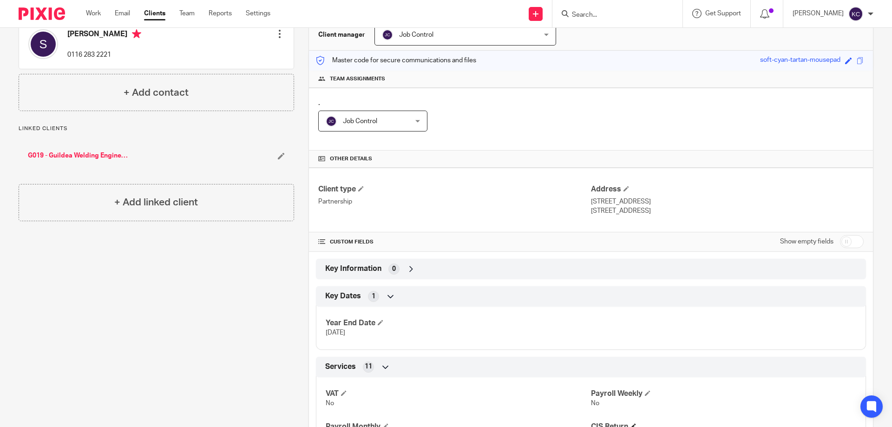
scroll to position [0, 0]
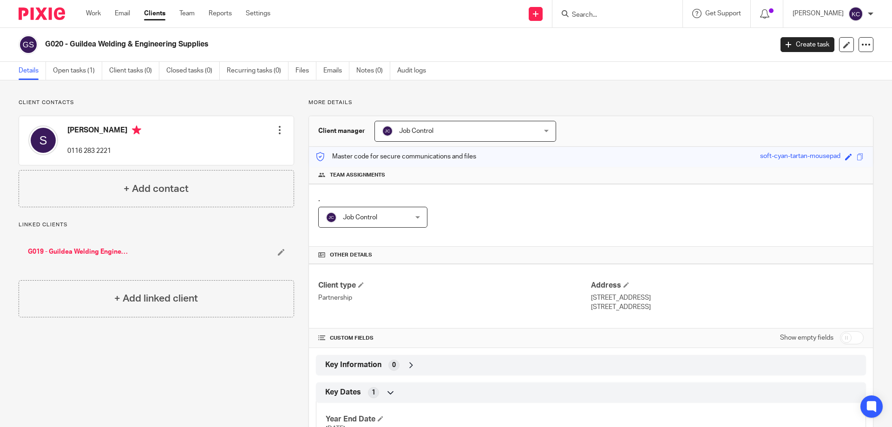
click at [782, 157] on div "soft-cyan-tartan-mousepad" at bounding box center [800, 156] width 80 height 11
click at [845, 154] on span at bounding box center [848, 156] width 7 height 7
type input "R"
type input "G020 - RT"
click at [825, 157] on link "Save" at bounding box center [832, 156] width 14 height 9
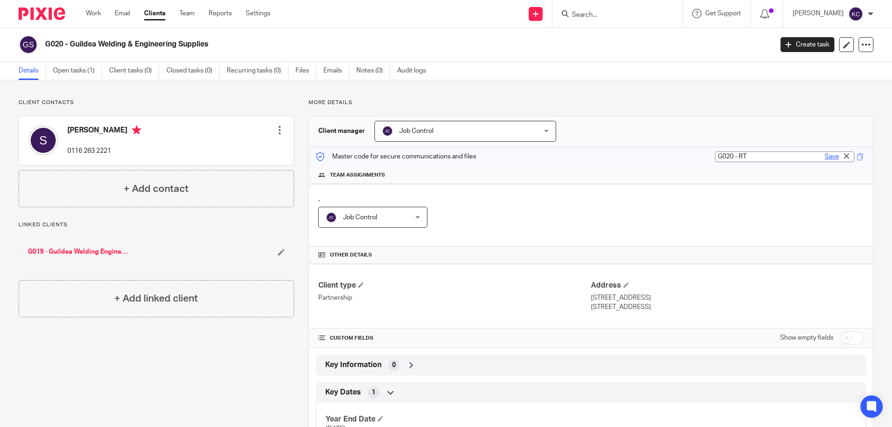
type input "G020 - RT"
click at [635, 14] on div "Master code updated." at bounding box center [664, 26] width 437 height 35
click at [628, 14] on div "Master code updated." at bounding box center [664, 26] width 437 height 35
click at [614, 13] on div "Master code updated." at bounding box center [664, 26] width 437 height 35
click at [593, 13] on div "Master code updated." at bounding box center [664, 26] width 437 height 35
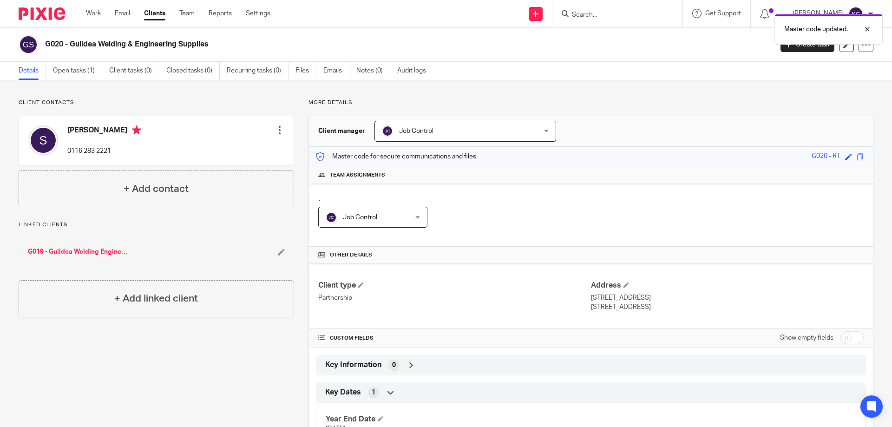
click at [595, 14] on div "Master code updated." at bounding box center [664, 26] width 437 height 35
click at [591, 13] on div "Master code updated." at bounding box center [664, 26] width 437 height 35
click at [868, 29] on div at bounding box center [860, 29] width 25 height 11
click at [612, 15] on input "Search" at bounding box center [613, 15] width 84 height 8
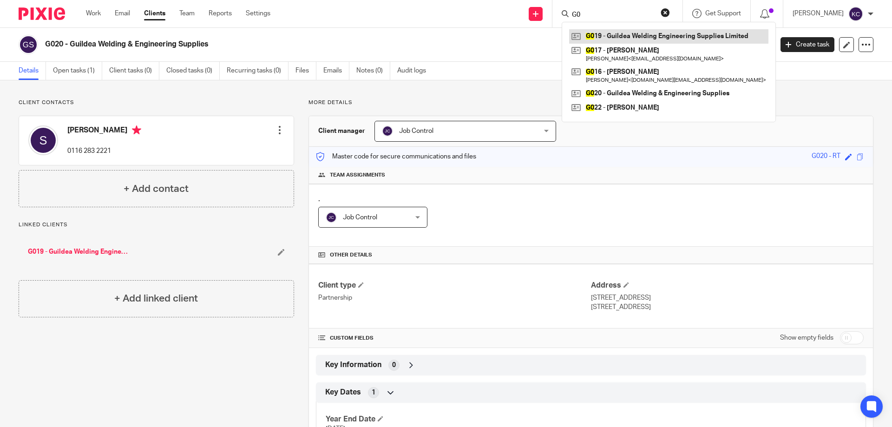
type input "G0"
click at [610, 36] on link at bounding box center [668, 36] width 199 height 14
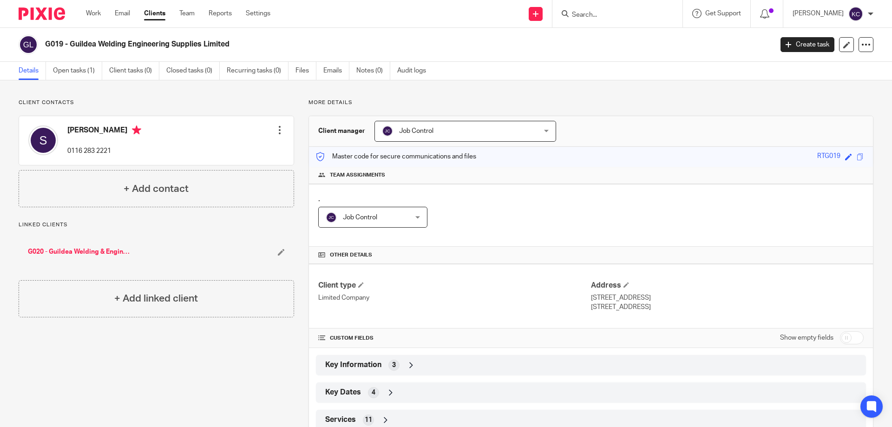
click at [629, 15] on input "Search" at bounding box center [613, 15] width 84 height 8
click at [102, 251] on link "G020 - Guildea Welding & Engineering Supplies" at bounding box center [79, 251] width 103 height 9
click at [812, 158] on div "G020 - RT" at bounding box center [826, 156] width 29 height 11
click at [845, 158] on span at bounding box center [848, 156] width 7 height 7
click at [738, 158] on input "G020 - RT" at bounding box center [784, 156] width 139 height 11
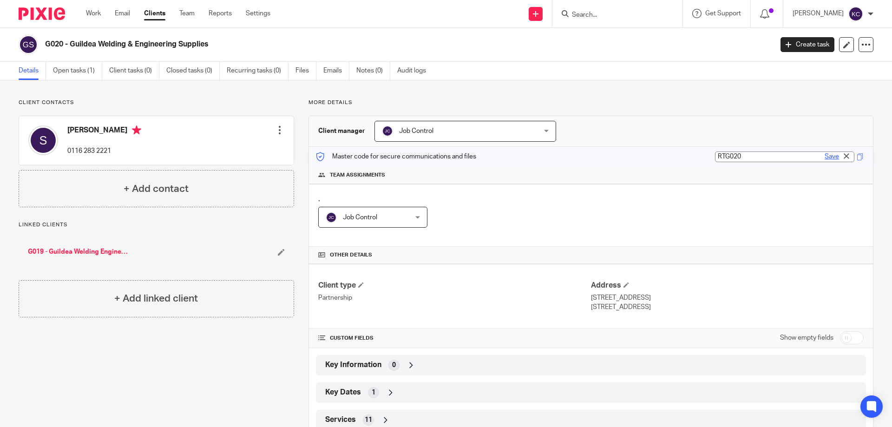
type input "RTG020"
click at [828, 158] on link "Save" at bounding box center [832, 156] width 14 height 9
type input "RTG020"
click at [867, 29] on div at bounding box center [860, 29] width 25 height 11
click at [192, 13] on link "Team" at bounding box center [186, 13] width 15 height 9
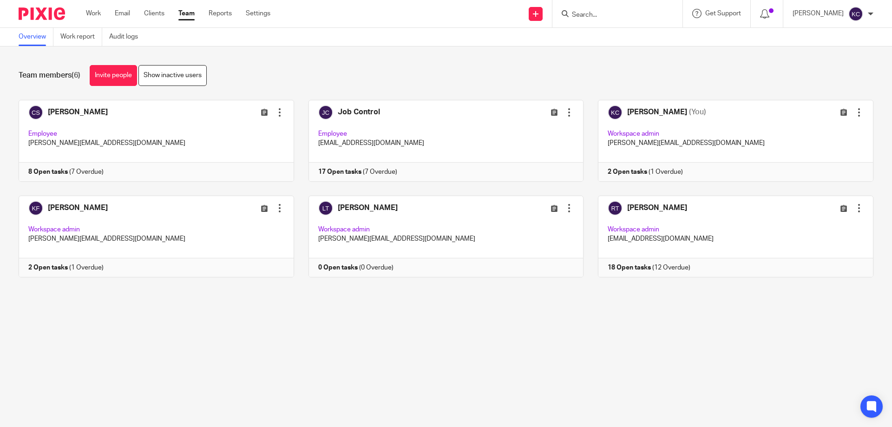
click at [605, 15] on input "Search" at bounding box center [613, 15] width 84 height 8
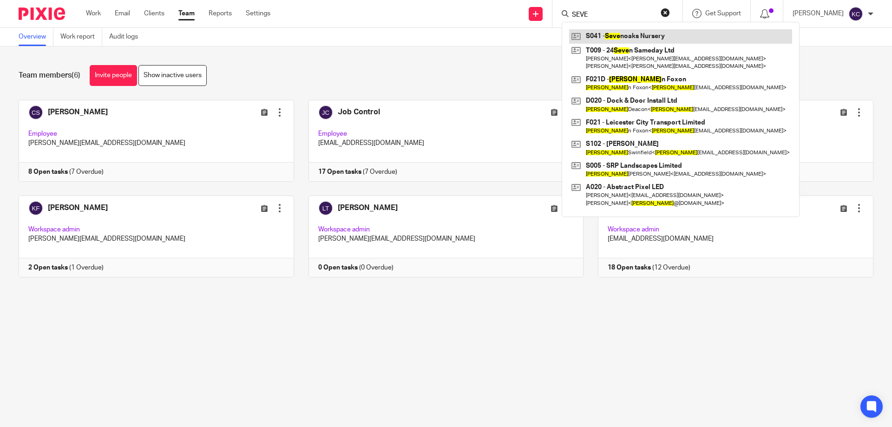
type input "SEVE"
click at [628, 35] on link at bounding box center [680, 36] width 223 height 14
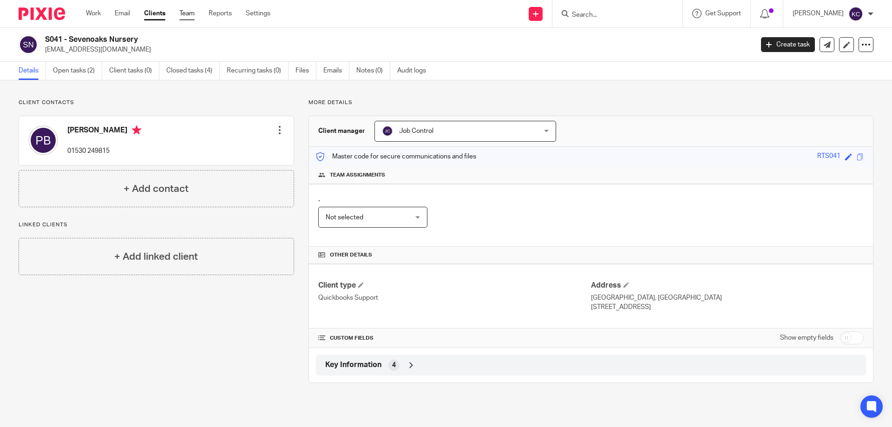
click at [194, 12] on link "Team" at bounding box center [186, 13] width 15 height 9
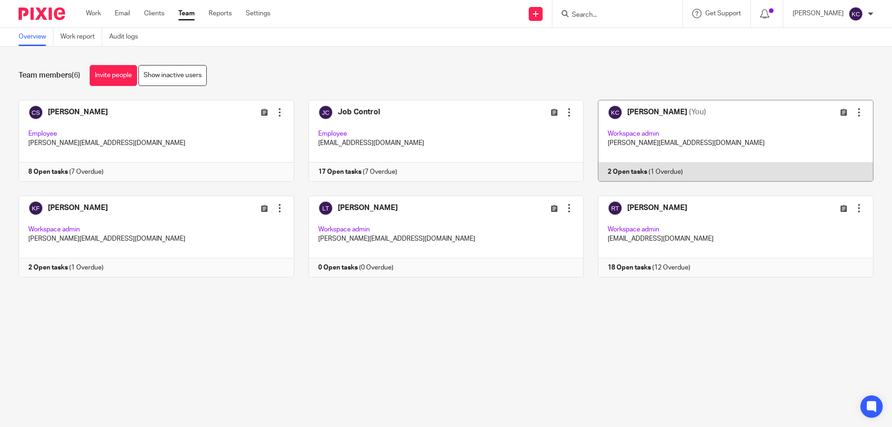
click at [772, 130] on link at bounding box center [729, 141] width 290 height 82
